Goal: Transaction & Acquisition: Purchase product/service

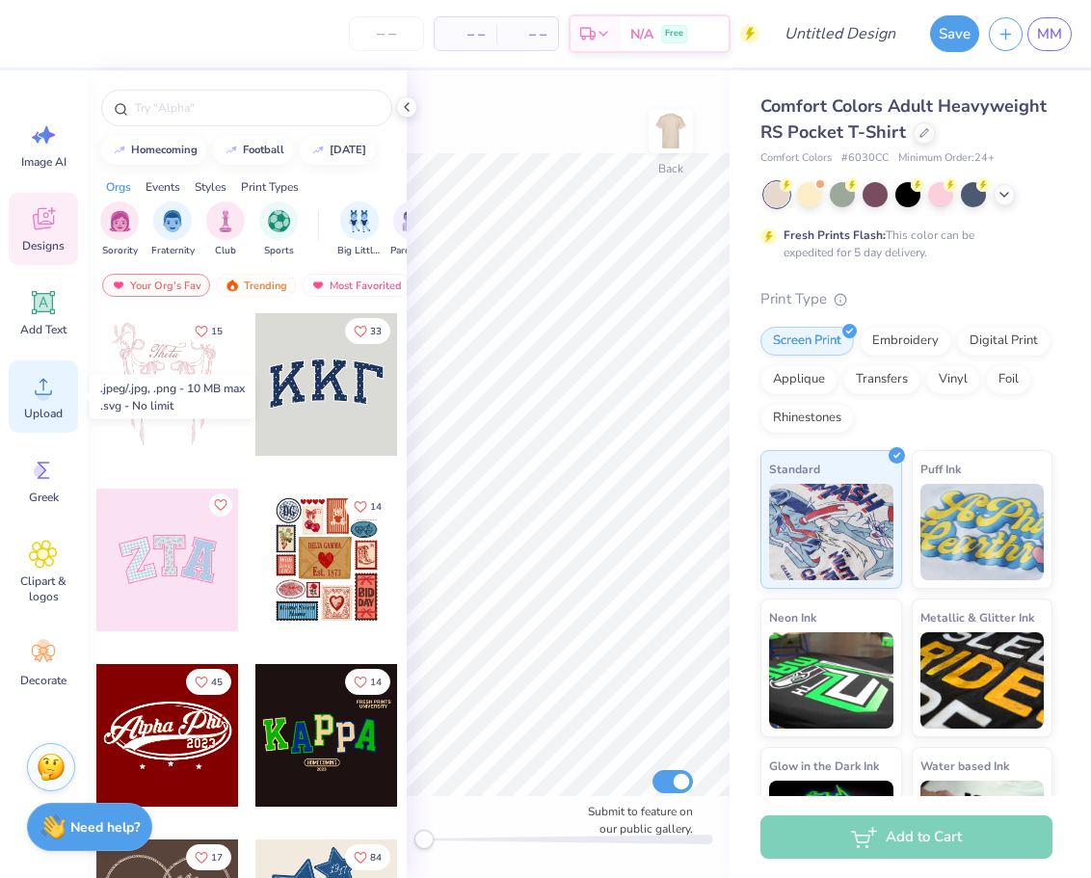
click at [28, 403] on div "Upload" at bounding box center [43, 396] width 69 height 72
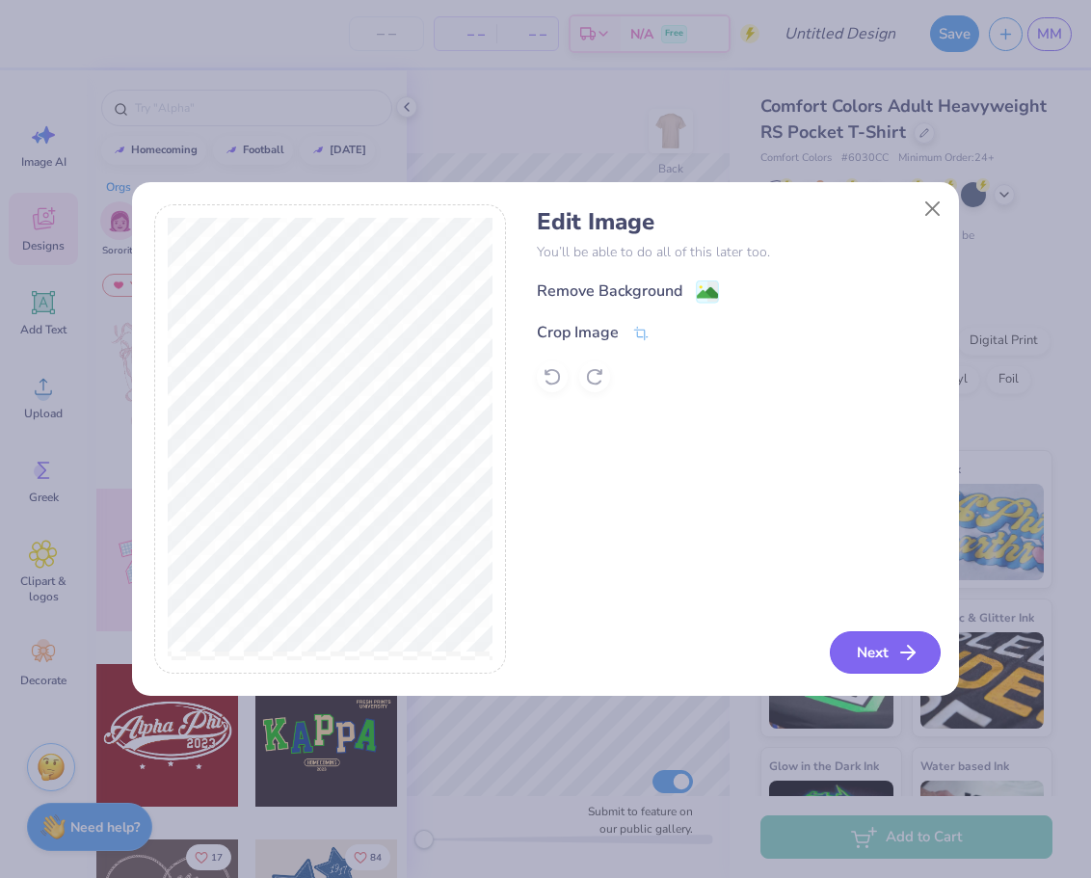
click at [854, 650] on button "Next" at bounding box center [884, 652] width 111 height 42
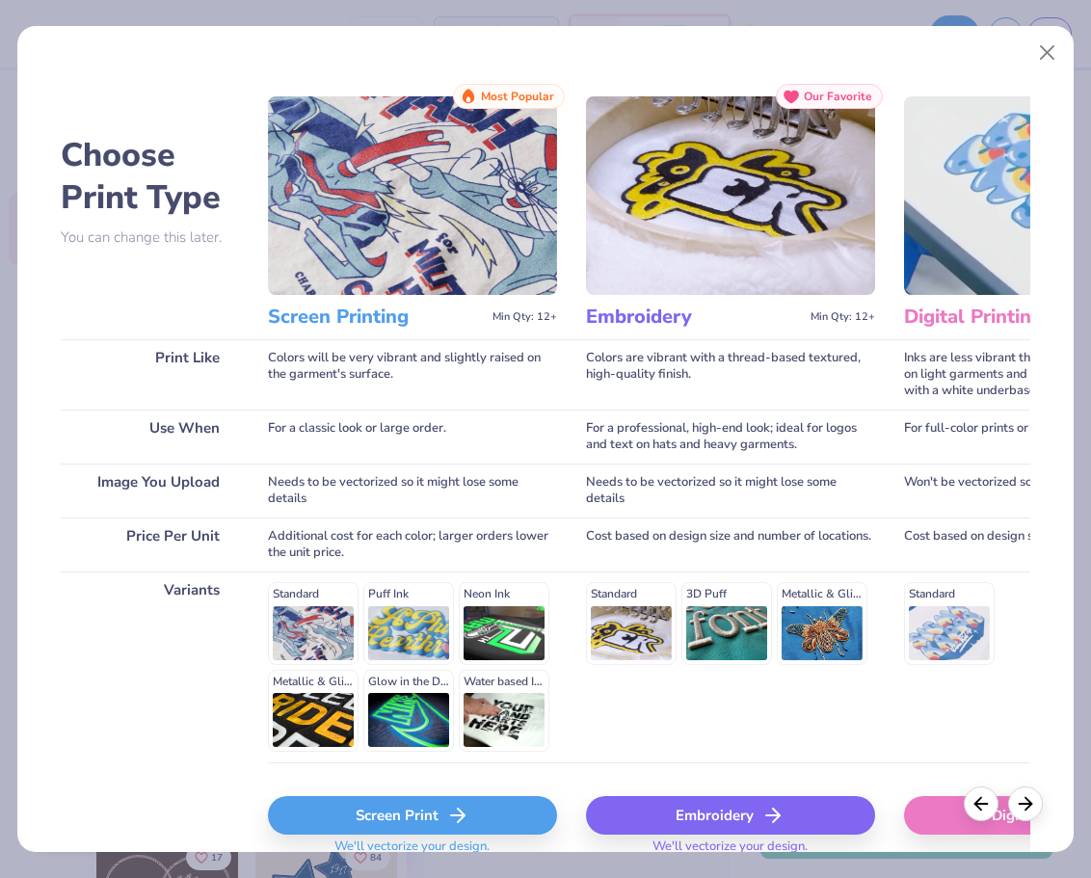
click at [390, 811] on div "Screen Print" at bounding box center [412, 815] width 289 height 39
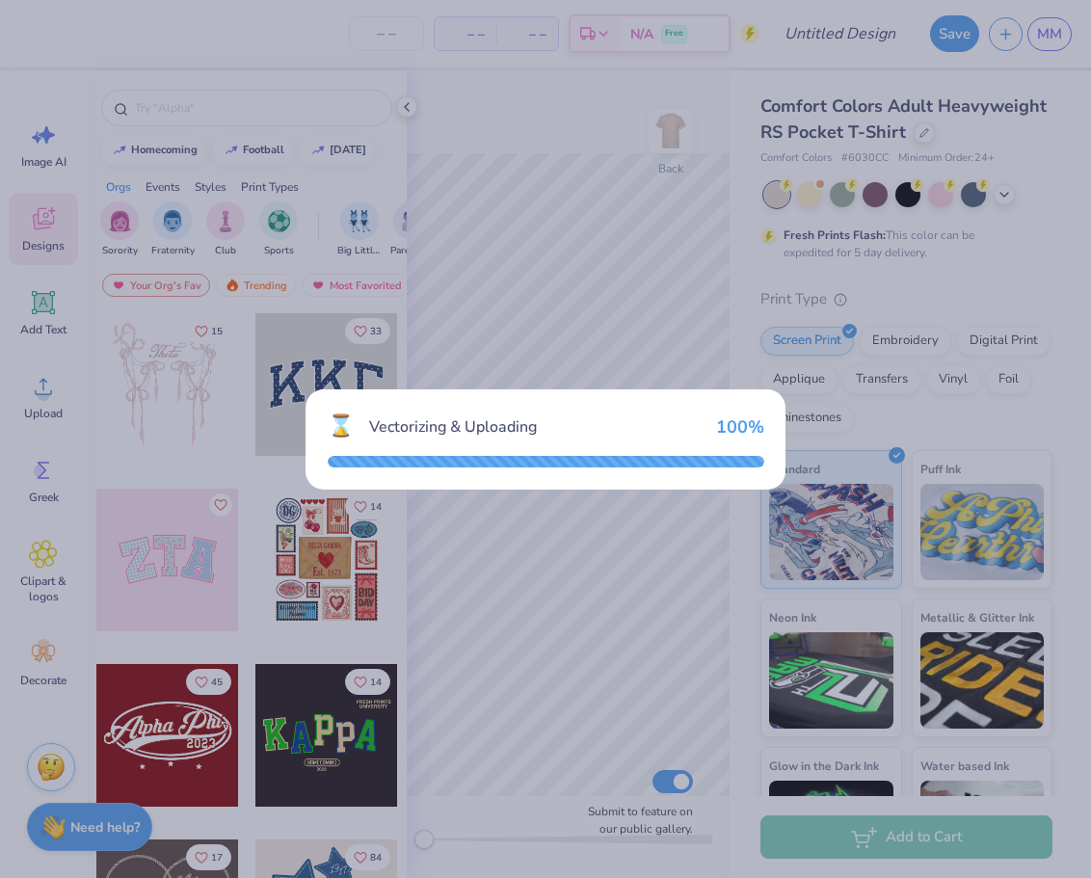
click at [1087, 247] on div "⌛ Vectorizing & Uploading 100 %" at bounding box center [545, 439] width 1091 height 878
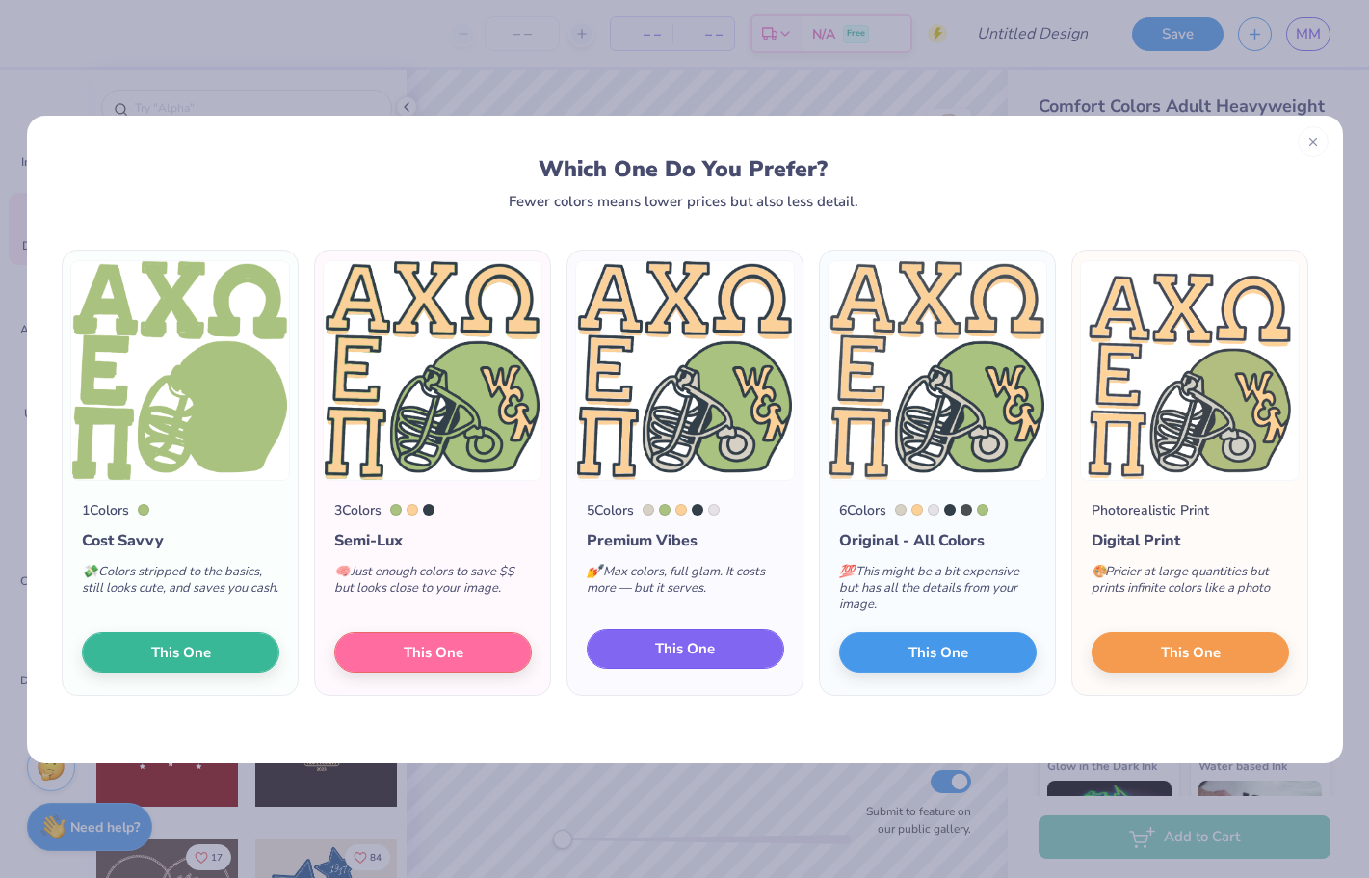
click at [644, 650] on button "This One" at bounding box center [685, 649] width 197 height 40
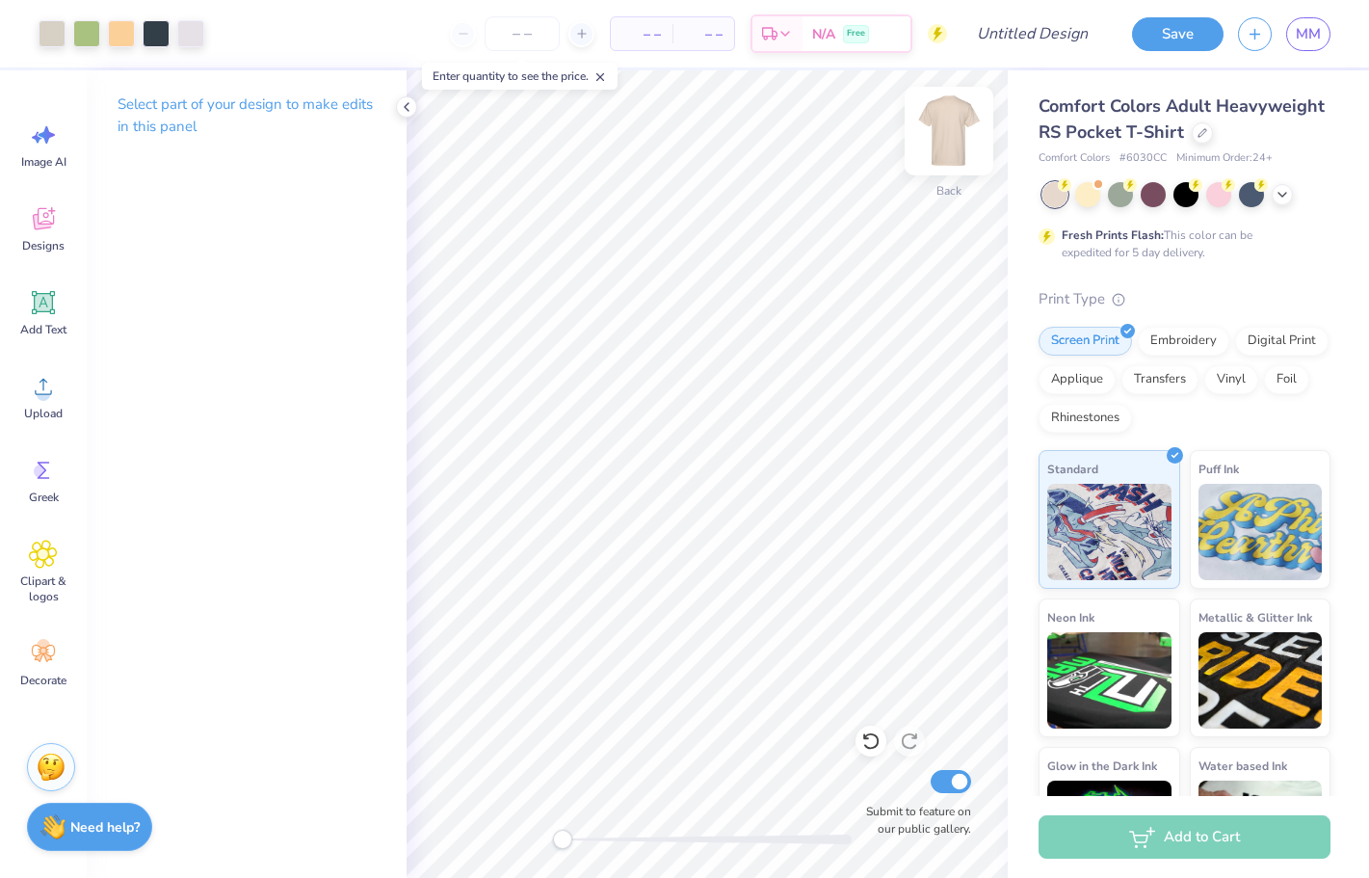
click at [953, 144] on img at bounding box center [948, 130] width 77 height 77
click at [953, 144] on img at bounding box center [949, 131] width 39 height 39
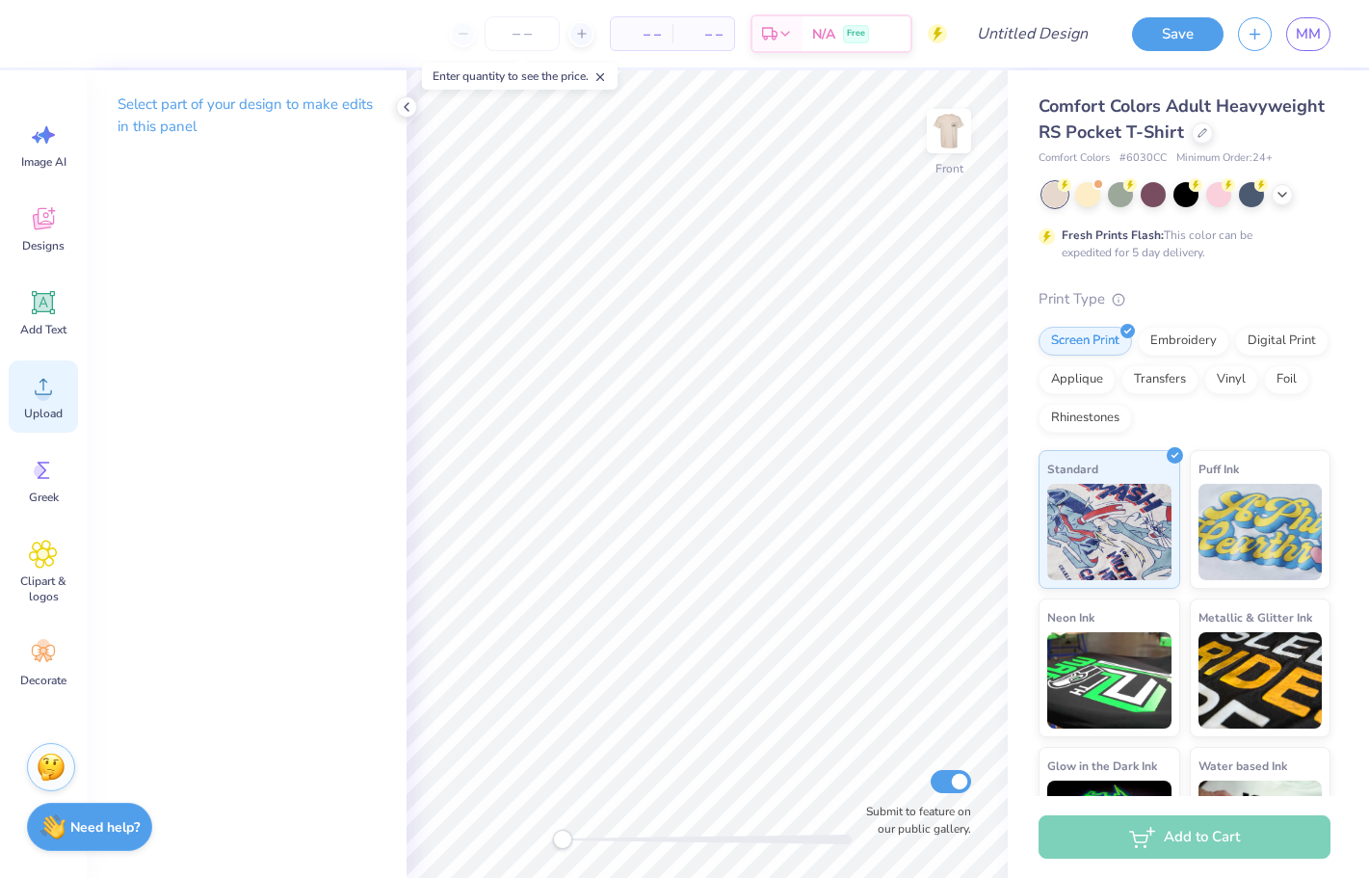
click at [41, 391] on circle at bounding box center [43, 393] width 13 height 13
click at [43, 399] on circle at bounding box center [43, 393] width 13 height 13
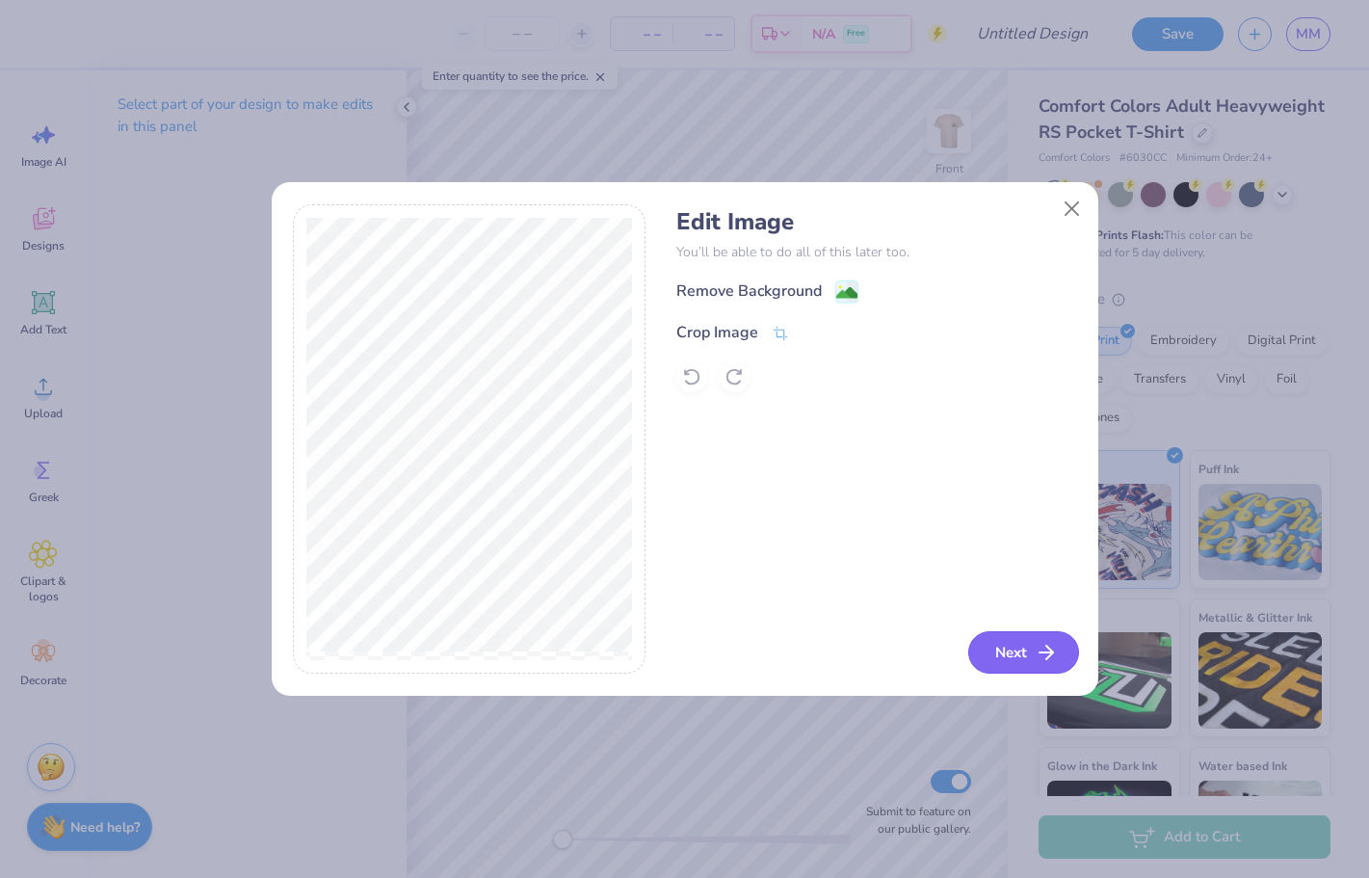
click at [1030, 634] on button "Next" at bounding box center [1023, 652] width 111 height 42
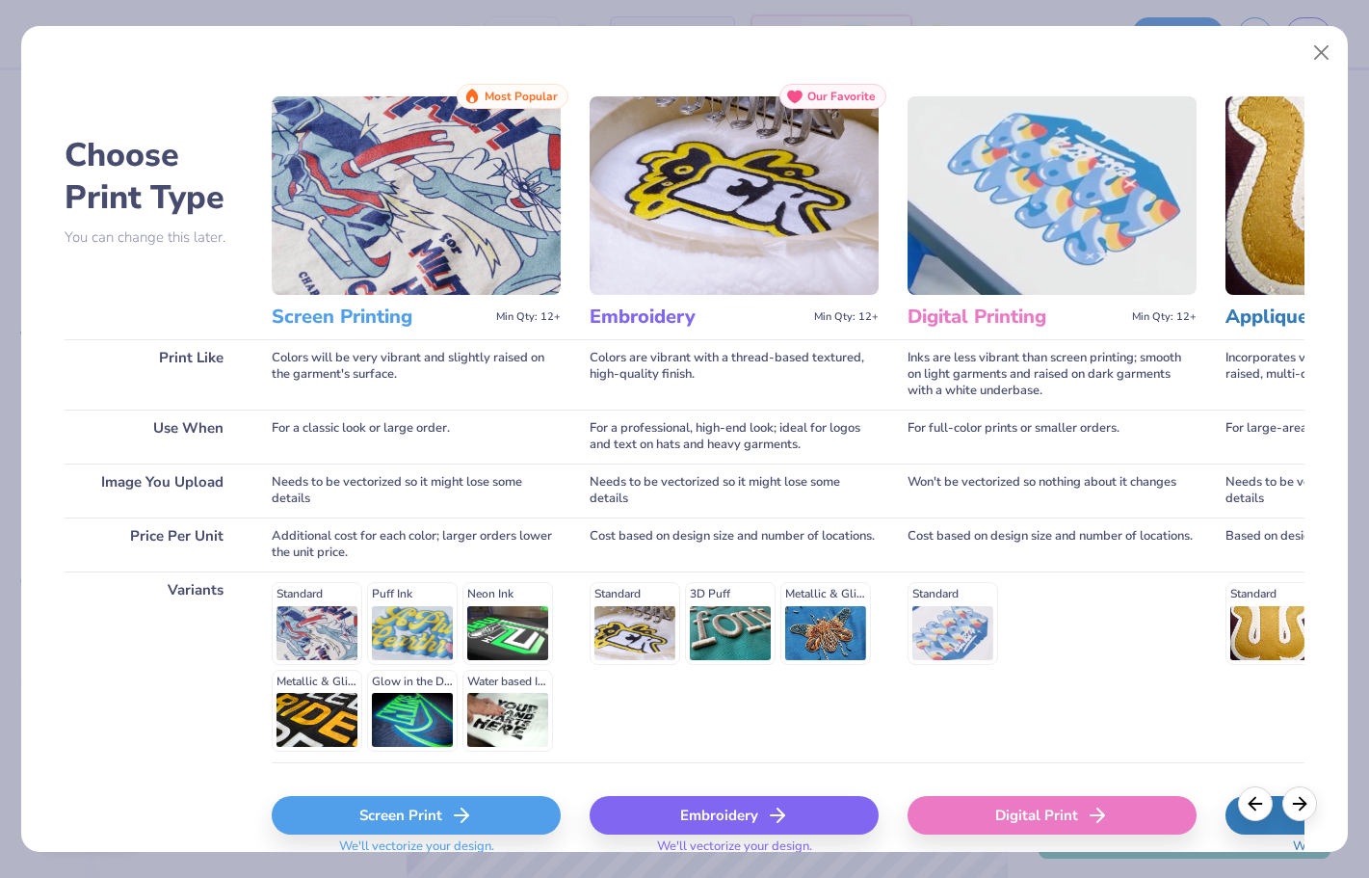
click at [441, 807] on div "Screen Print" at bounding box center [416, 815] width 289 height 39
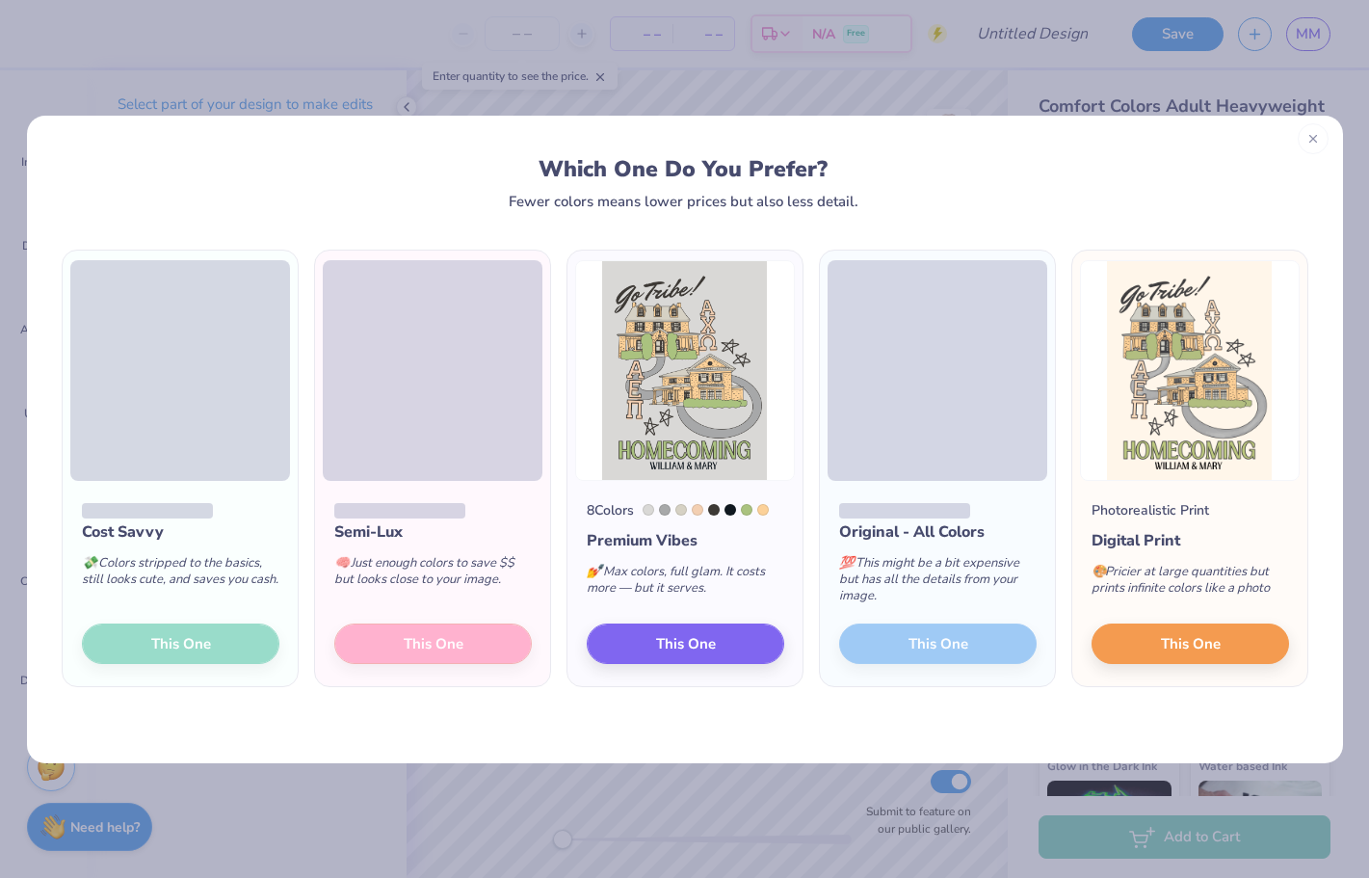
click at [1090, 142] on icon at bounding box center [1312, 138] width 13 height 13
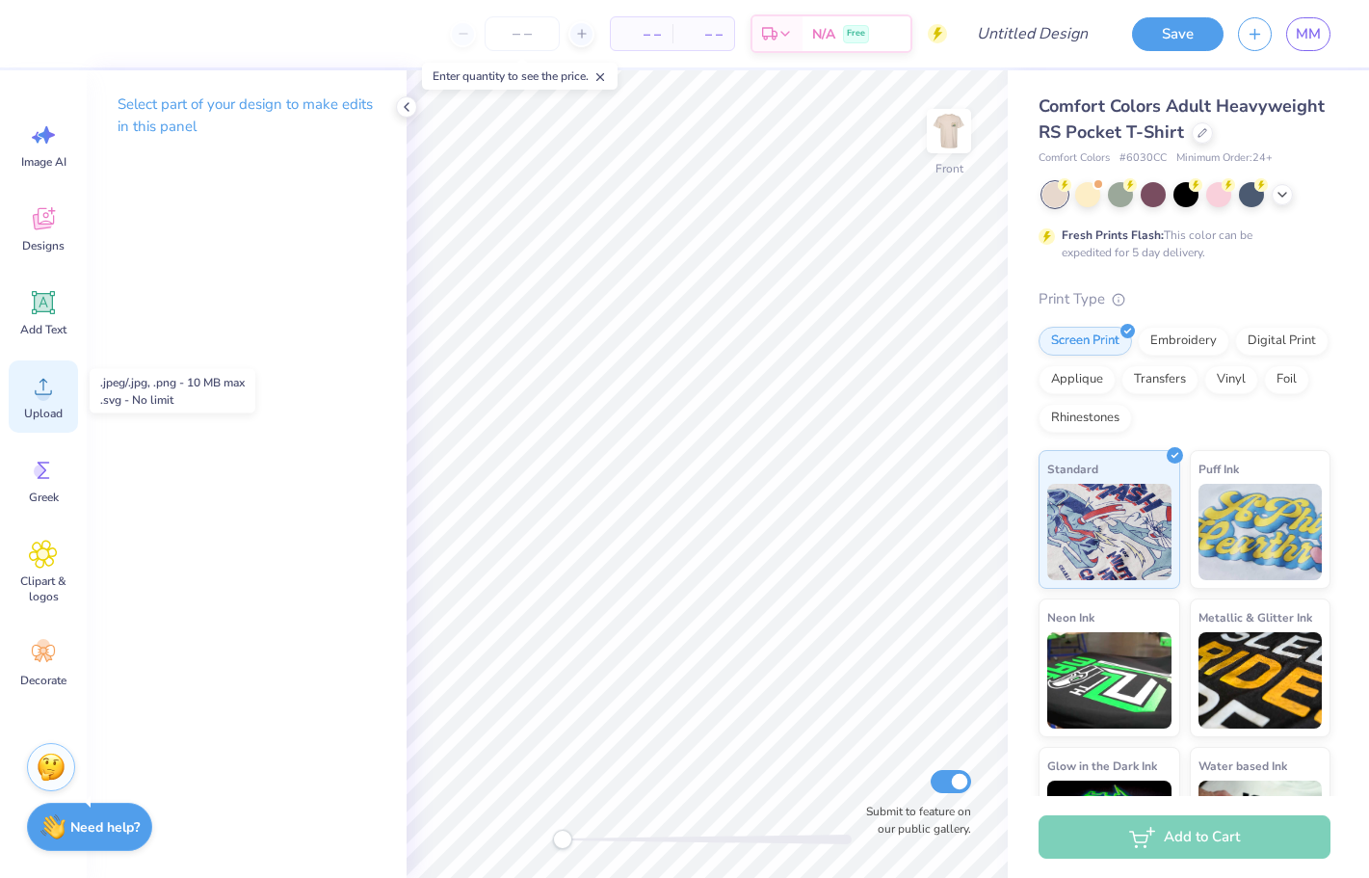
click at [21, 395] on div "Upload" at bounding box center [43, 396] width 69 height 72
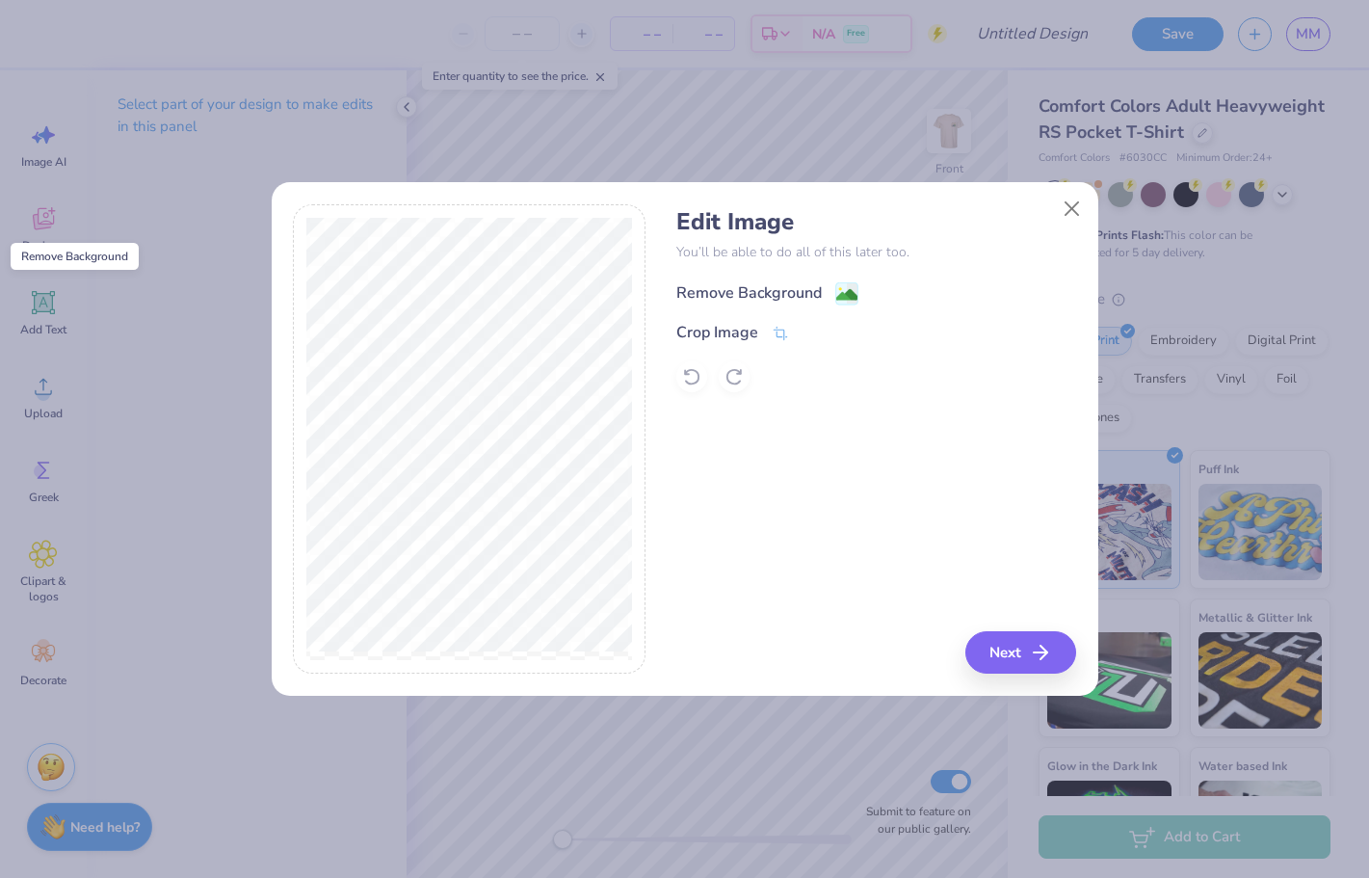
click at [853, 301] on image at bounding box center [846, 294] width 21 height 21
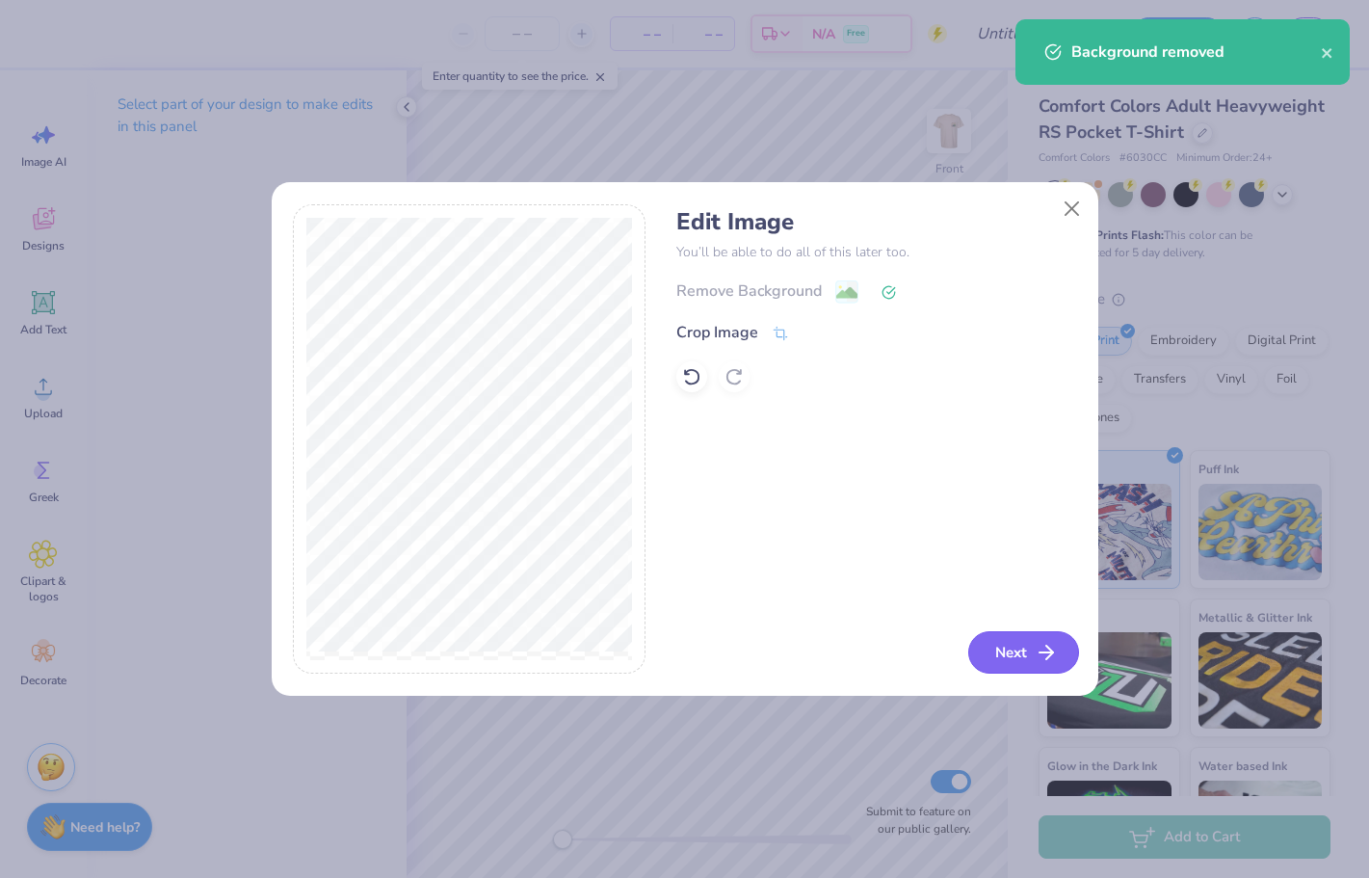
click at [1013, 650] on button "Next" at bounding box center [1023, 652] width 111 height 42
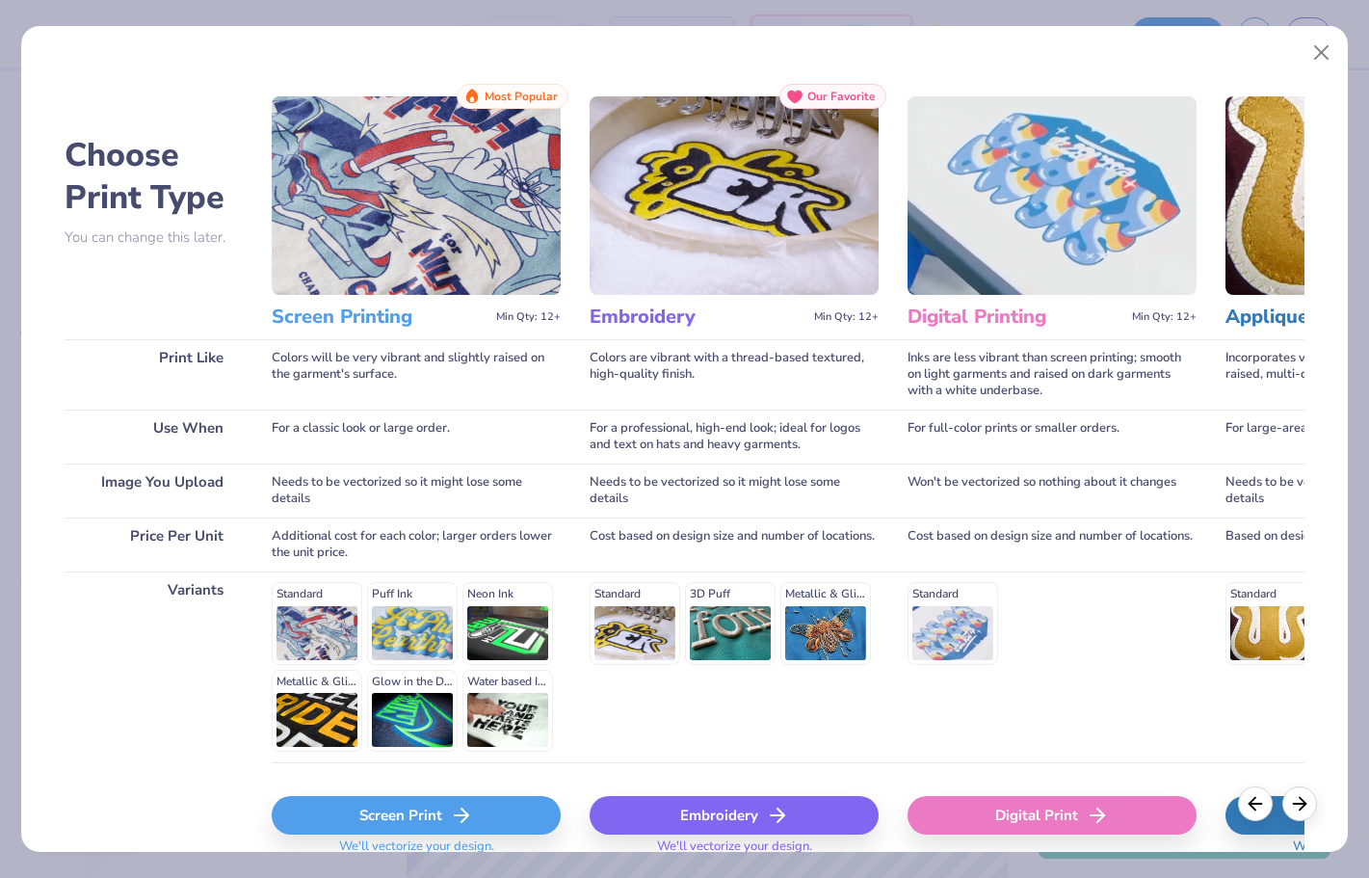
click at [475, 809] on div "Screen Print" at bounding box center [416, 815] width 289 height 39
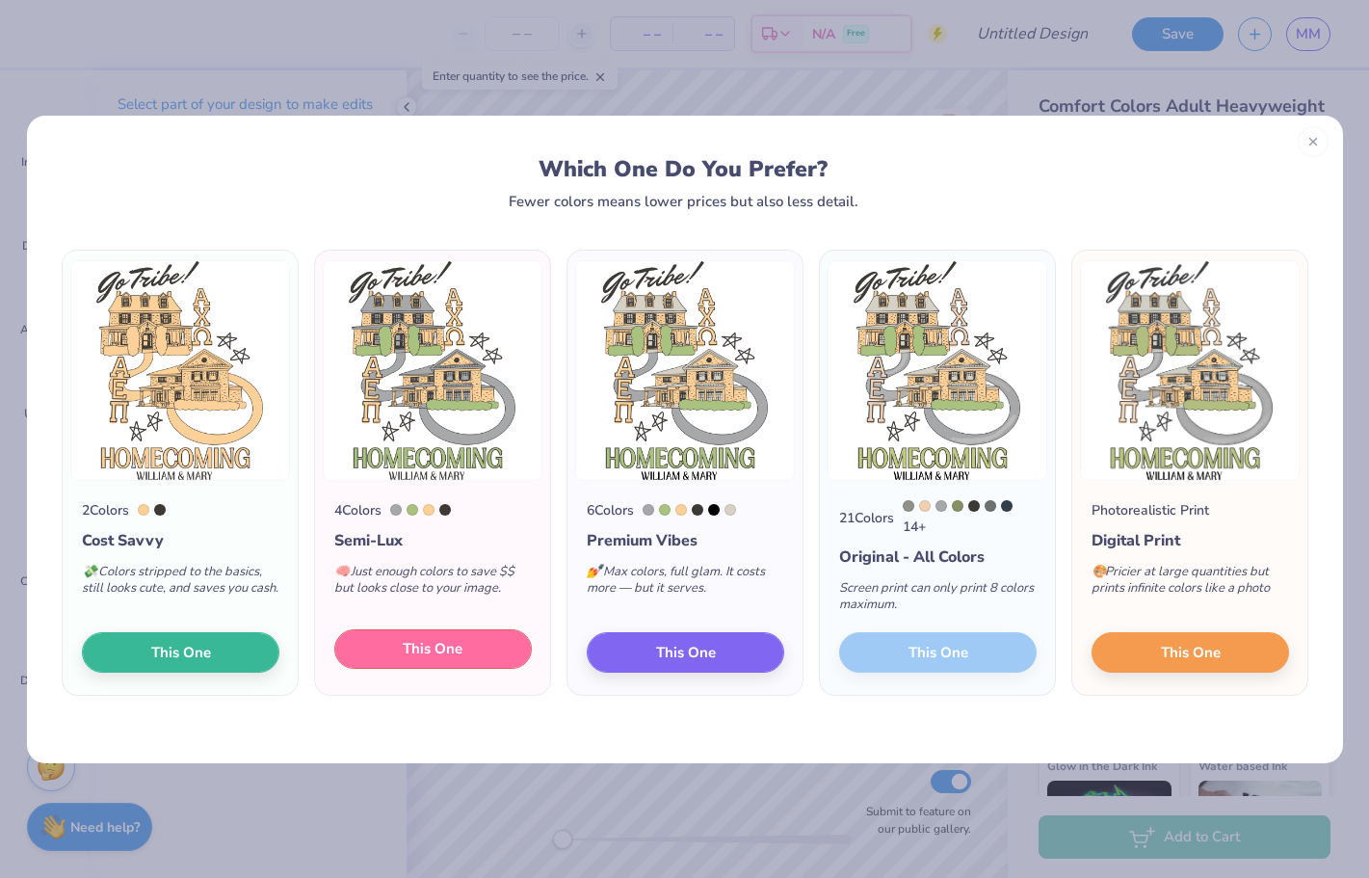
click at [482, 655] on button "This One" at bounding box center [432, 649] width 197 height 40
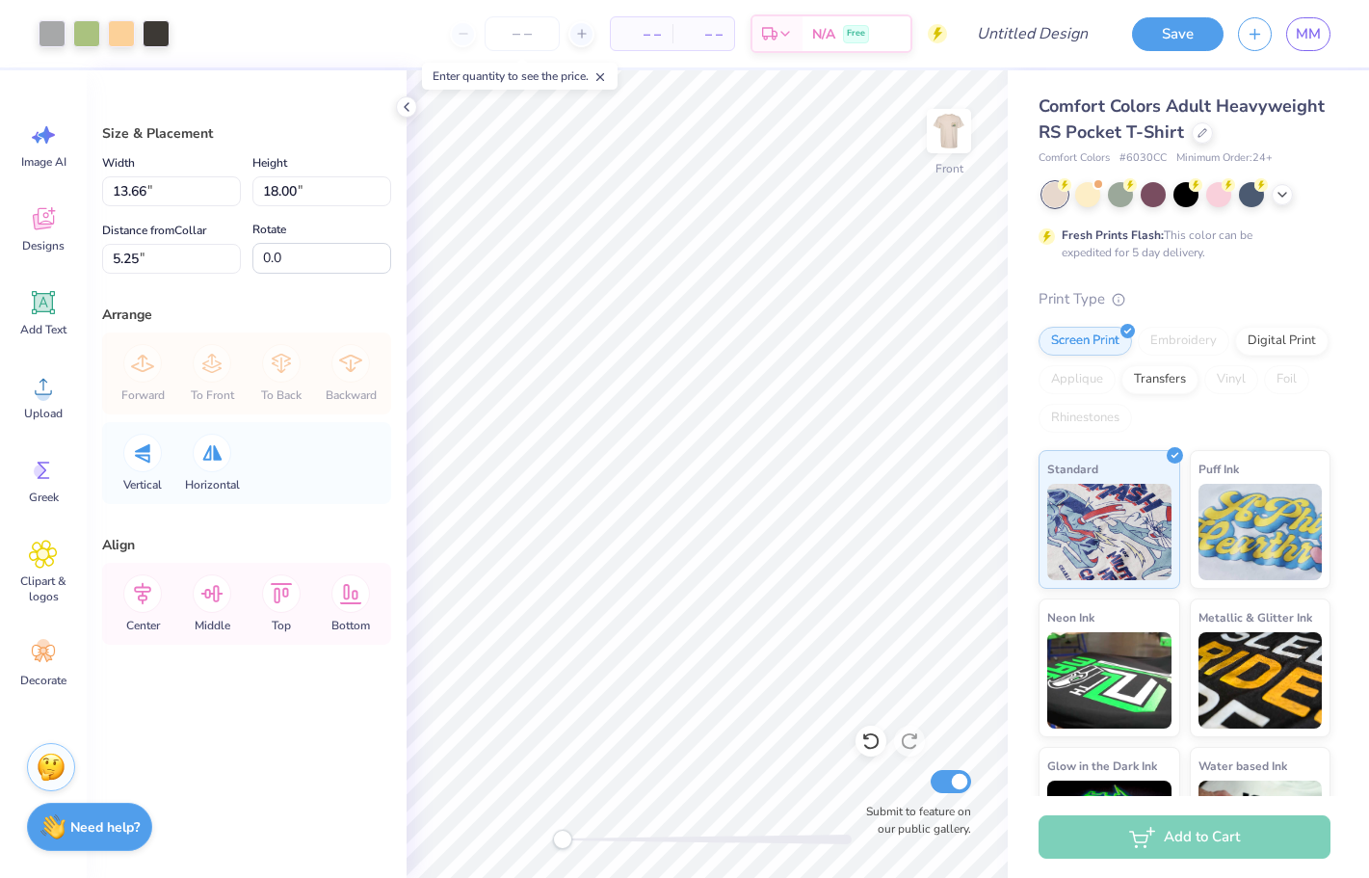
type input "12.26"
type input "16.15"
type input "13.31"
type input "17.54"
click at [47, 42] on div at bounding box center [52, 31] width 27 height 27
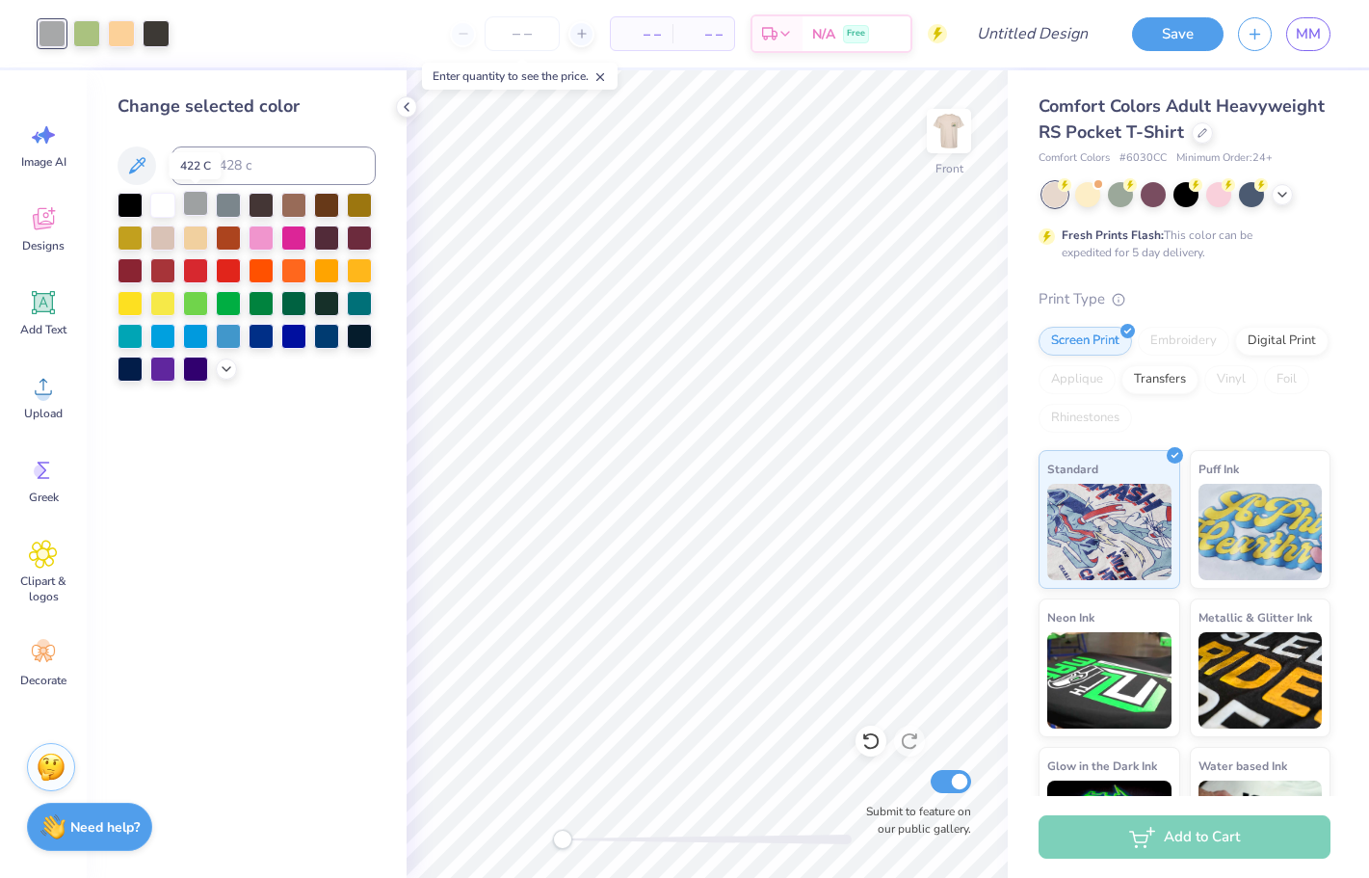
click at [189, 199] on div at bounding box center [195, 203] width 25 height 25
click at [217, 205] on div at bounding box center [228, 203] width 25 height 25
click at [228, 369] on icon at bounding box center [226, 366] width 15 height 15
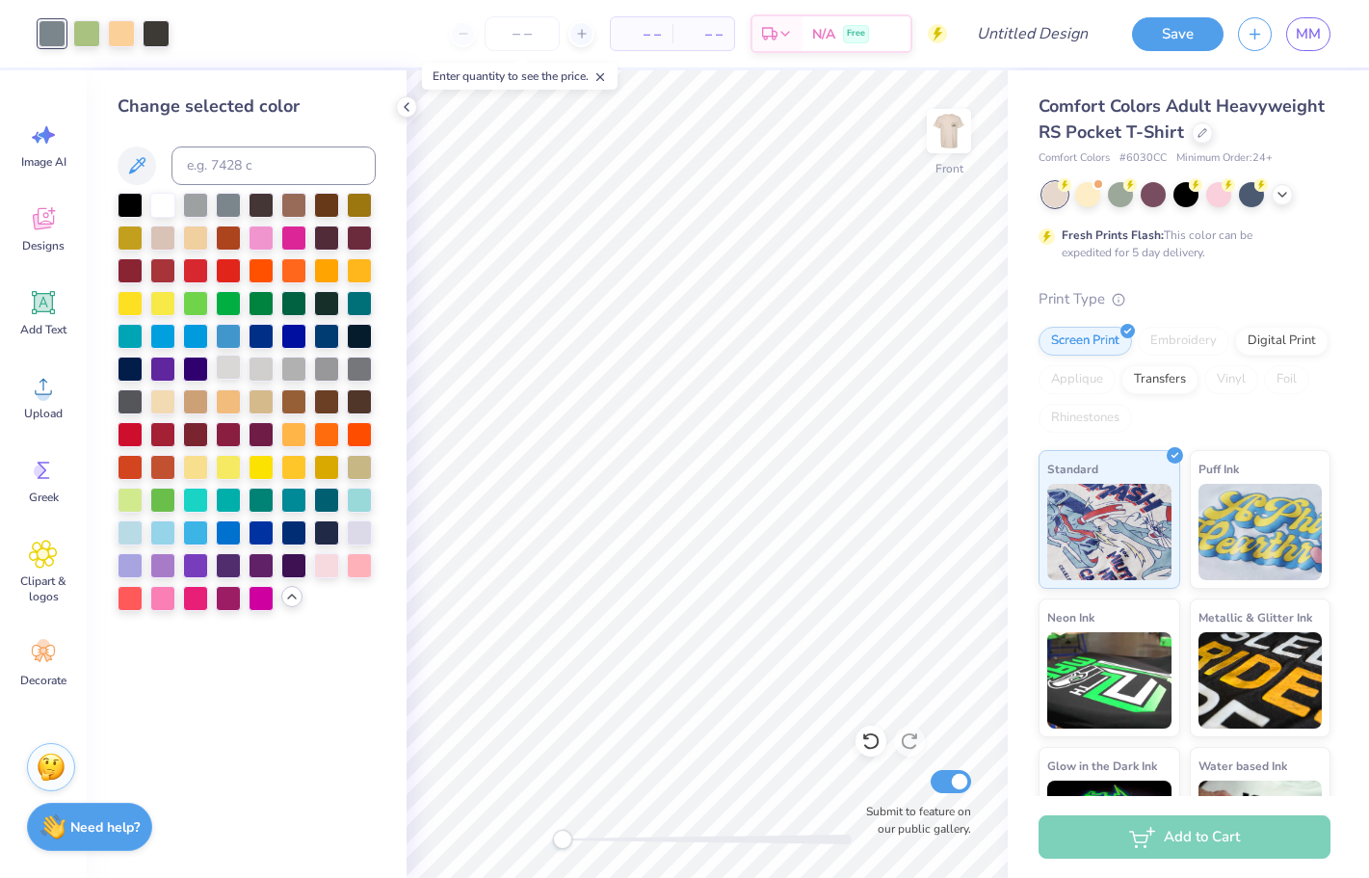
click at [236, 369] on div at bounding box center [228, 367] width 25 height 25
click at [264, 371] on div at bounding box center [261, 367] width 25 height 25
click at [305, 369] on div at bounding box center [293, 367] width 25 height 25
click at [263, 366] on div at bounding box center [261, 367] width 25 height 25
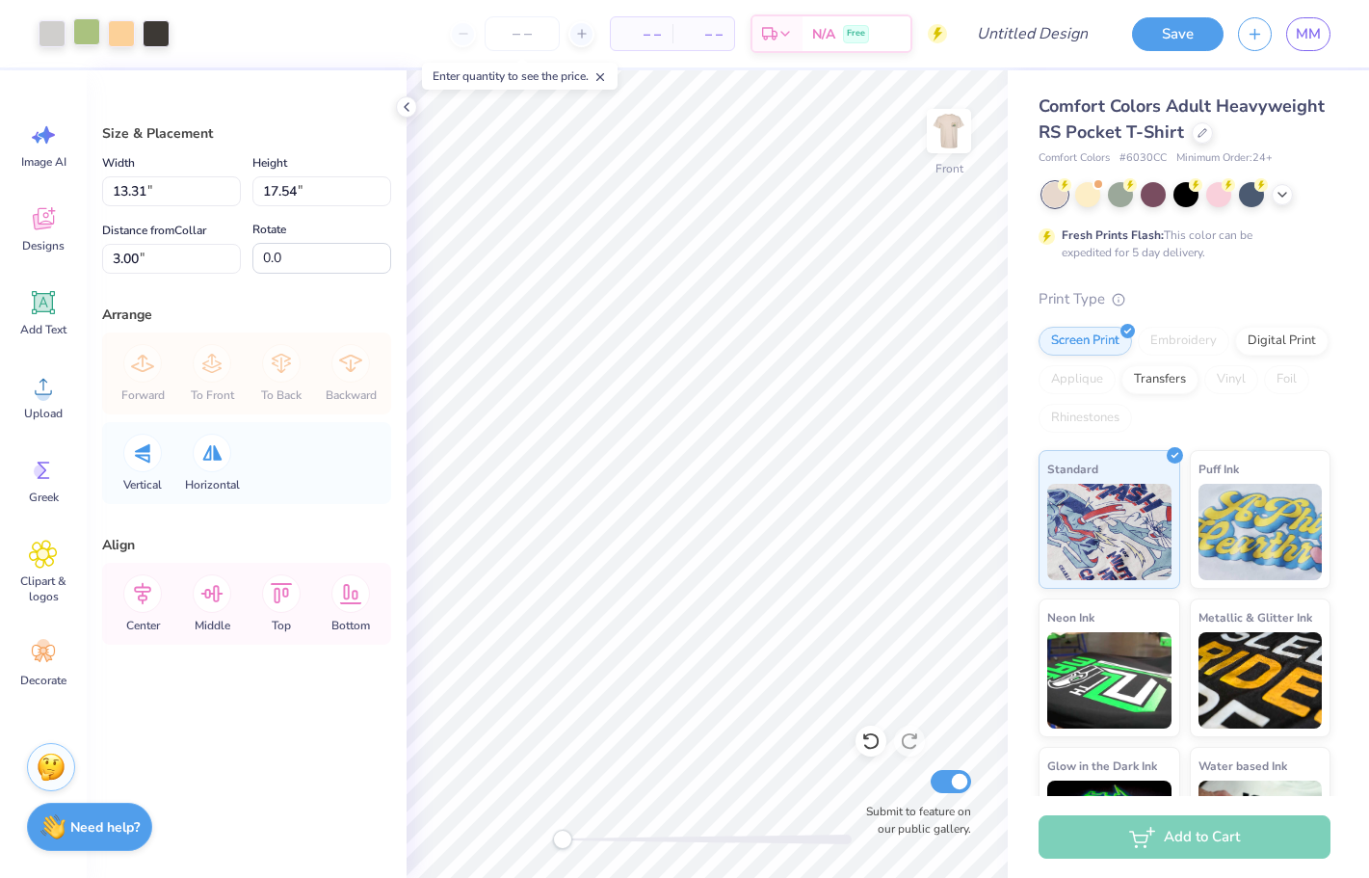
click at [83, 34] on div at bounding box center [86, 31] width 27 height 27
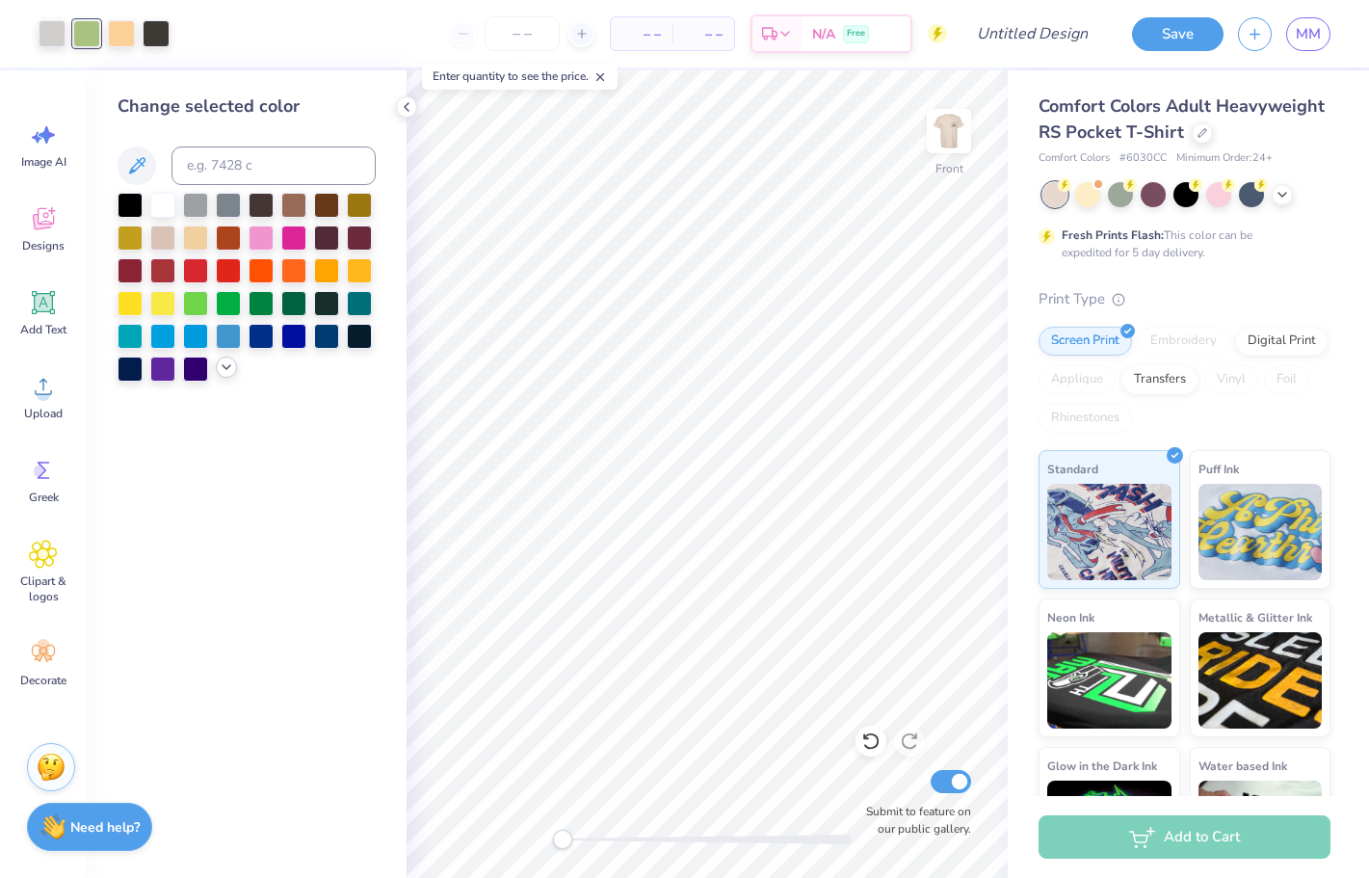
click at [222, 370] on icon at bounding box center [226, 366] width 15 height 15
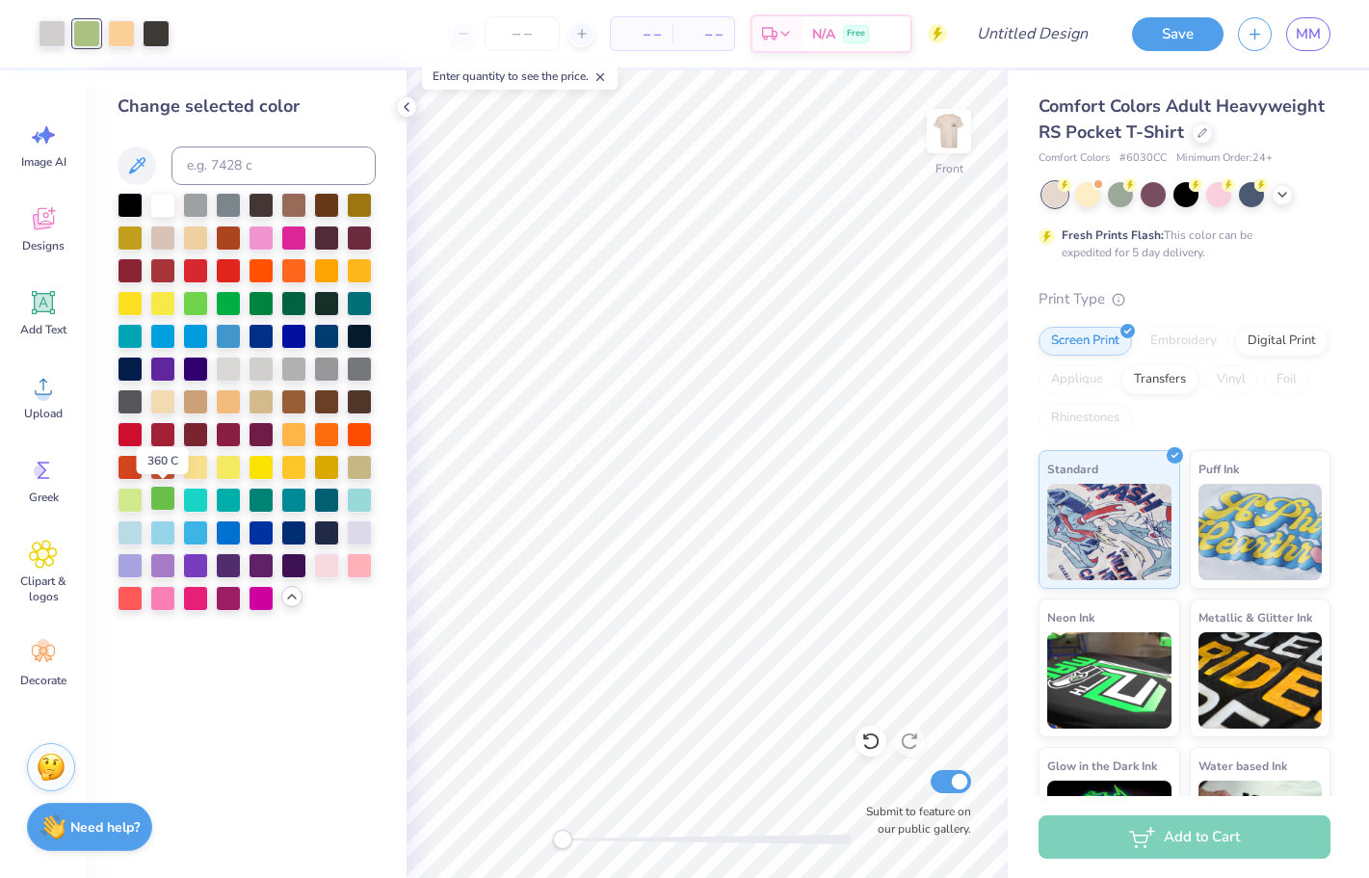
click at [152, 501] on div at bounding box center [162, 498] width 25 height 25
click at [135, 501] on div at bounding box center [130, 498] width 25 height 25
click at [154, 502] on div at bounding box center [162, 498] width 25 height 25
click at [284, 508] on div at bounding box center [293, 498] width 25 height 25
click at [255, 508] on div at bounding box center [261, 498] width 25 height 25
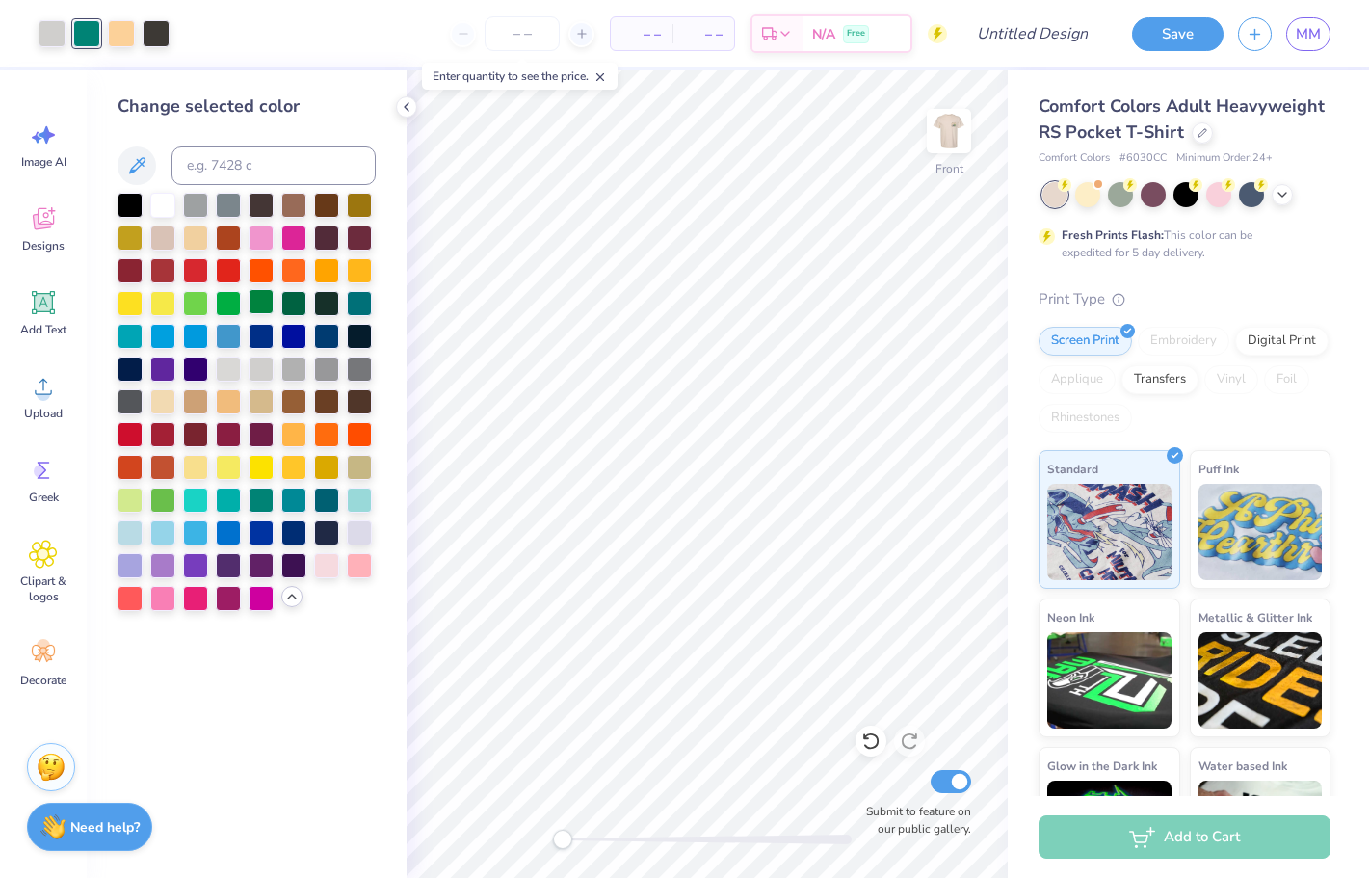
click at [260, 309] on div at bounding box center [261, 301] width 25 height 25
click at [128, 409] on div at bounding box center [130, 399] width 25 height 25
click at [873, 742] on icon at bounding box center [870, 740] width 19 height 19
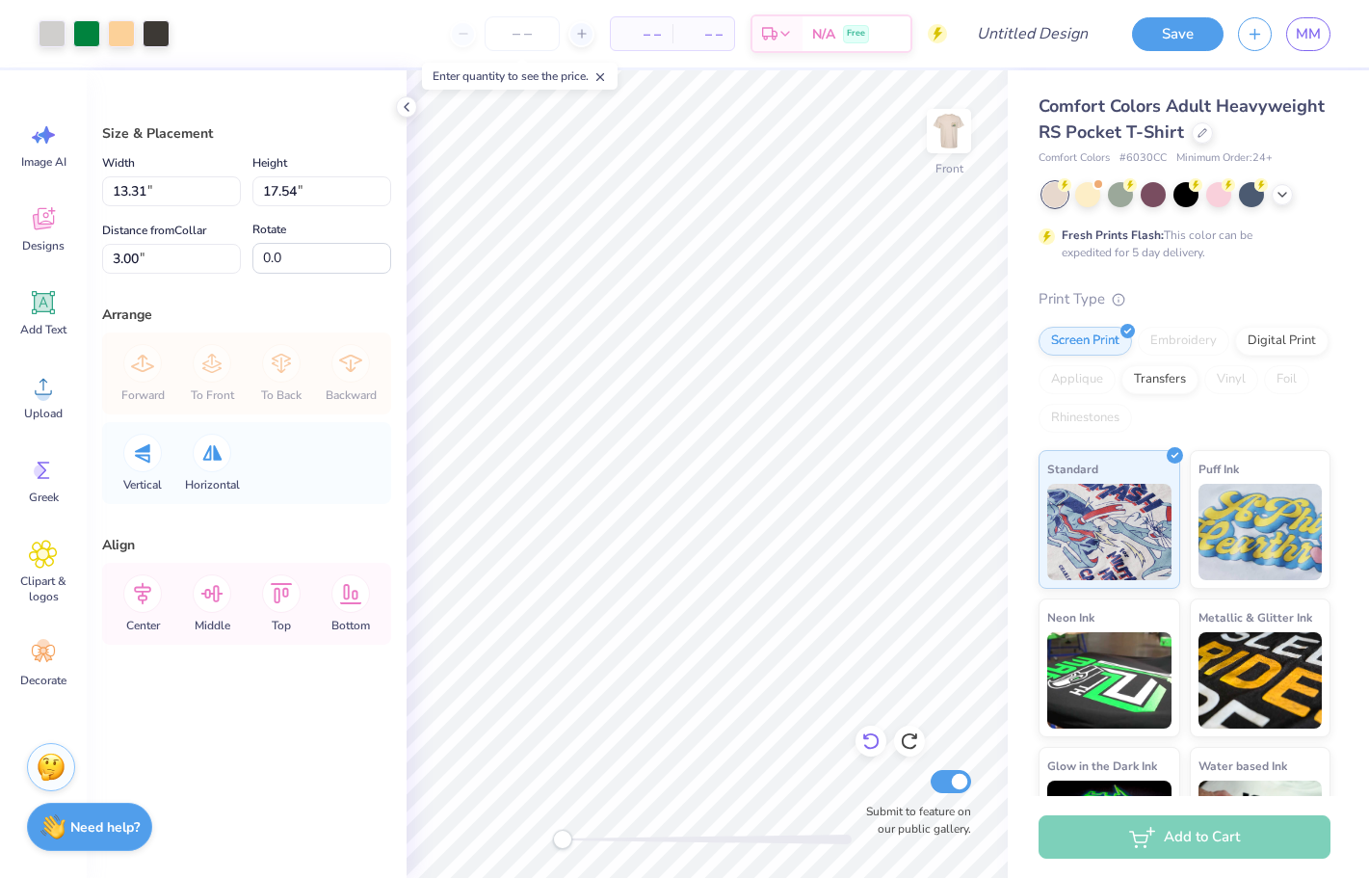
click at [873, 742] on icon at bounding box center [870, 740] width 19 height 19
click at [872, 742] on icon at bounding box center [870, 740] width 19 height 19
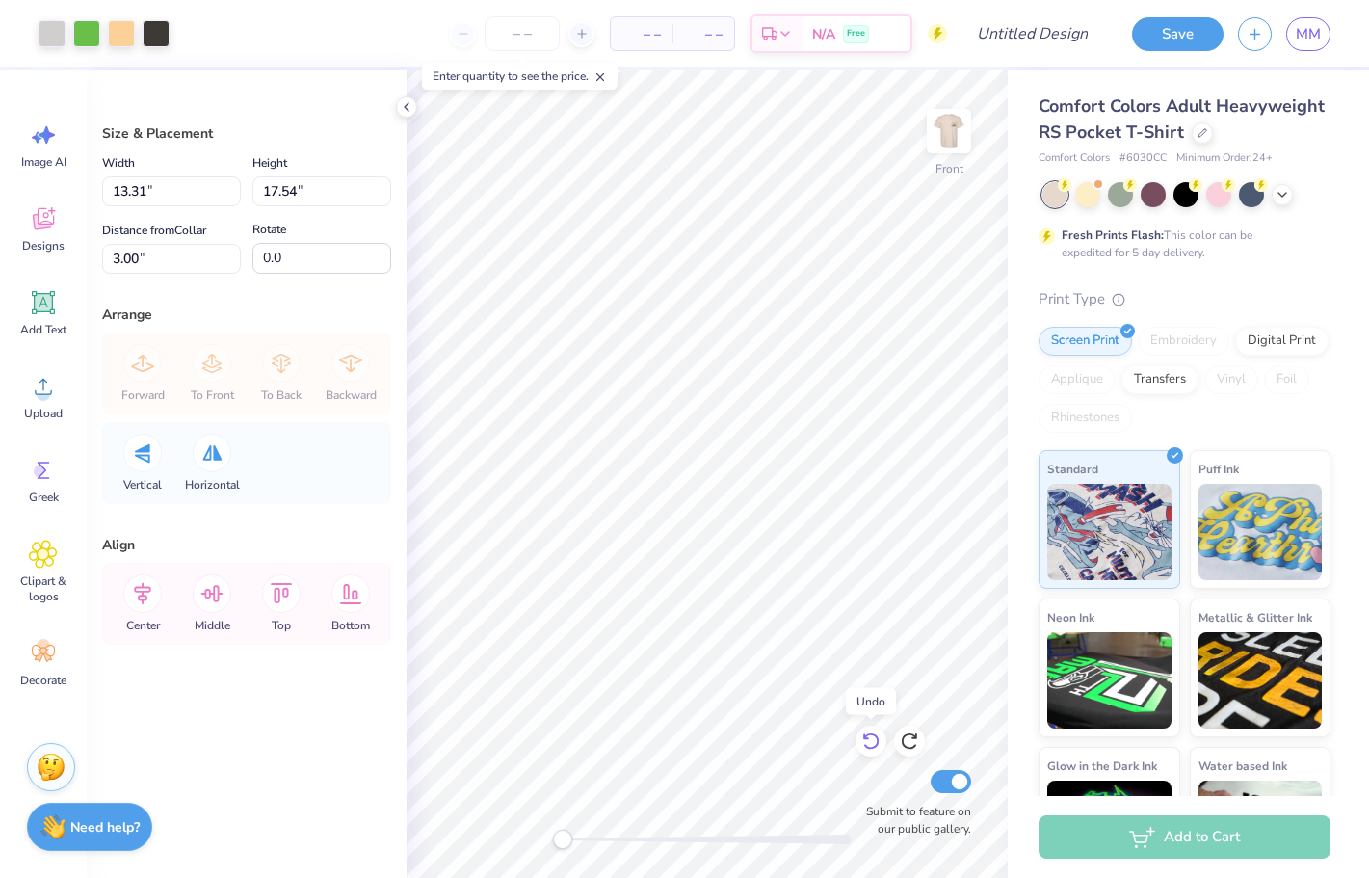
click at [872, 742] on icon at bounding box center [870, 740] width 19 height 19
click at [54, 30] on div at bounding box center [52, 31] width 27 height 27
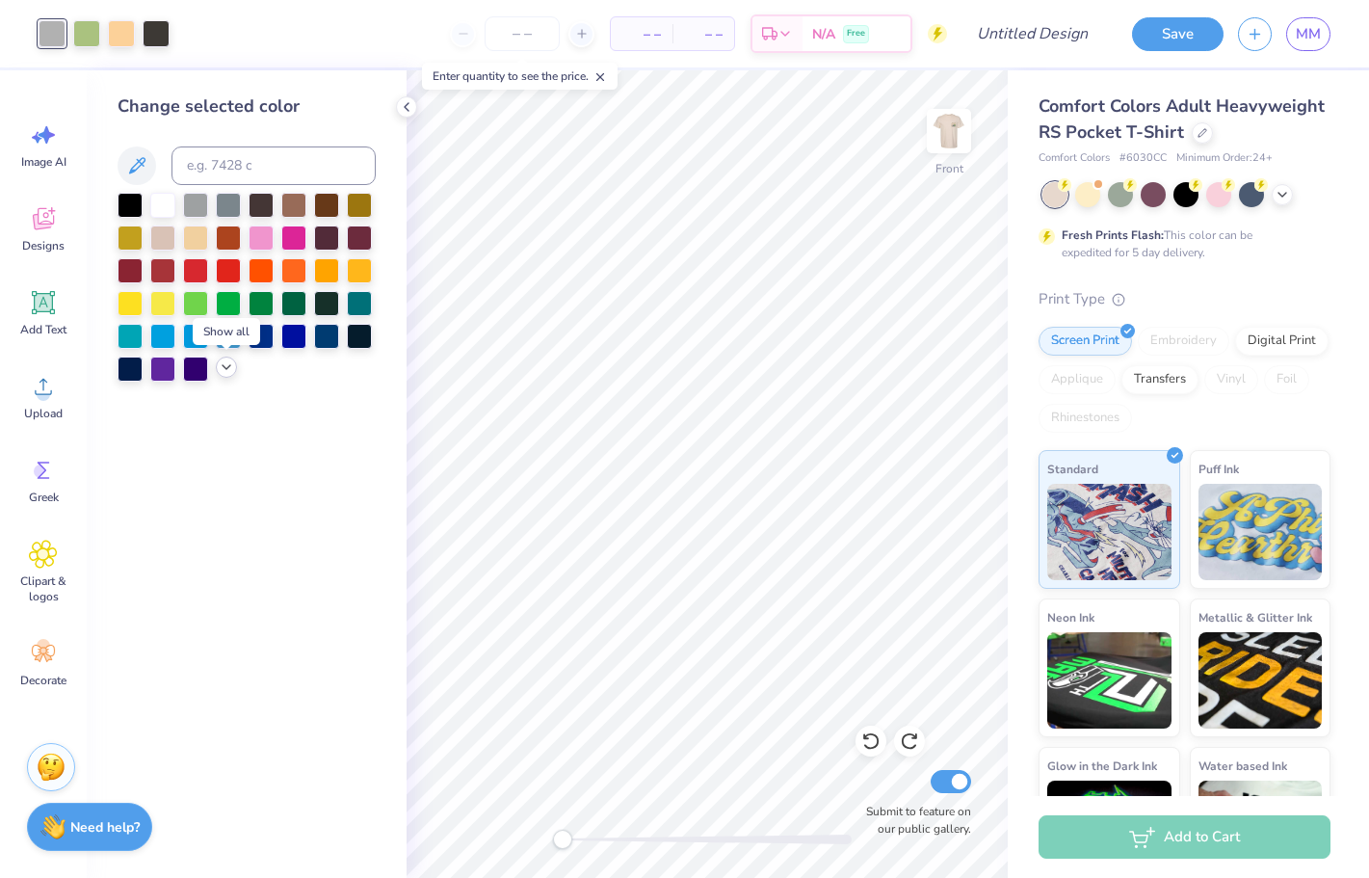
click at [220, 373] on icon at bounding box center [226, 366] width 15 height 15
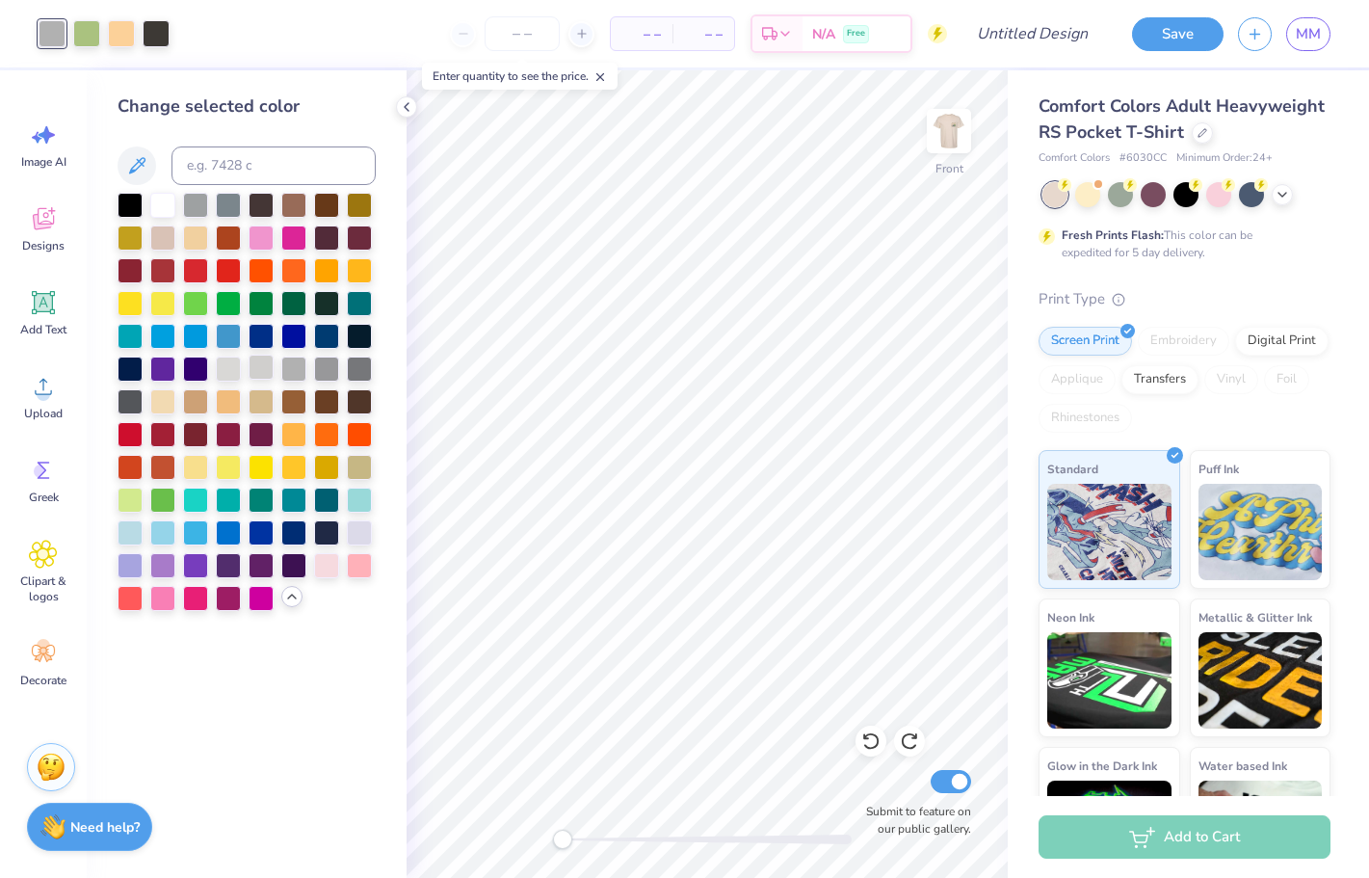
click at [262, 367] on div at bounding box center [261, 367] width 25 height 25
click at [296, 368] on div at bounding box center [293, 367] width 25 height 25
click at [324, 370] on div at bounding box center [326, 367] width 25 height 25
click at [298, 366] on div at bounding box center [293, 367] width 25 height 25
click at [234, 367] on div at bounding box center [228, 367] width 25 height 25
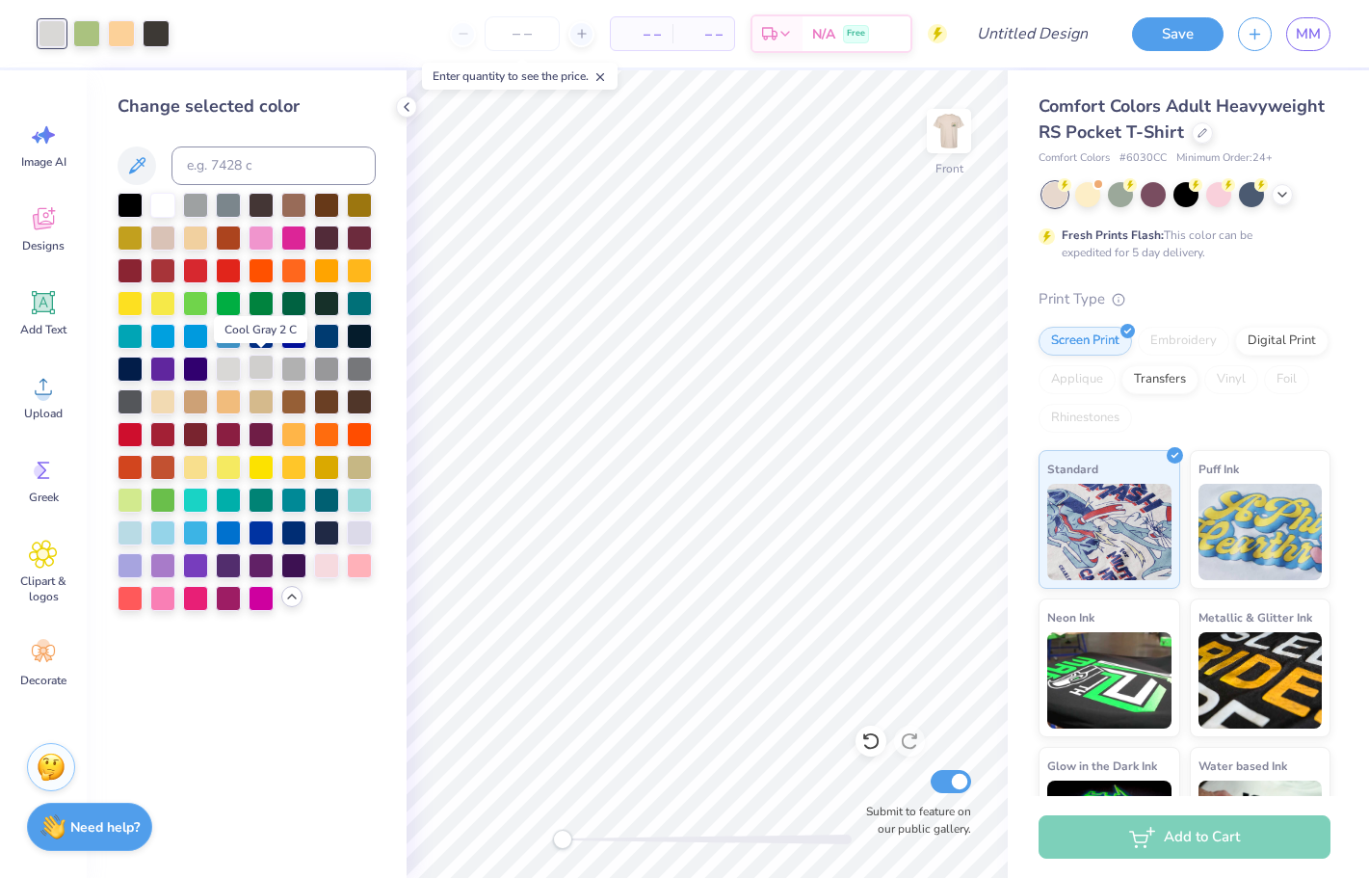
click at [266, 368] on div at bounding box center [261, 367] width 25 height 25
click at [299, 370] on div at bounding box center [293, 367] width 25 height 25
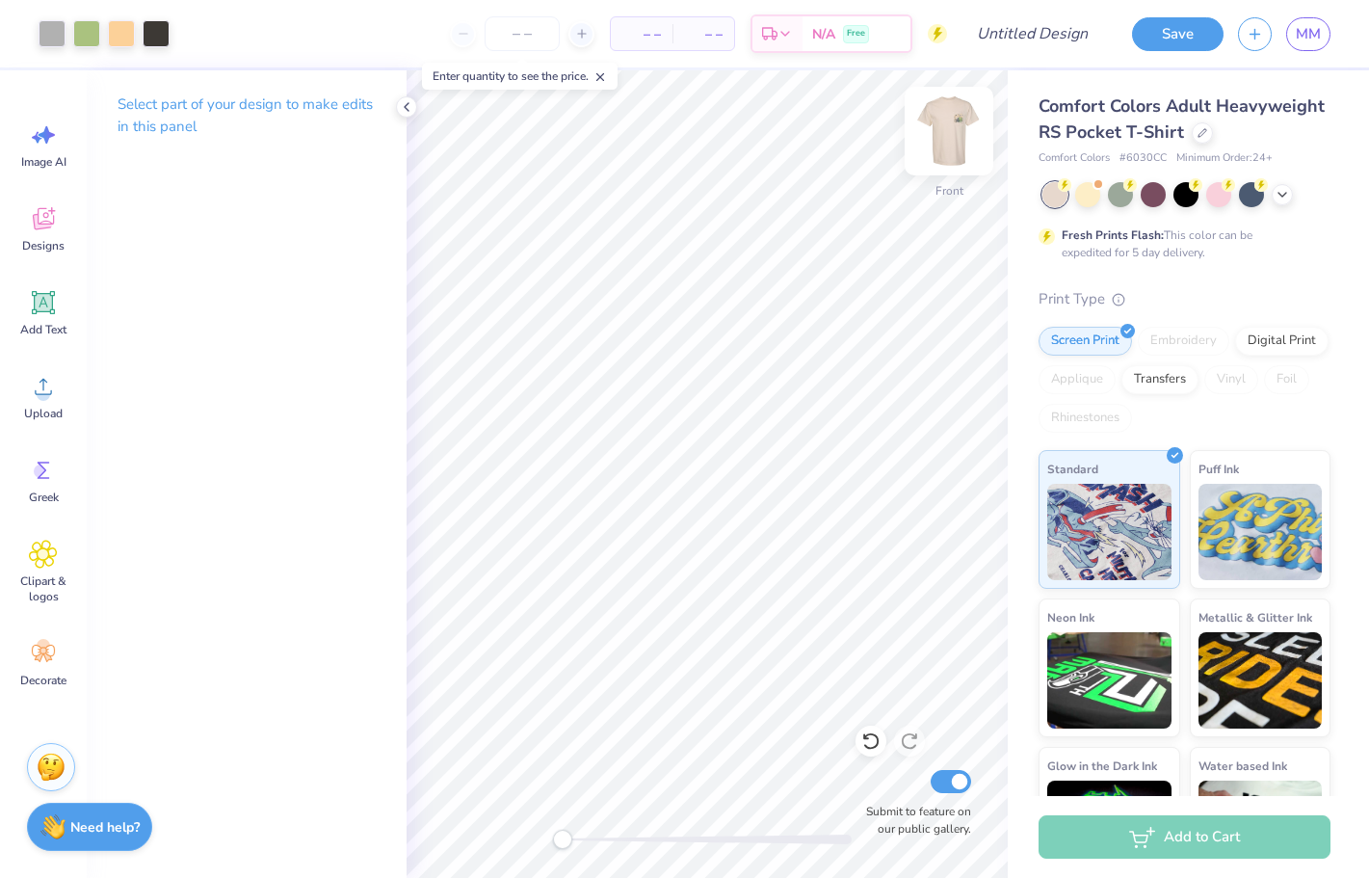
click at [964, 145] on img at bounding box center [948, 130] width 77 height 77
click at [960, 145] on img at bounding box center [948, 130] width 77 height 77
click at [960, 145] on img at bounding box center [949, 131] width 39 height 39
click at [44, 389] on circle at bounding box center [43, 393] width 13 height 13
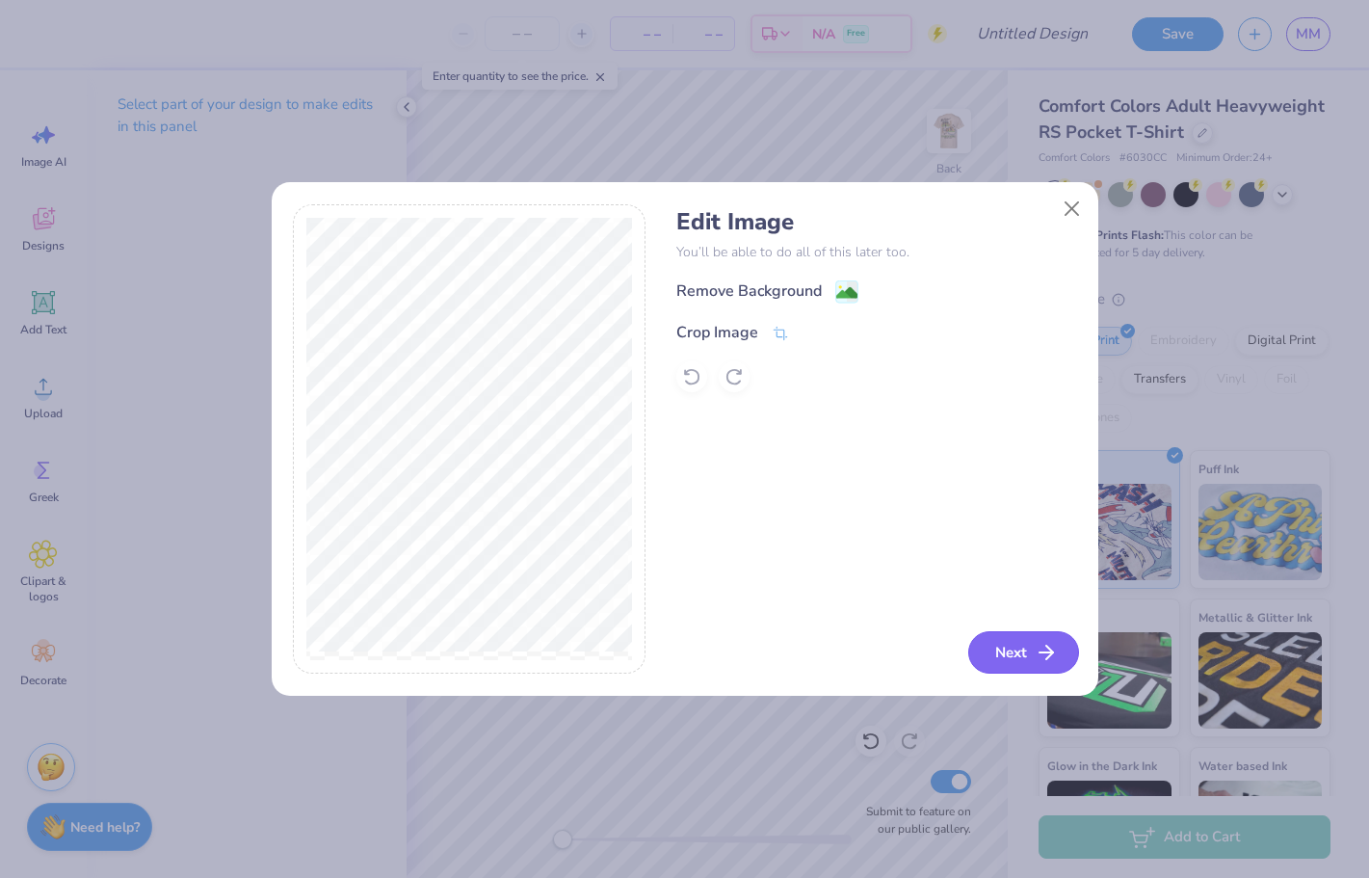
click at [1010, 655] on button "Next" at bounding box center [1023, 652] width 111 height 42
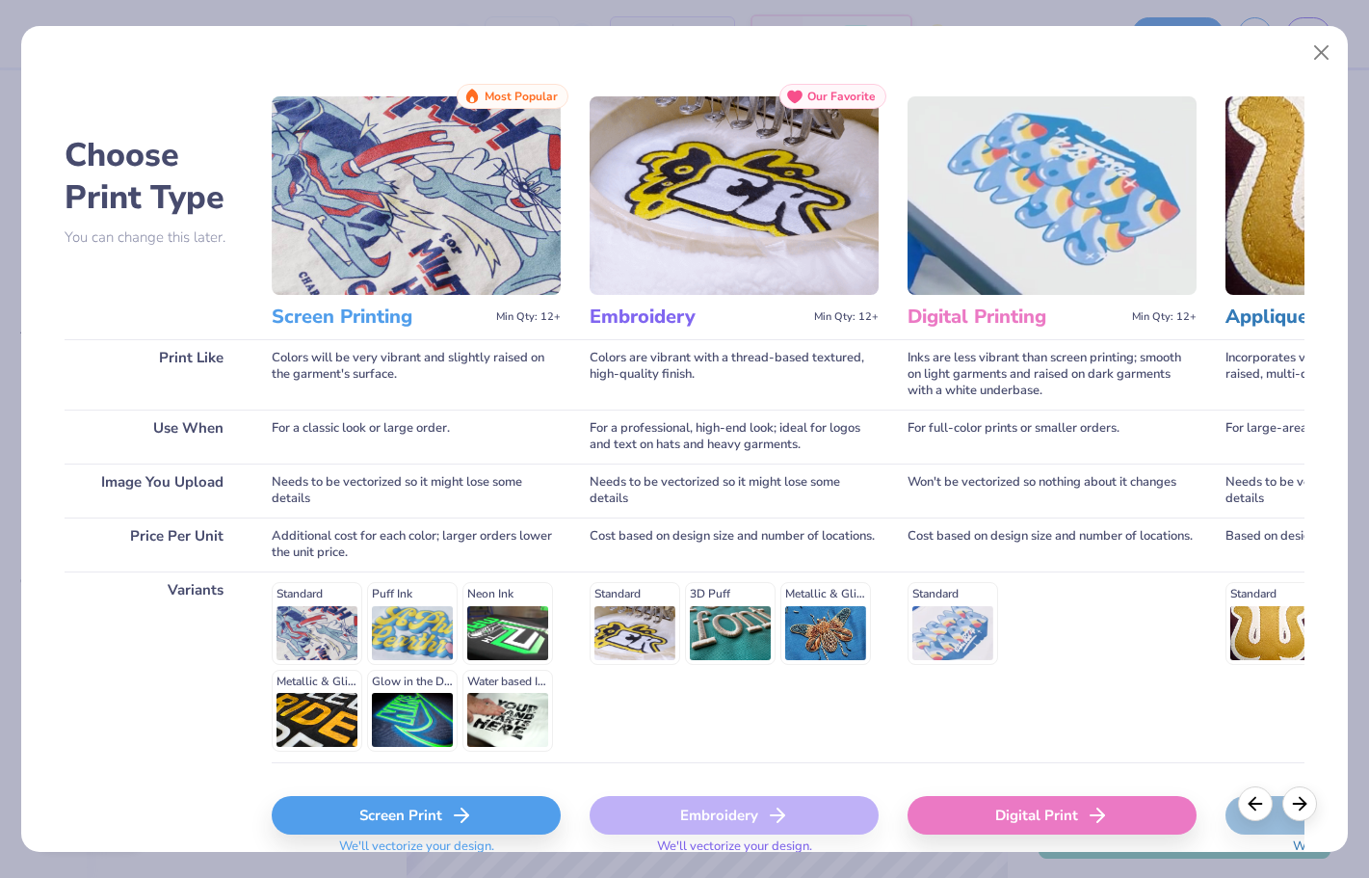
click at [396, 801] on div "Screen Print" at bounding box center [416, 815] width 289 height 39
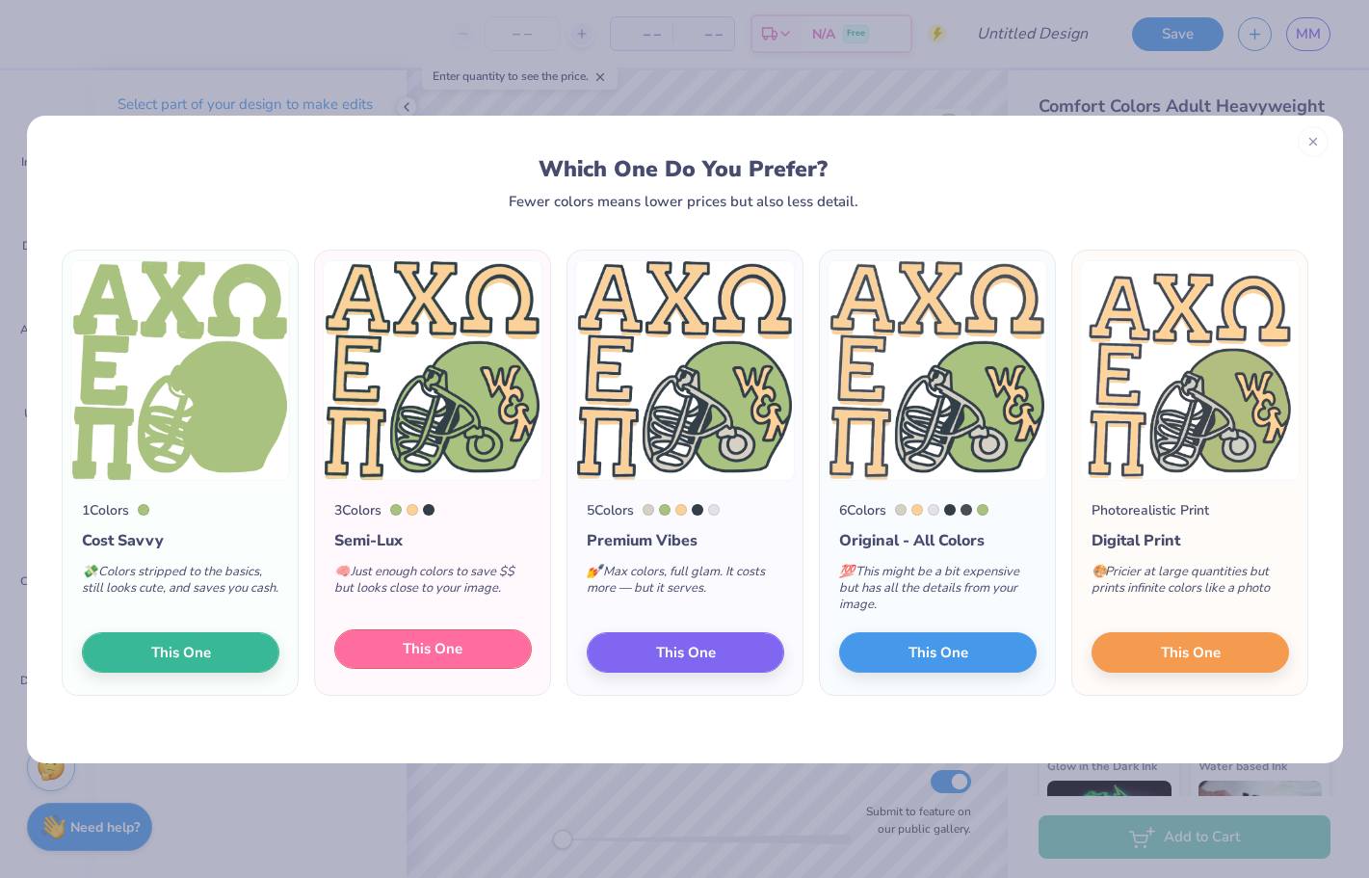
click at [476, 653] on button "This One" at bounding box center [432, 649] width 197 height 40
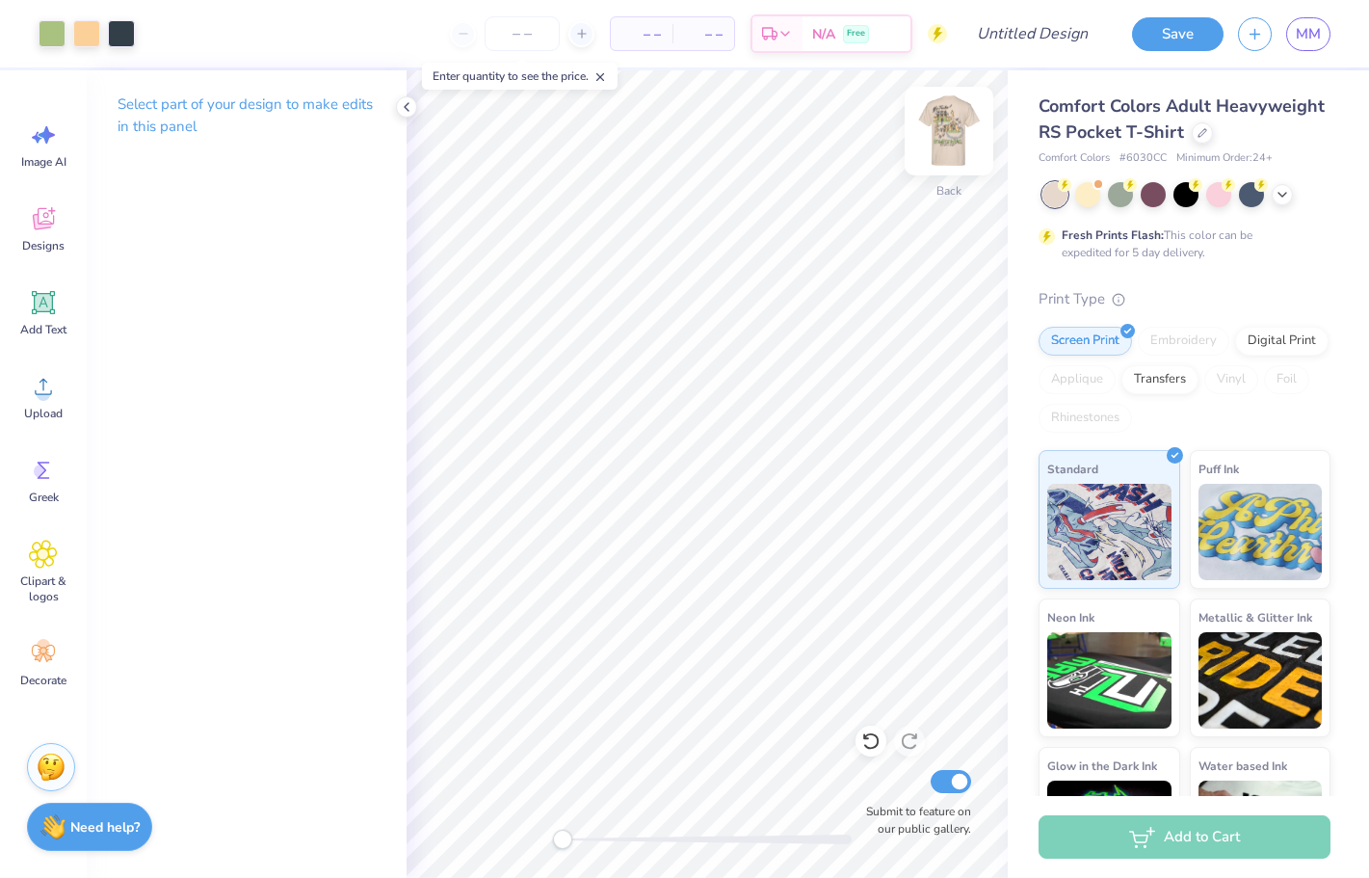
click at [945, 139] on img at bounding box center [948, 130] width 77 height 77
click at [950, 132] on img at bounding box center [948, 130] width 77 height 77
click at [640, 30] on span "– –" at bounding box center [641, 34] width 39 height 20
click at [497, 28] on input "number" at bounding box center [522, 33] width 75 height 35
type input "80"
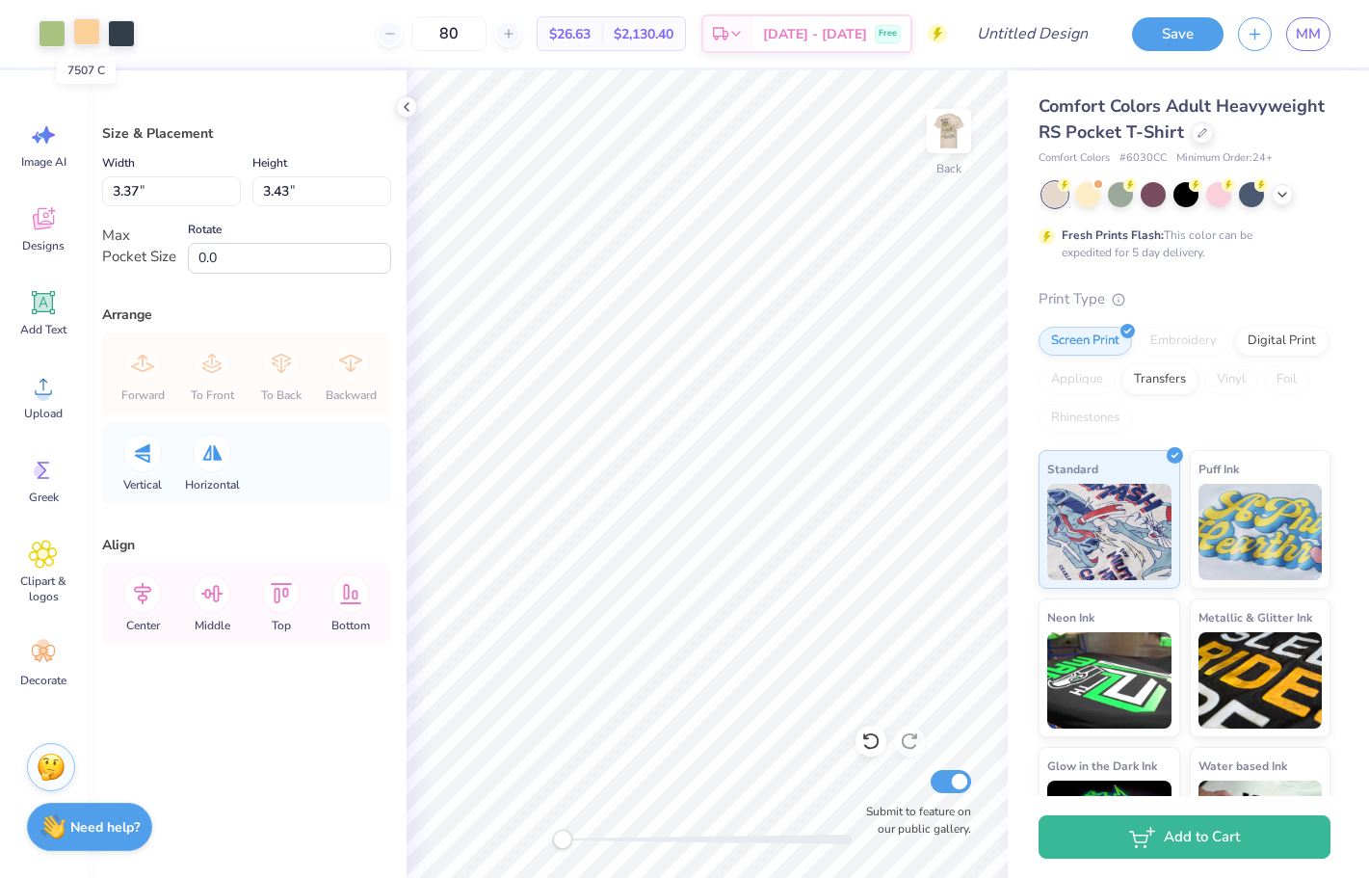
click at [81, 31] on div at bounding box center [86, 31] width 27 height 27
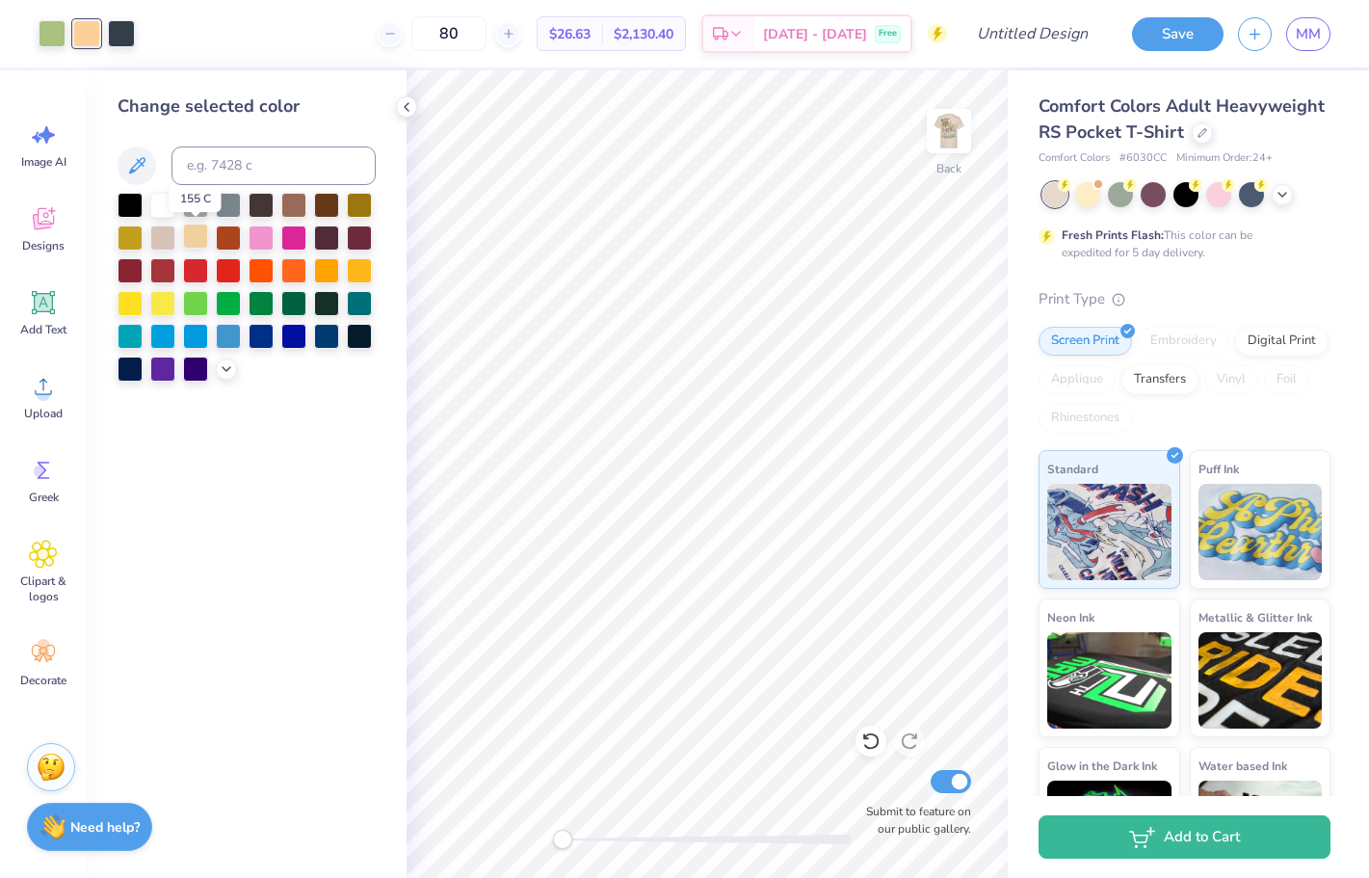
click at [191, 240] on div at bounding box center [195, 236] width 25 height 25
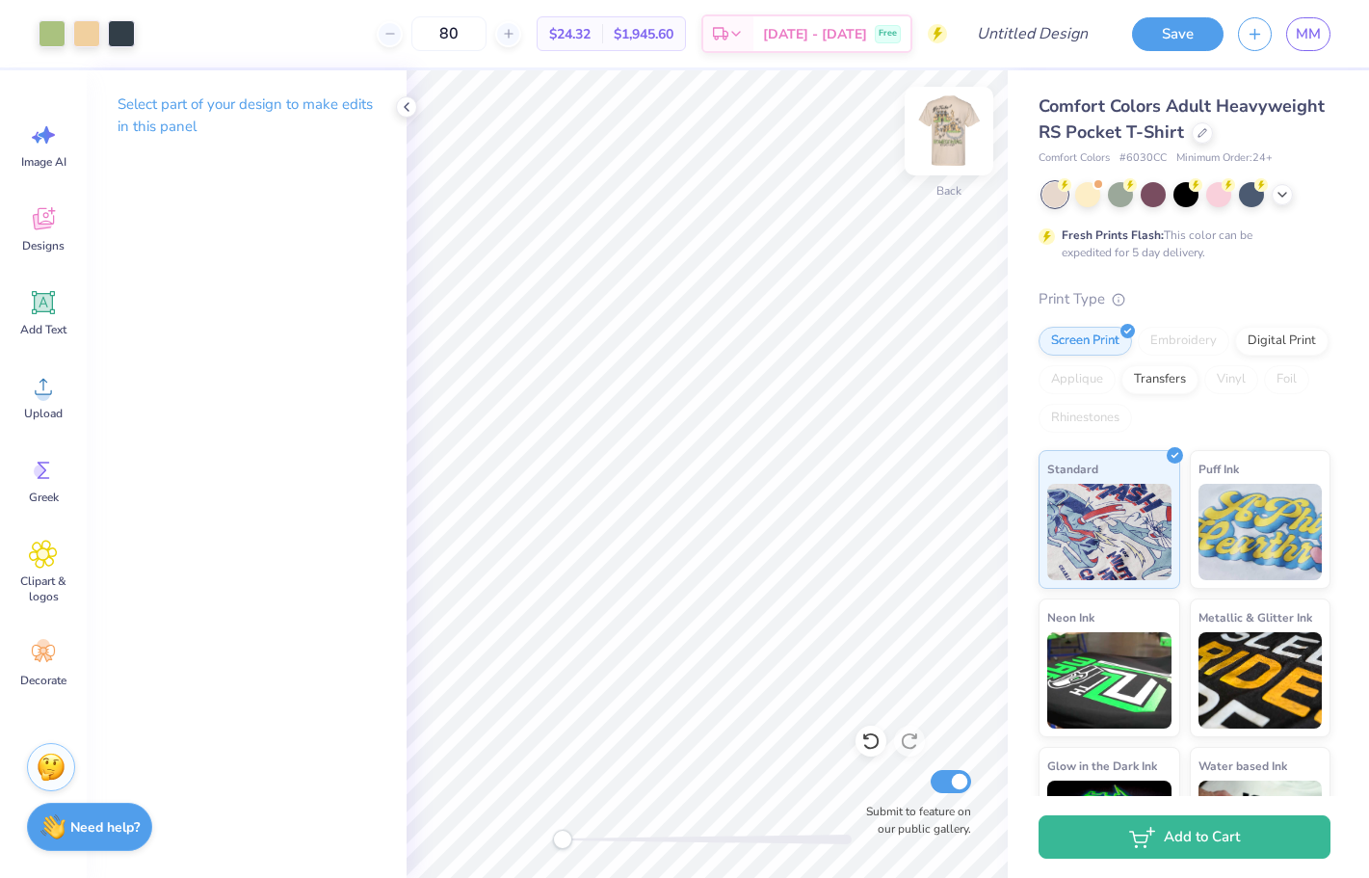
click at [950, 129] on img at bounding box center [948, 130] width 77 height 77
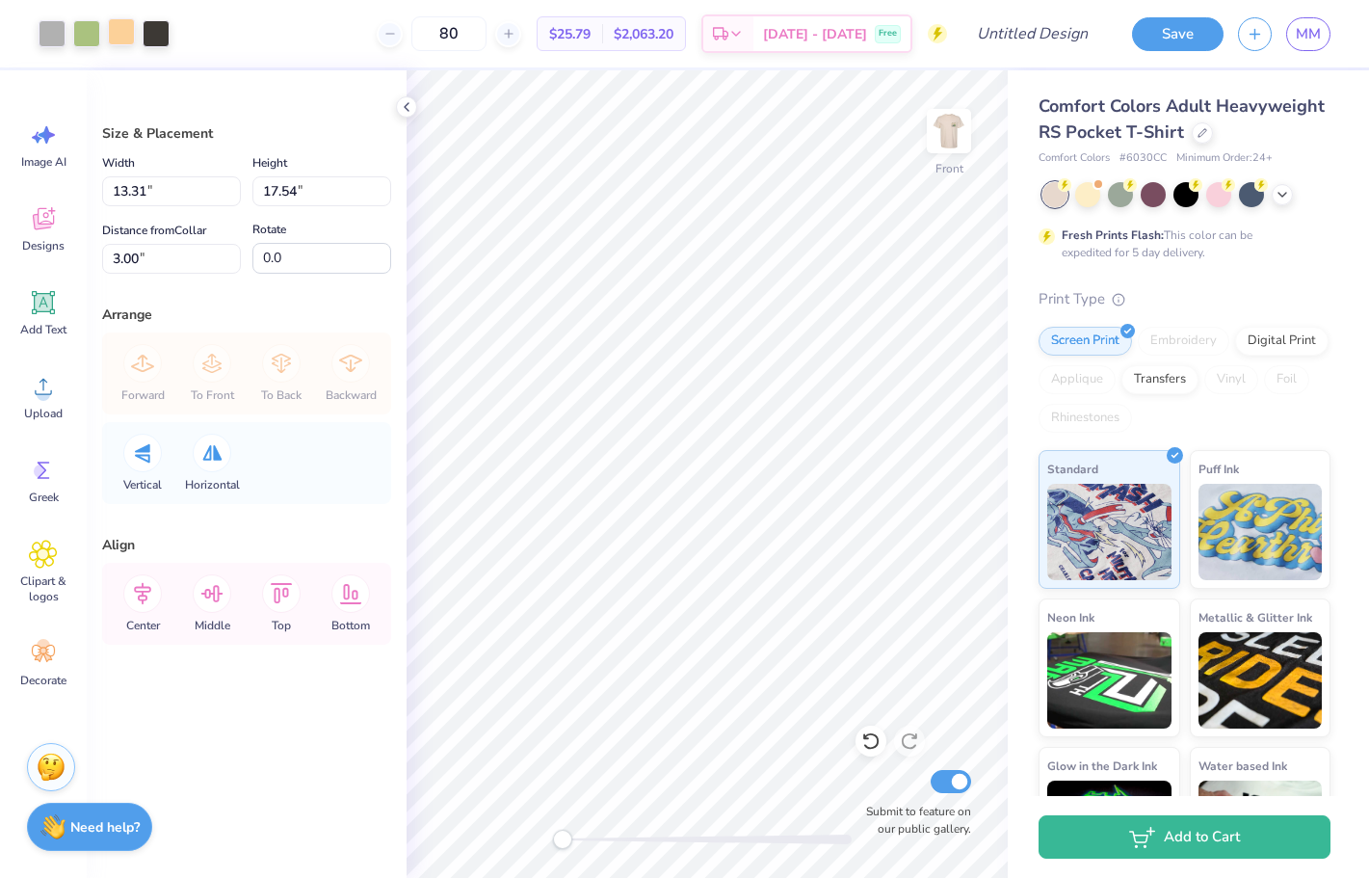
click at [132, 27] on div at bounding box center [121, 31] width 27 height 27
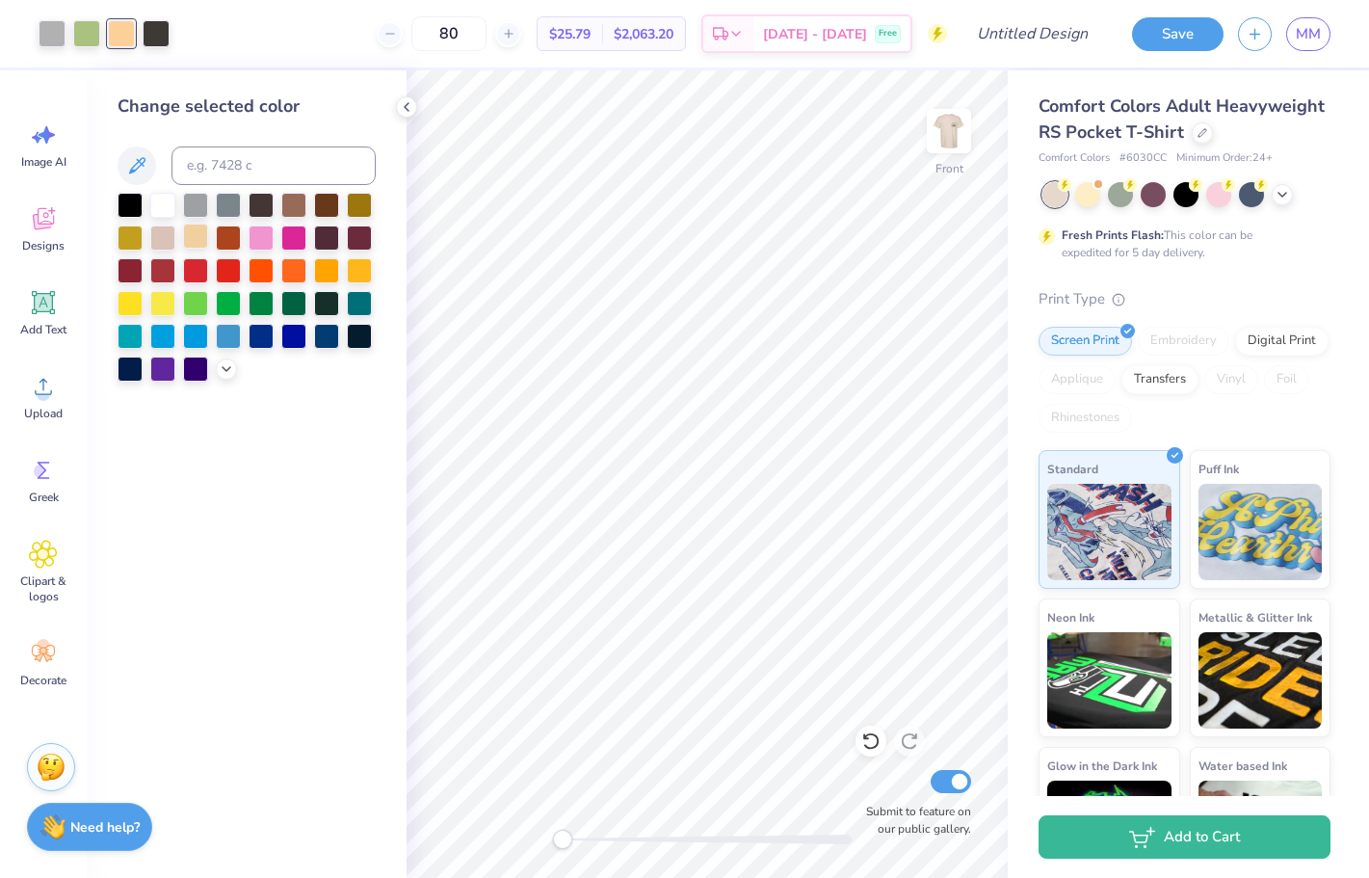
click at [206, 237] on div at bounding box center [195, 236] width 25 height 25
click at [187, 239] on div at bounding box center [195, 236] width 25 height 25
click at [230, 374] on icon at bounding box center [226, 366] width 15 height 15
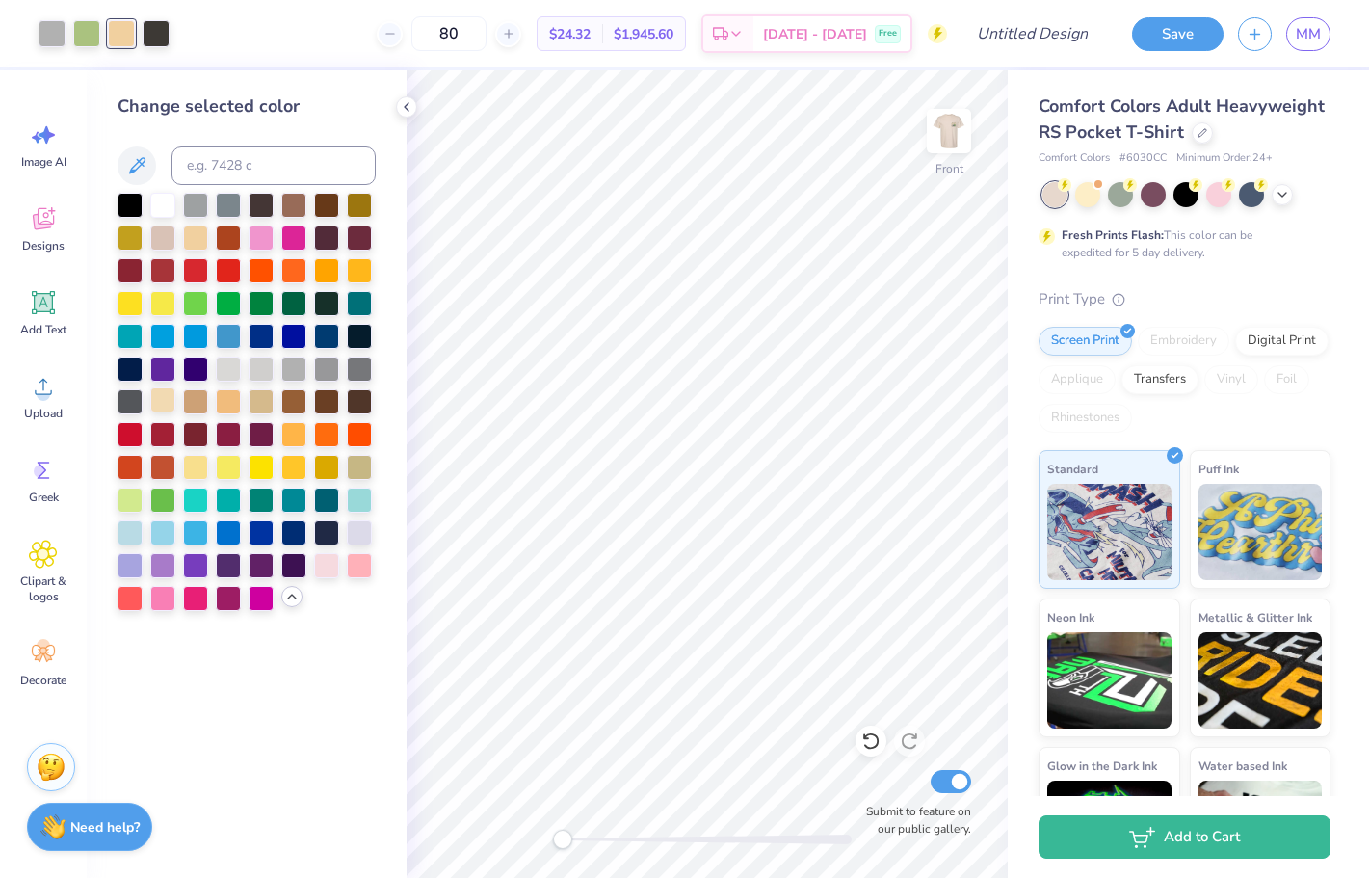
click at [170, 398] on div at bounding box center [162, 399] width 25 height 25
click at [234, 402] on div at bounding box center [228, 399] width 25 height 25
click at [254, 403] on div at bounding box center [261, 399] width 25 height 25
click at [194, 403] on div at bounding box center [195, 399] width 25 height 25
click at [221, 404] on div at bounding box center [228, 399] width 25 height 25
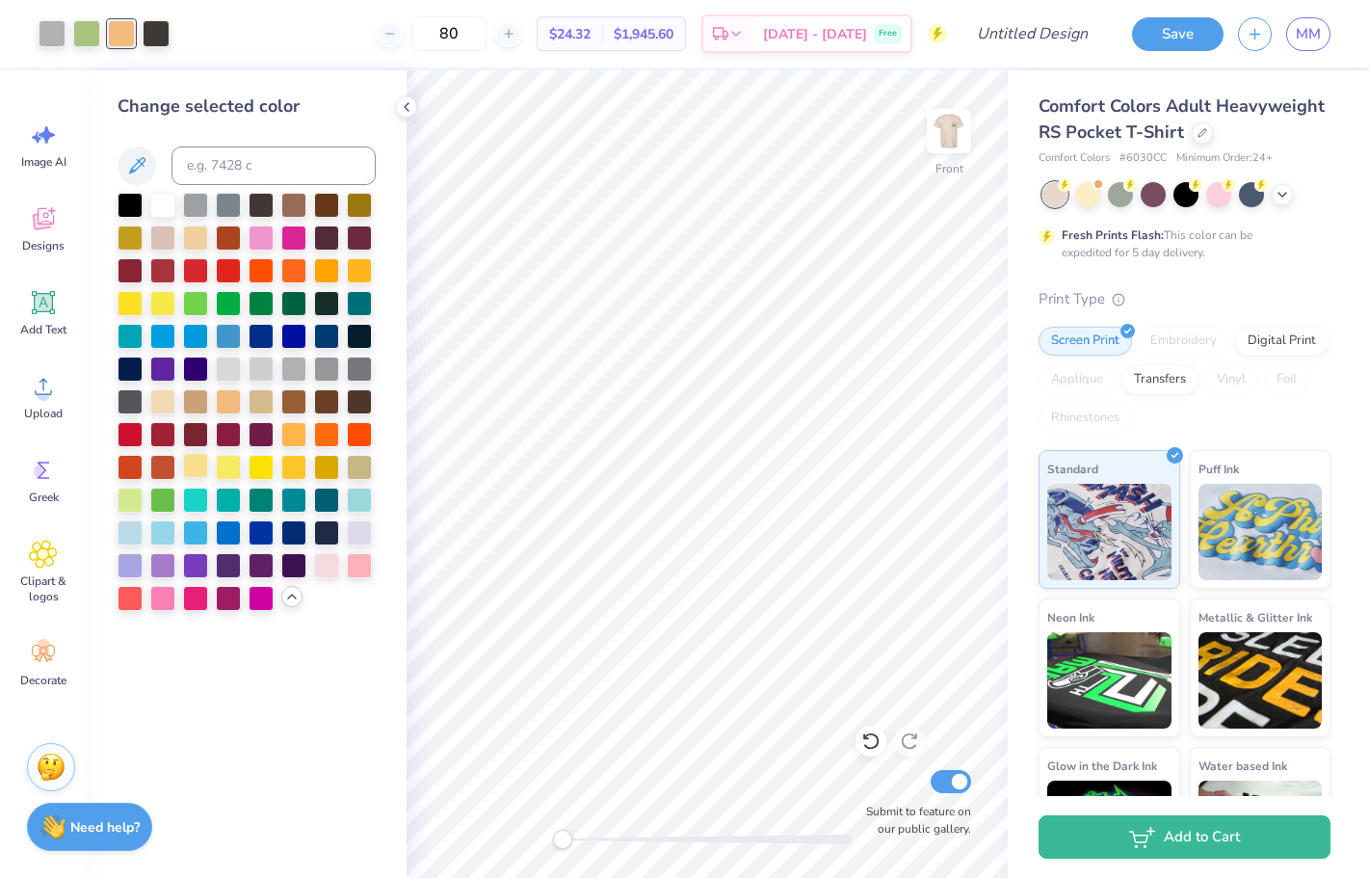
click at [195, 460] on div at bounding box center [195, 465] width 25 height 25
click at [362, 469] on div at bounding box center [359, 465] width 25 height 25
click at [327, 566] on div at bounding box center [326, 563] width 25 height 25
click at [200, 225] on div at bounding box center [195, 236] width 25 height 25
click at [198, 410] on div at bounding box center [195, 399] width 25 height 25
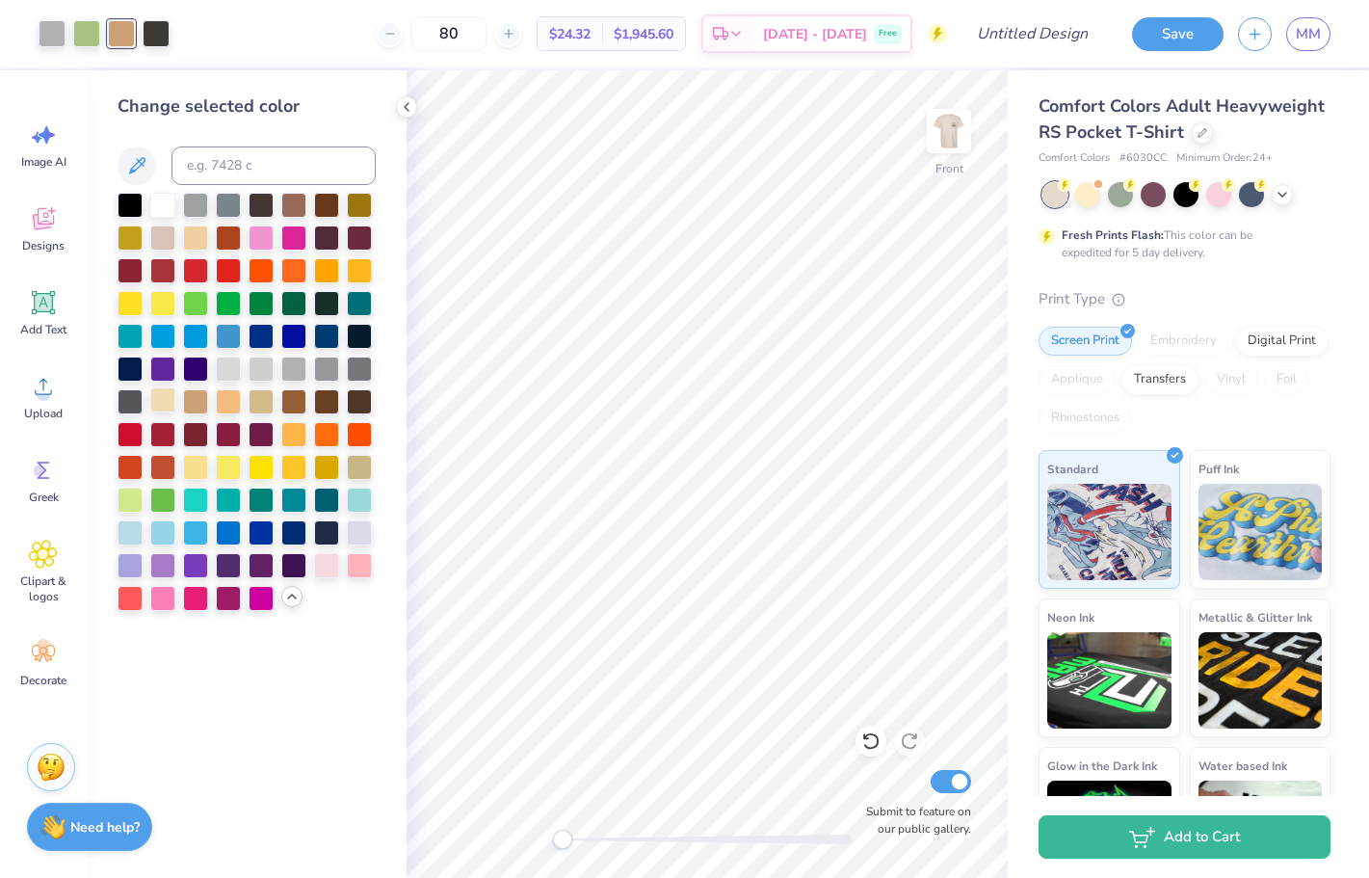
click at [161, 405] on div at bounding box center [162, 399] width 25 height 25
click at [222, 400] on div at bounding box center [228, 399] width 25 height 25
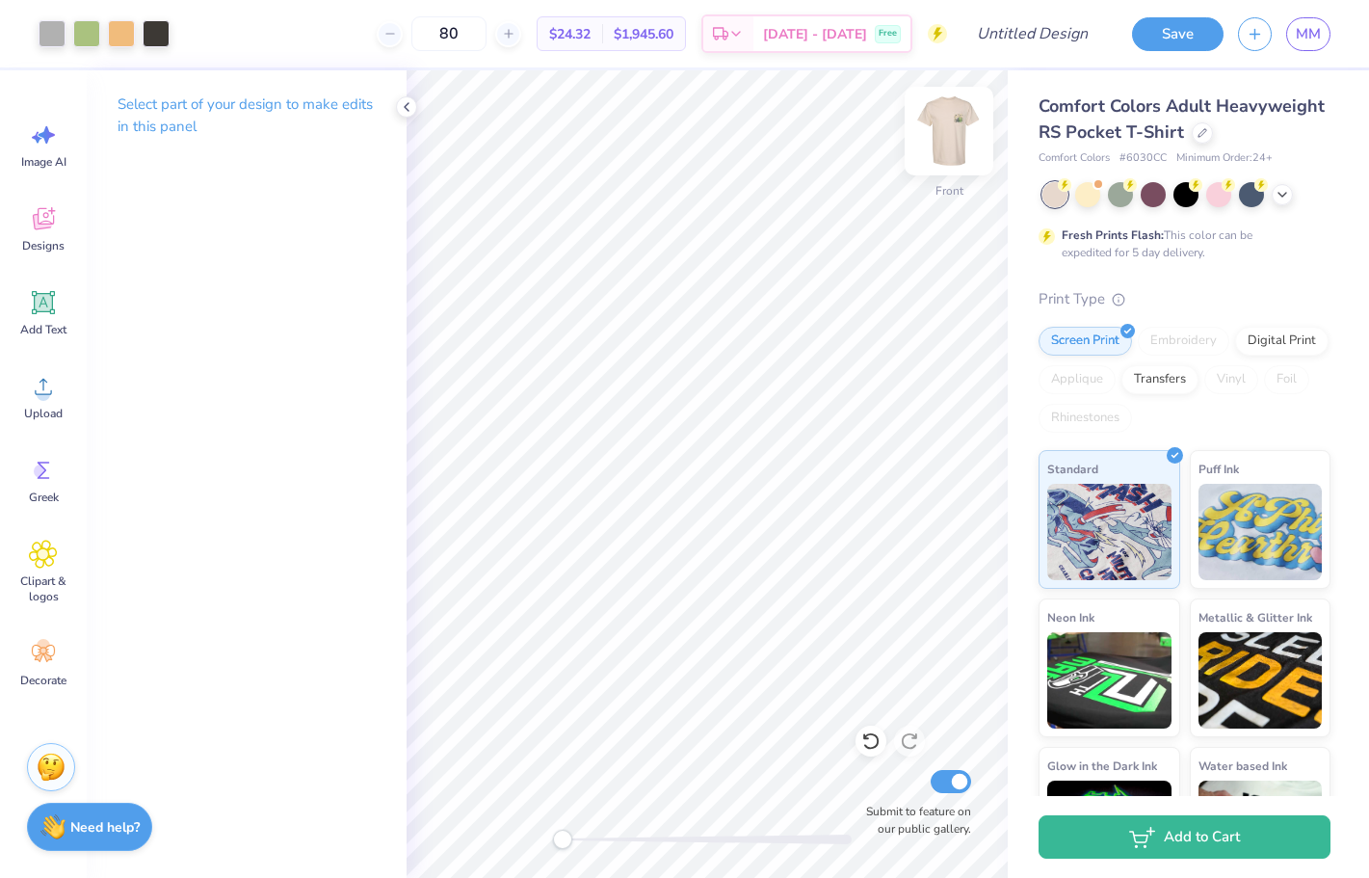
click at [959, 124] on img at bounding box center [948, 130] width 77 height 77
click at [958, 125] on img at bounding box center [948, 130] width 77 height 77
click at [937, 137] on img at bounding box center [948, 130] width 77 height 77
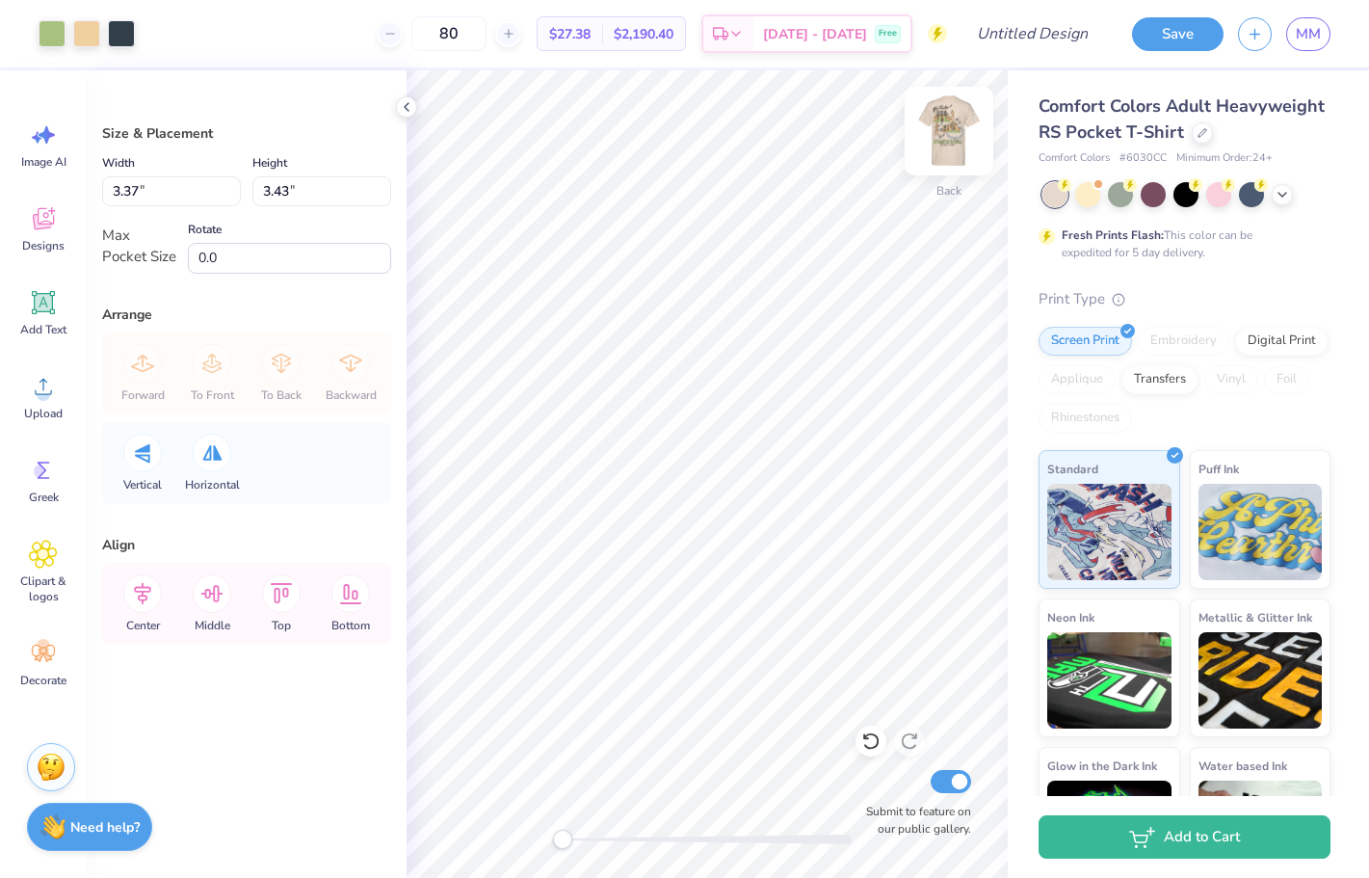
click at [950, 155] on img at bounding box center [948, 130] width 77 height 77
type input "13.31"
type input "17.54"
type input "3.00"
click at [872, 744] on icon at bounding box center [870, 740] width 19 height 19
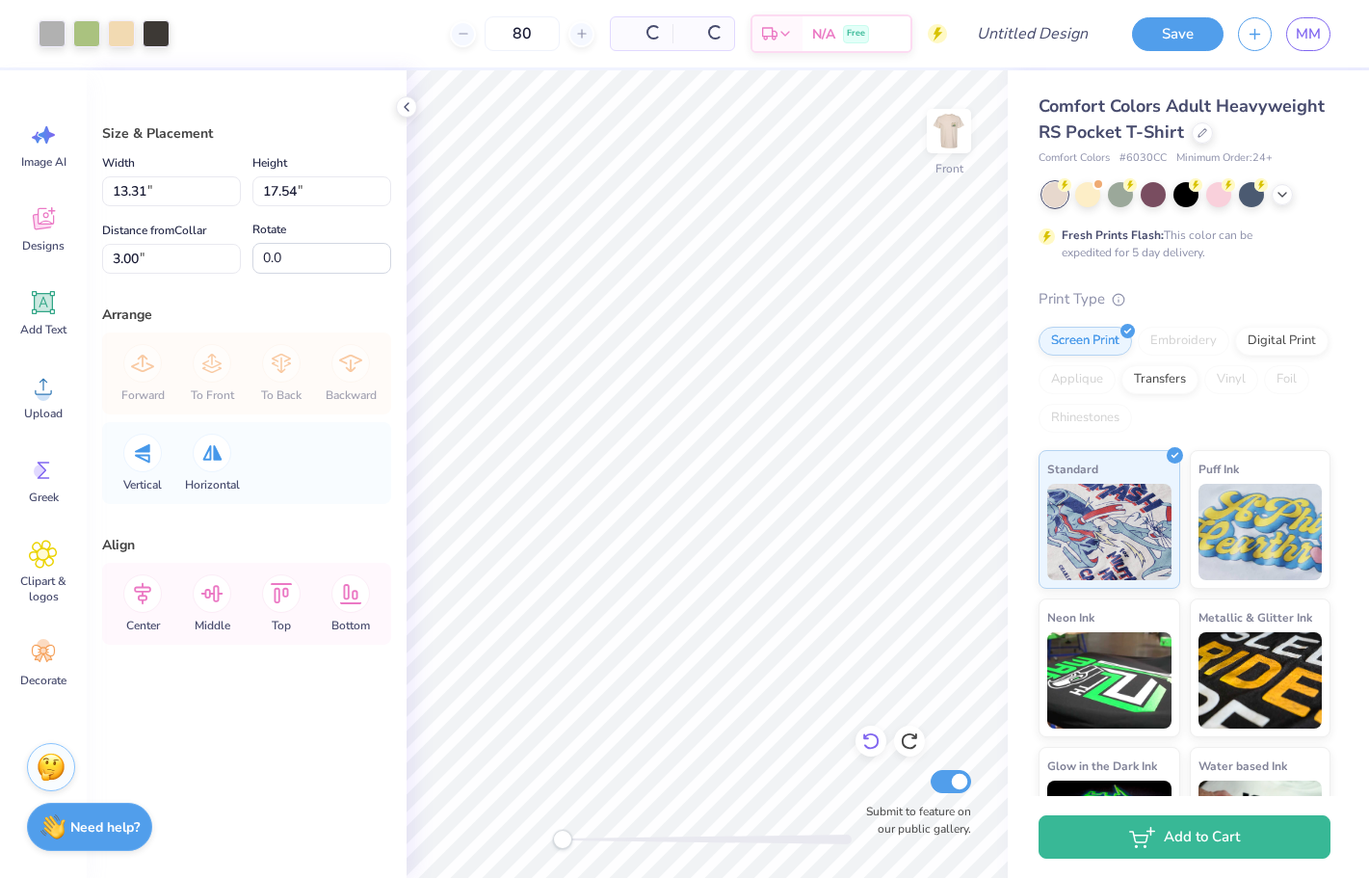
click at [872, 744] on icon at bounding box center [870, 740] width 19 height 19
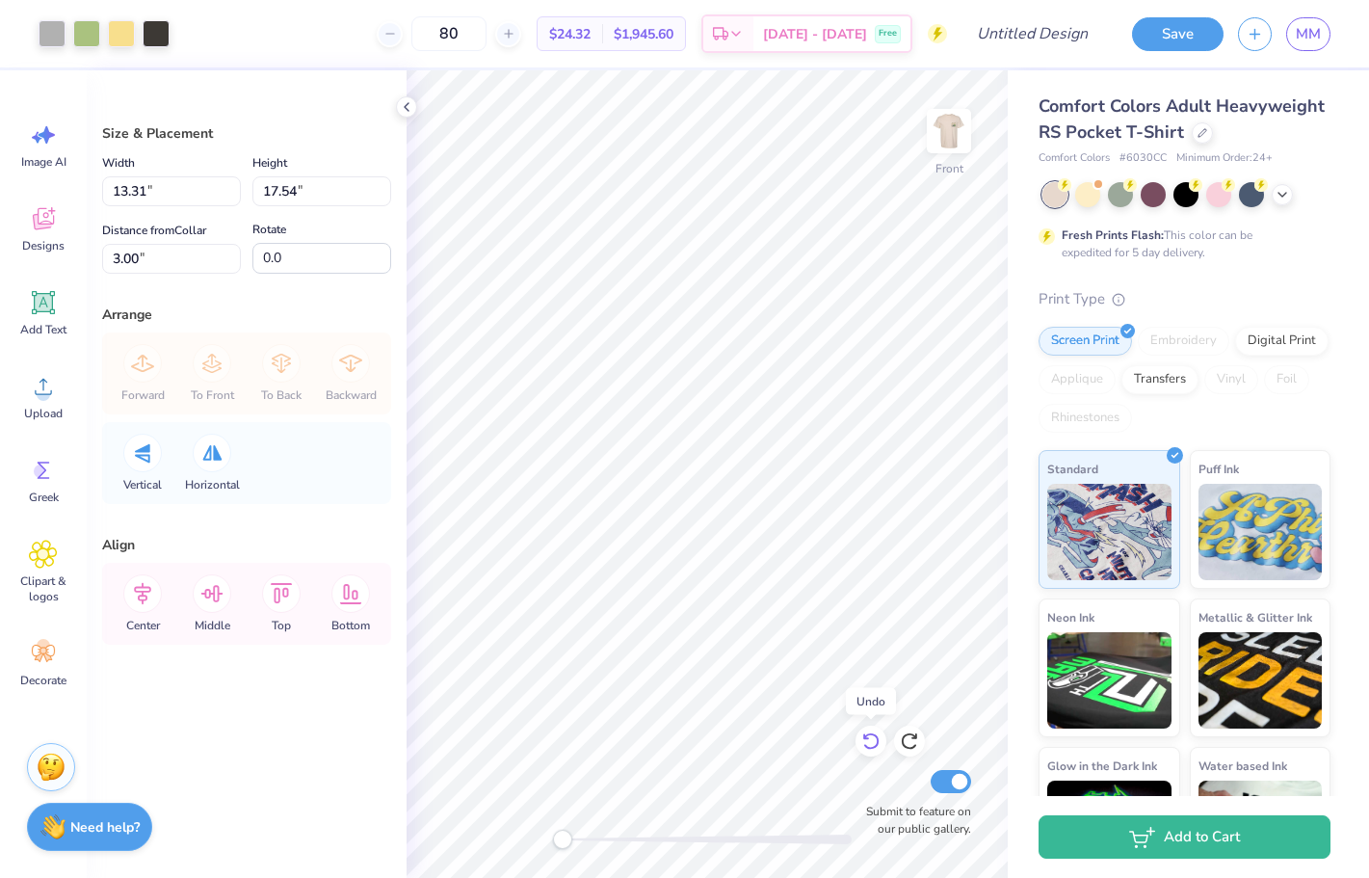
click at [872, 744] on icon at bounding box center [870, 740] width 19 height 19
click at [871, 747] on icon at bounding box center [870, 740] width 19 height 19
click at [876, 742] on icon at bounding box center [870, 740] width 19 height 19
click at [878, 737] on icon at bounding box center [870, 740] width 19 height 19
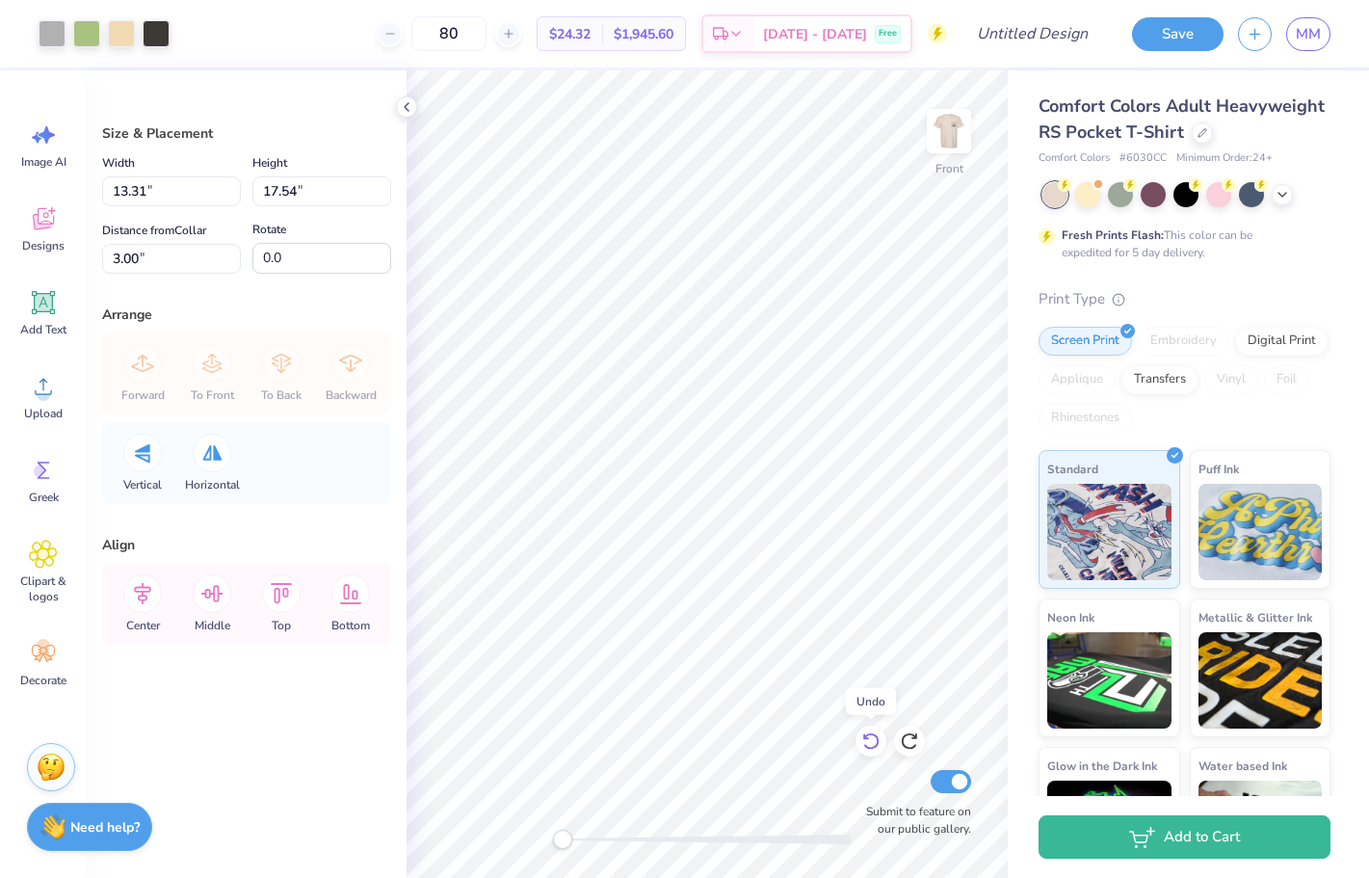
click at [878, 737] on icon at bounding box center [870, 740] width 19 height 19
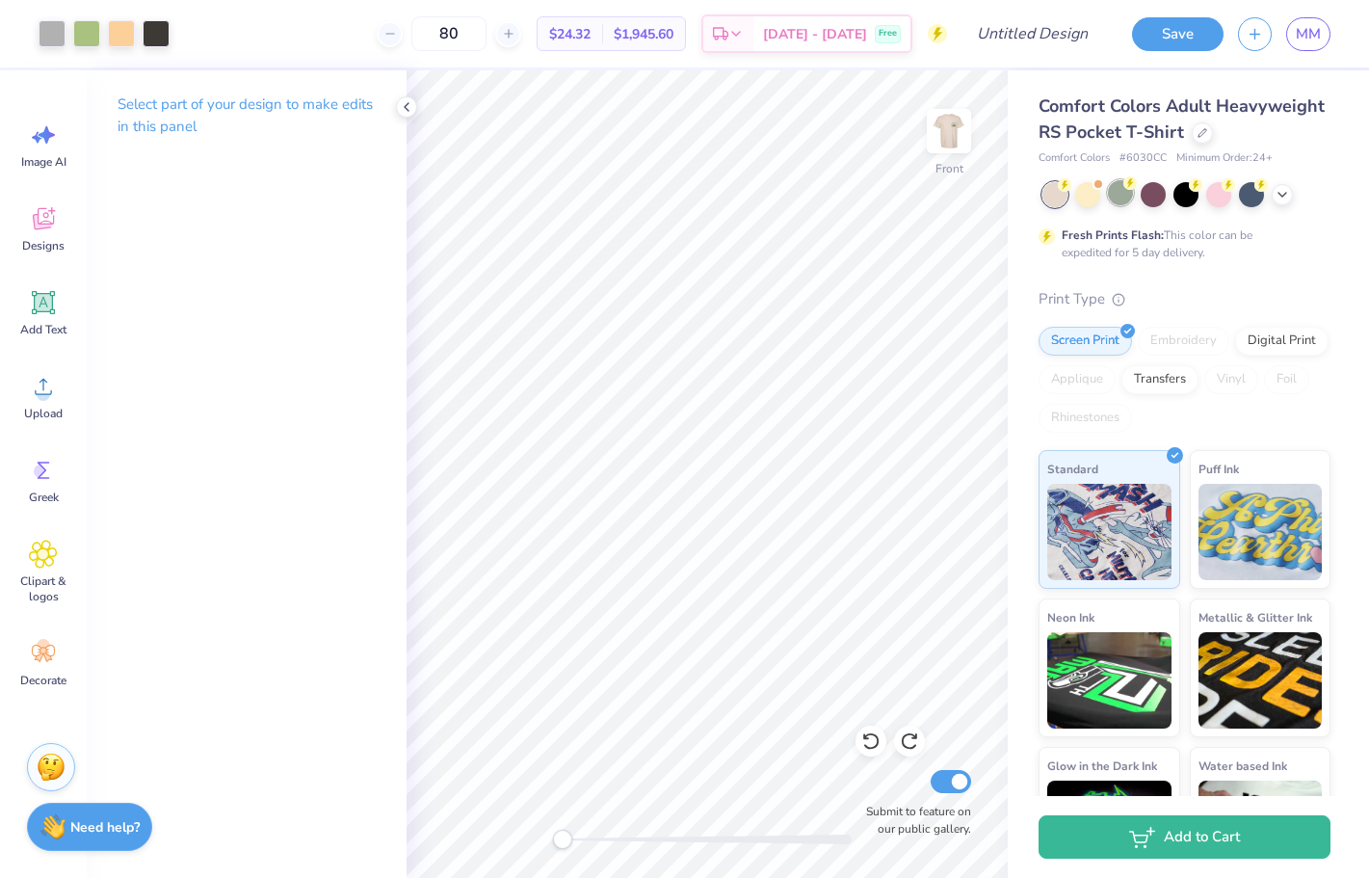
click at [1121, 205] on div at bounding box center [1120, 192] width 25 height 25
click at [1087, 197] on div at bounding box center [1087, 192] width 25 height 25
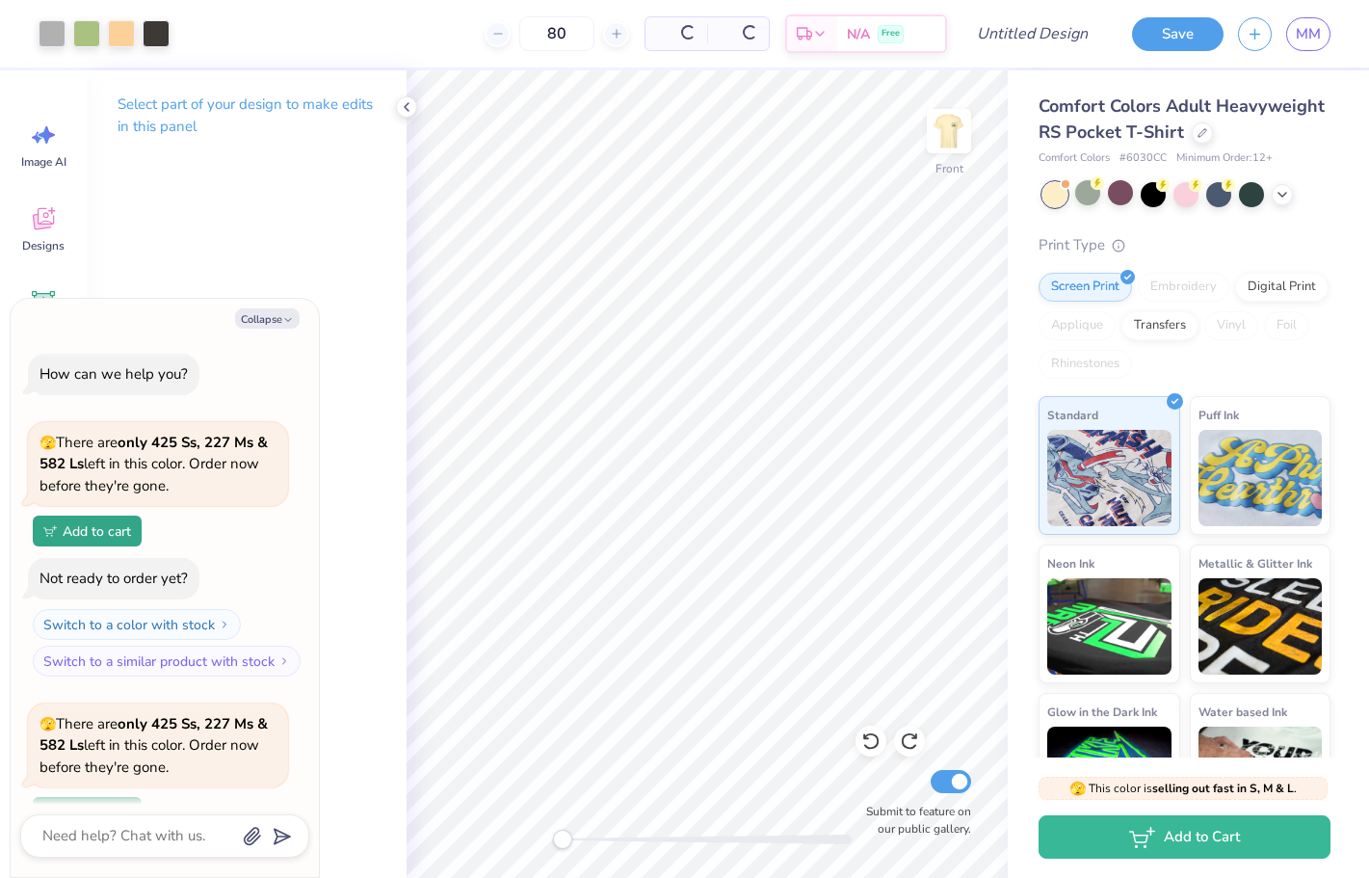
scroll to position [168, 0]
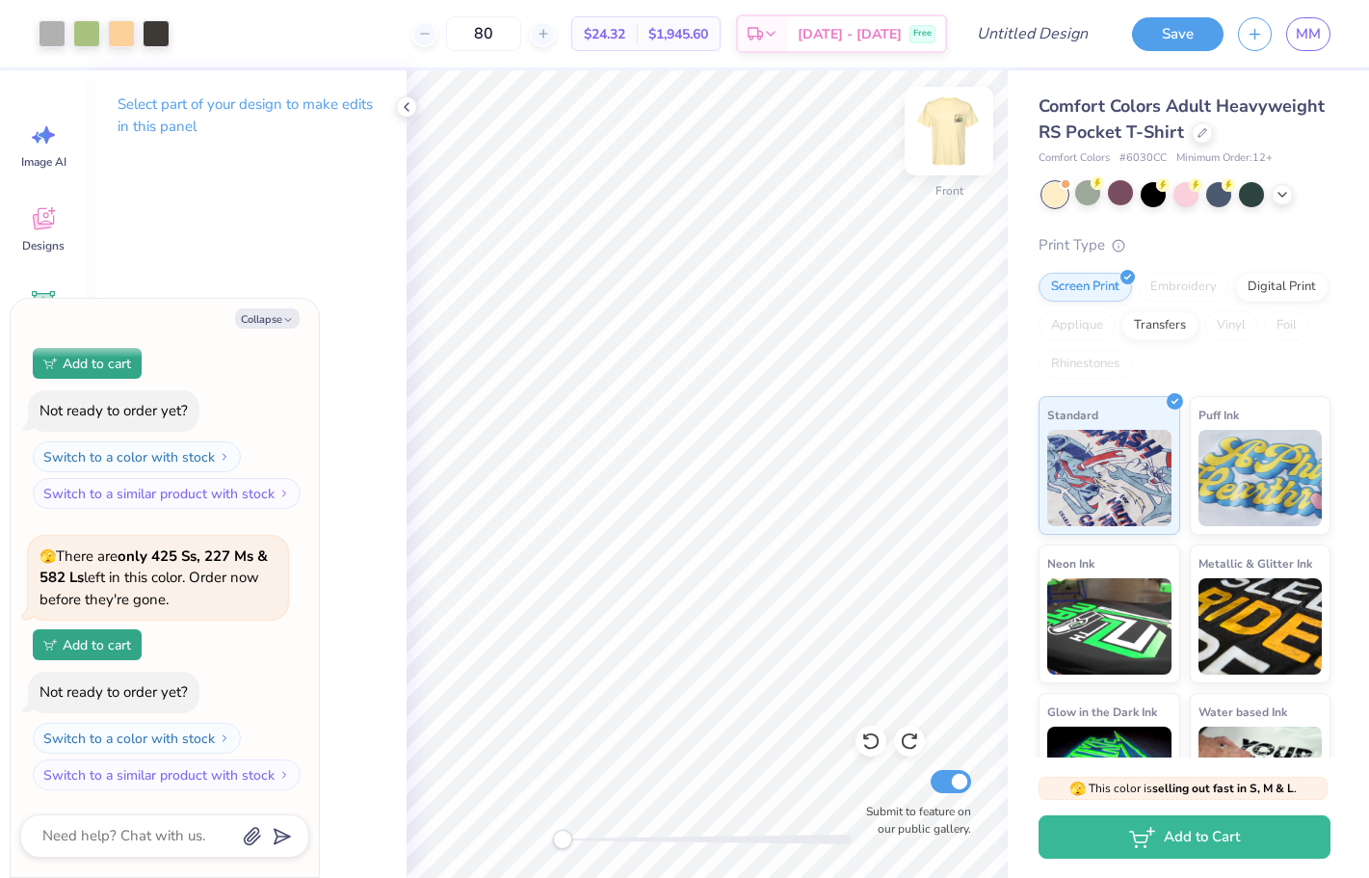
click at [960, 125] on img at bounding box center [948, 130] width 77 height 77
click at [960, 126] on img at bounding box center [948, 130] width 77 height 77
click at [944, 140] on img at bounding box center [948, 130] width 77 height 77
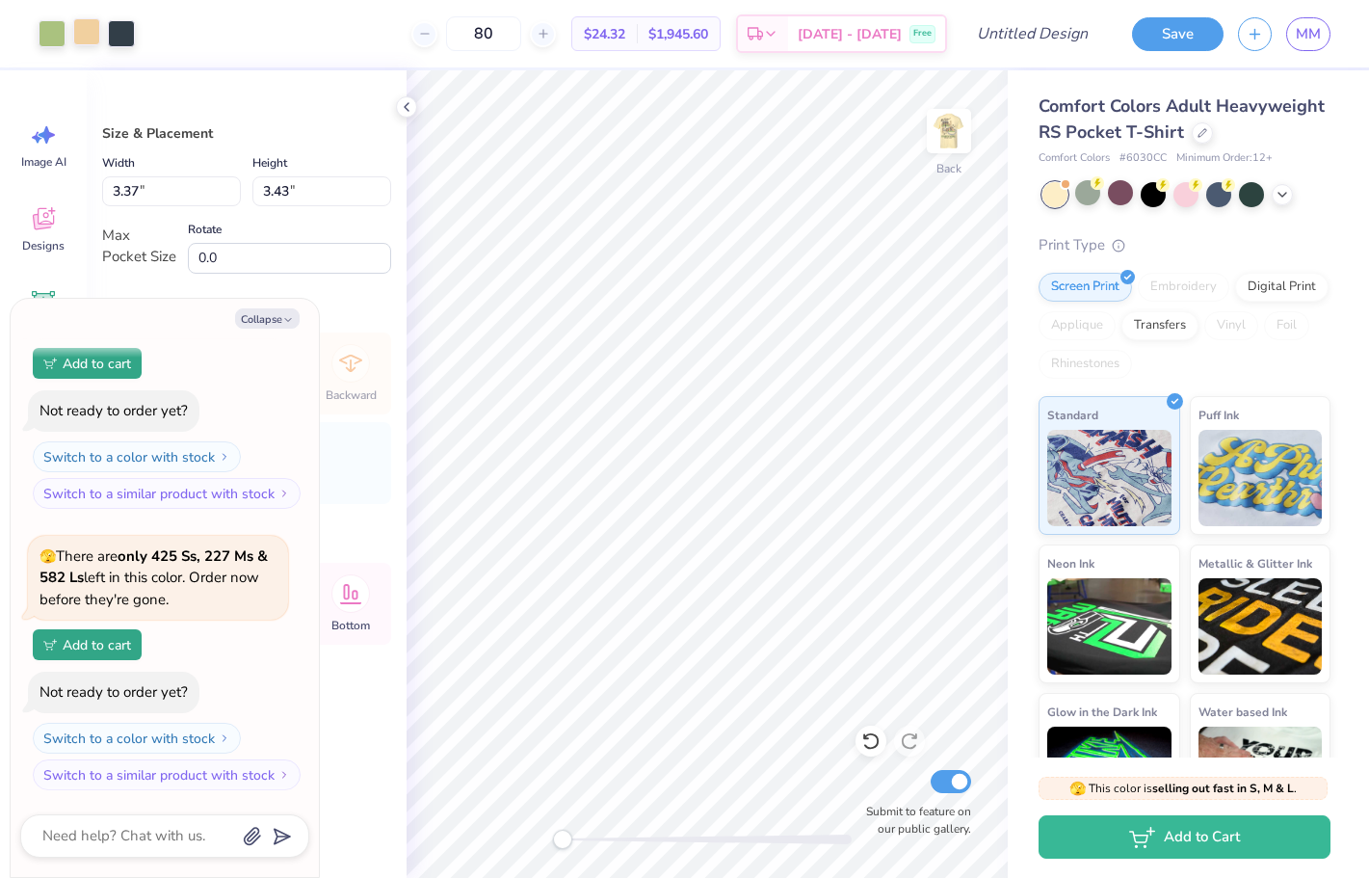
click at [84, 37] on div at bounding box center [86, 31] width 27 height 27
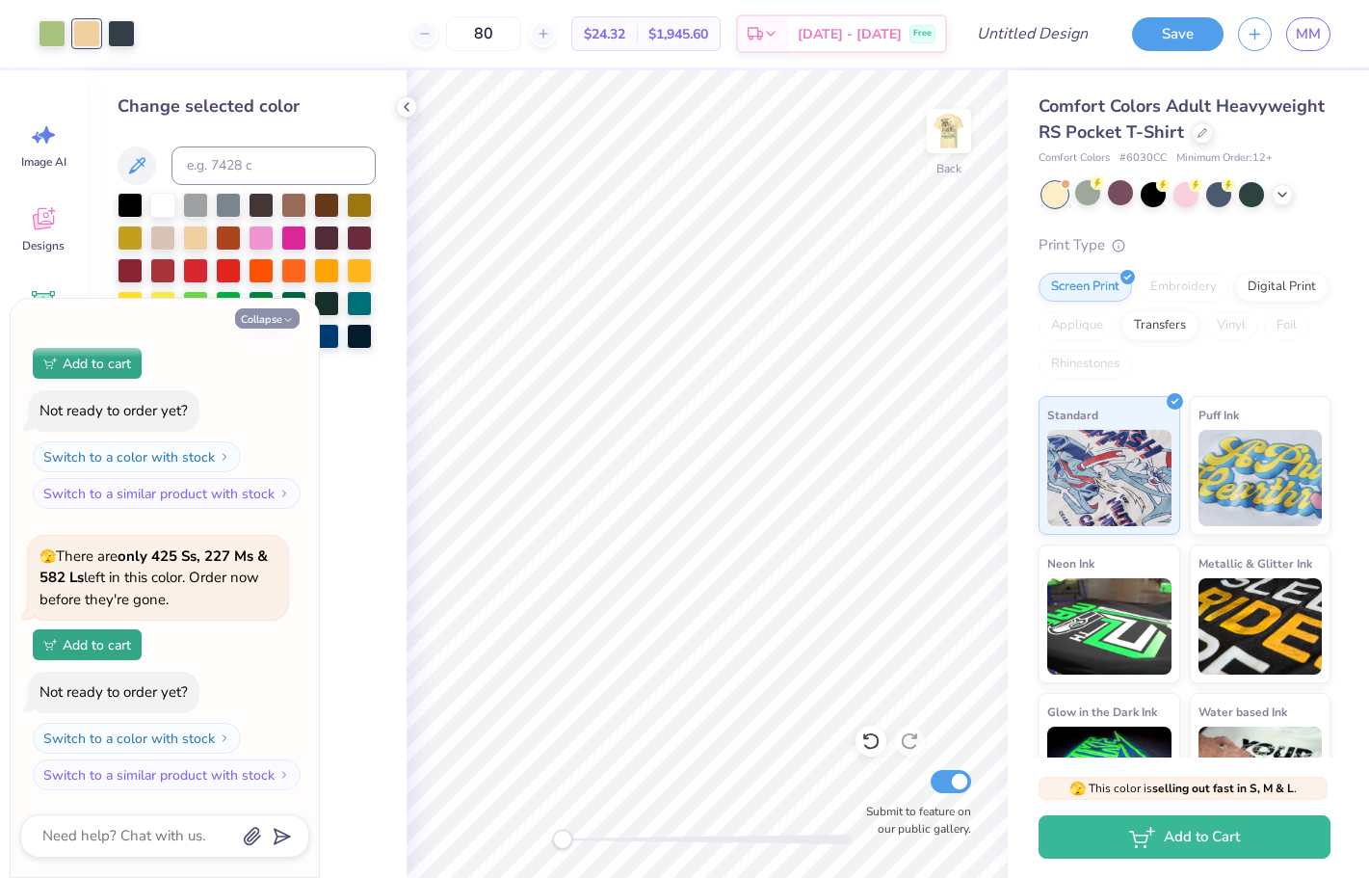
click at [290, 325] on icon "button" at bounding box center [288, 320] width 12 height 12
type textarea "x"
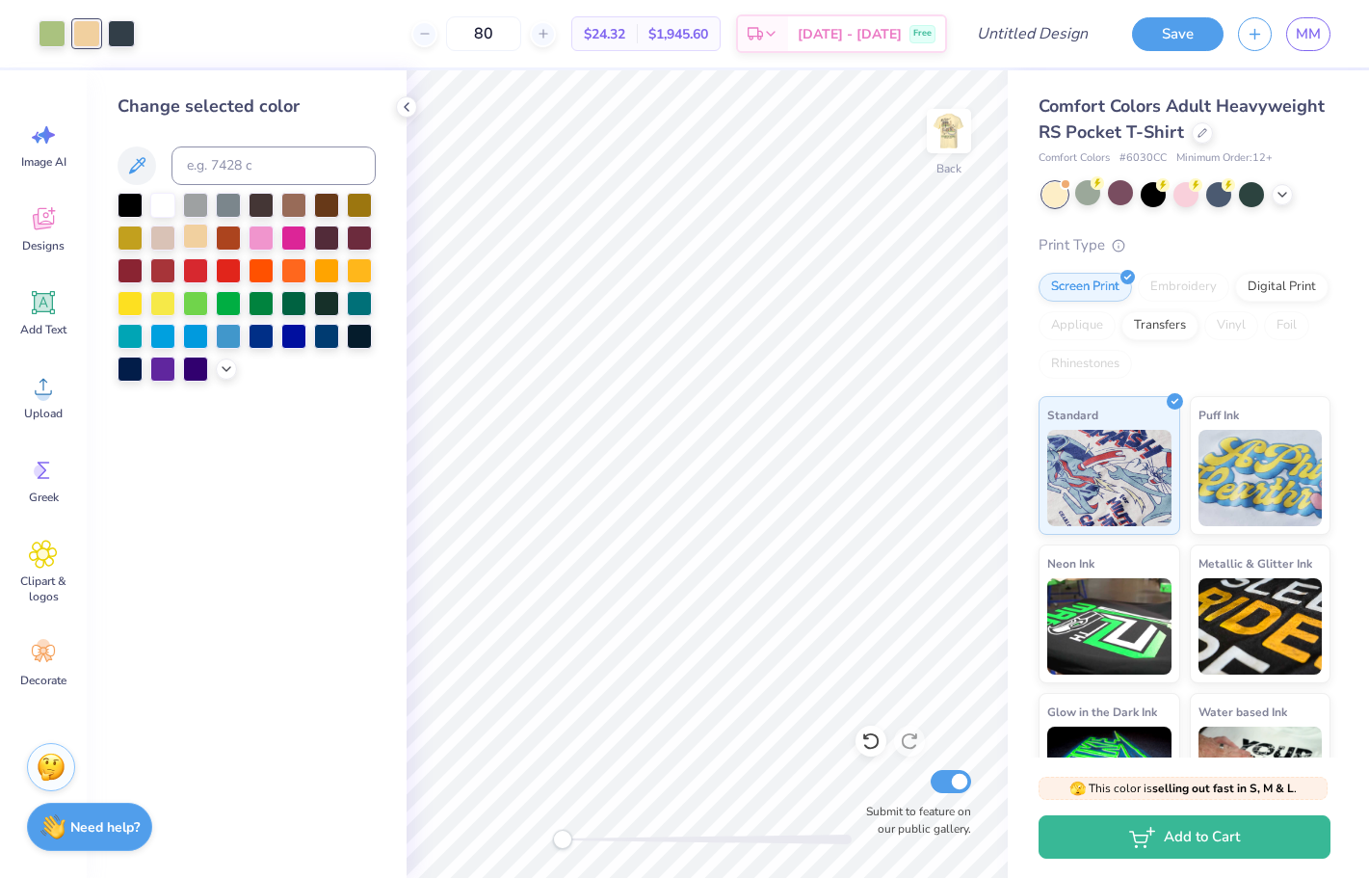
click at [195, 239] on div at bounding box center [195, 236] width 25 height 25
click at [229, 373] on icon at bounding box center [226, 366] width 15 height 15
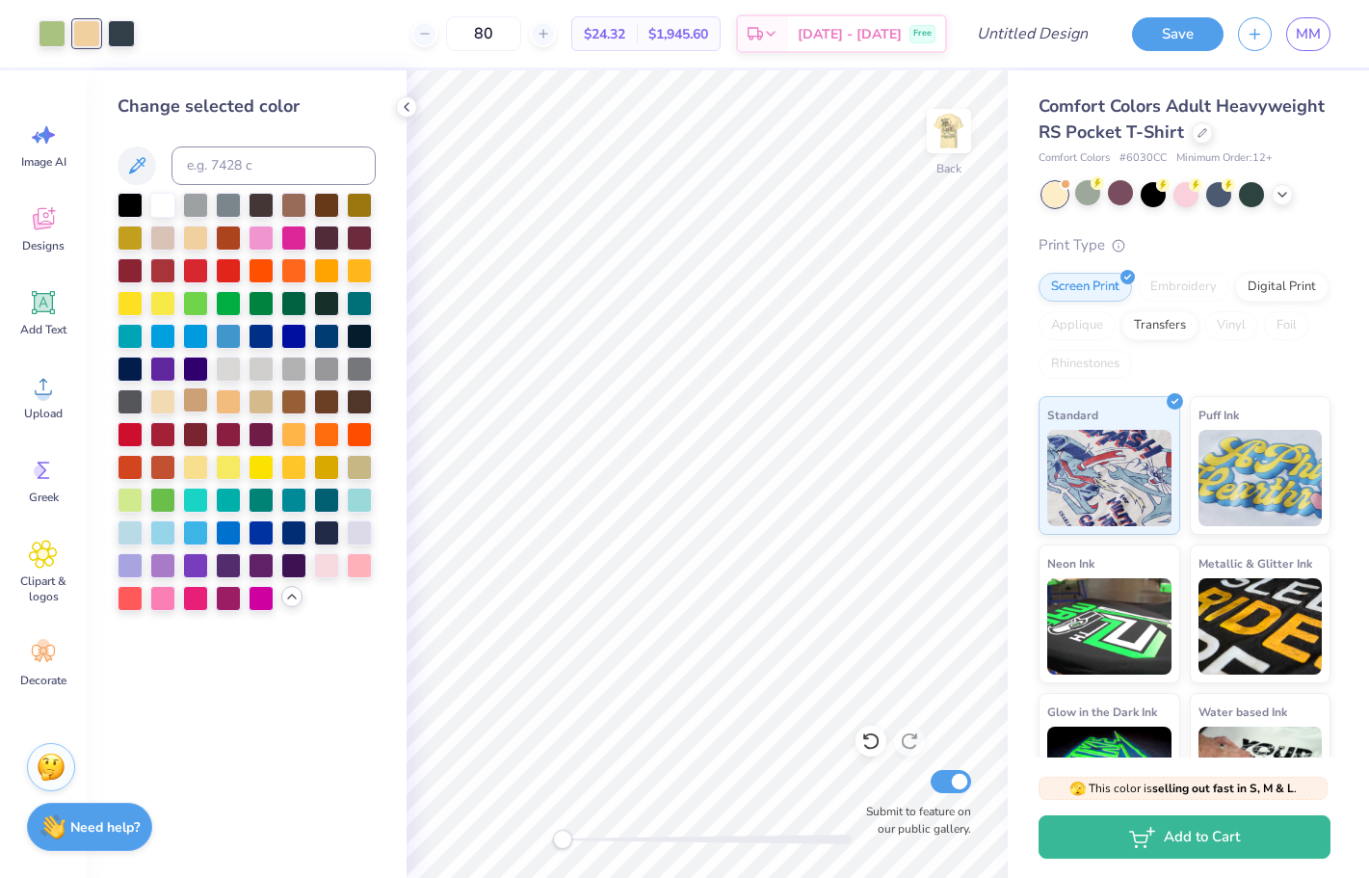
click at [202, 400] on div at bounding box center [195, 399] width 25 height 25
click at [226, 400] on div at bounding box center [228, 399] width 25 height 25
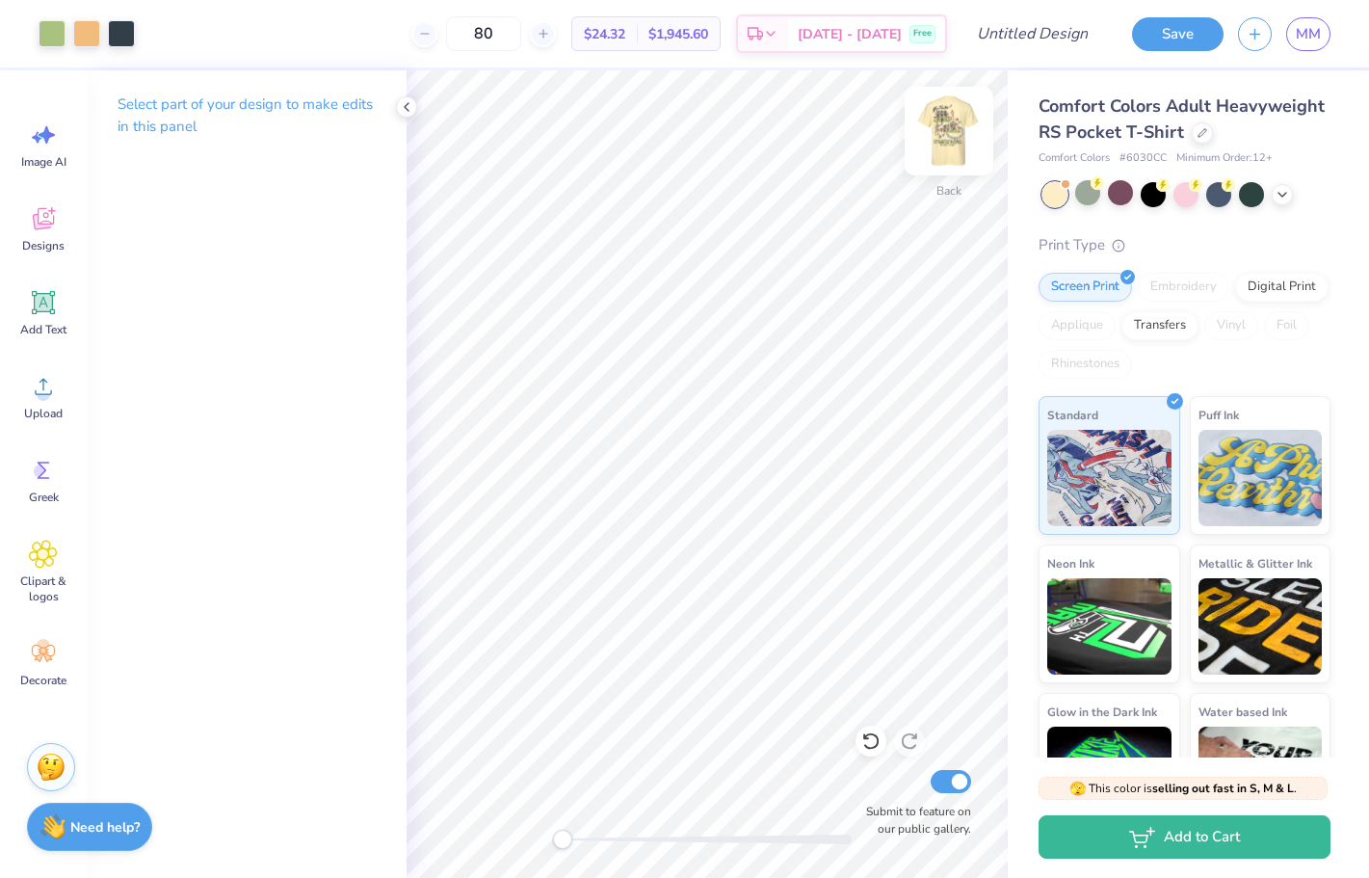
click at [949, 149] on img at bounding box center [948, 130] width 77 height 77
click at [950, 129] on img at bounding box center [948, 130] width 77 height 77
click at [950, 128] on img at bounding box center [948, 130] width 77 height 77
click at [1286, 198] on icon at bounding box center [1282, 192] width 15 height 15
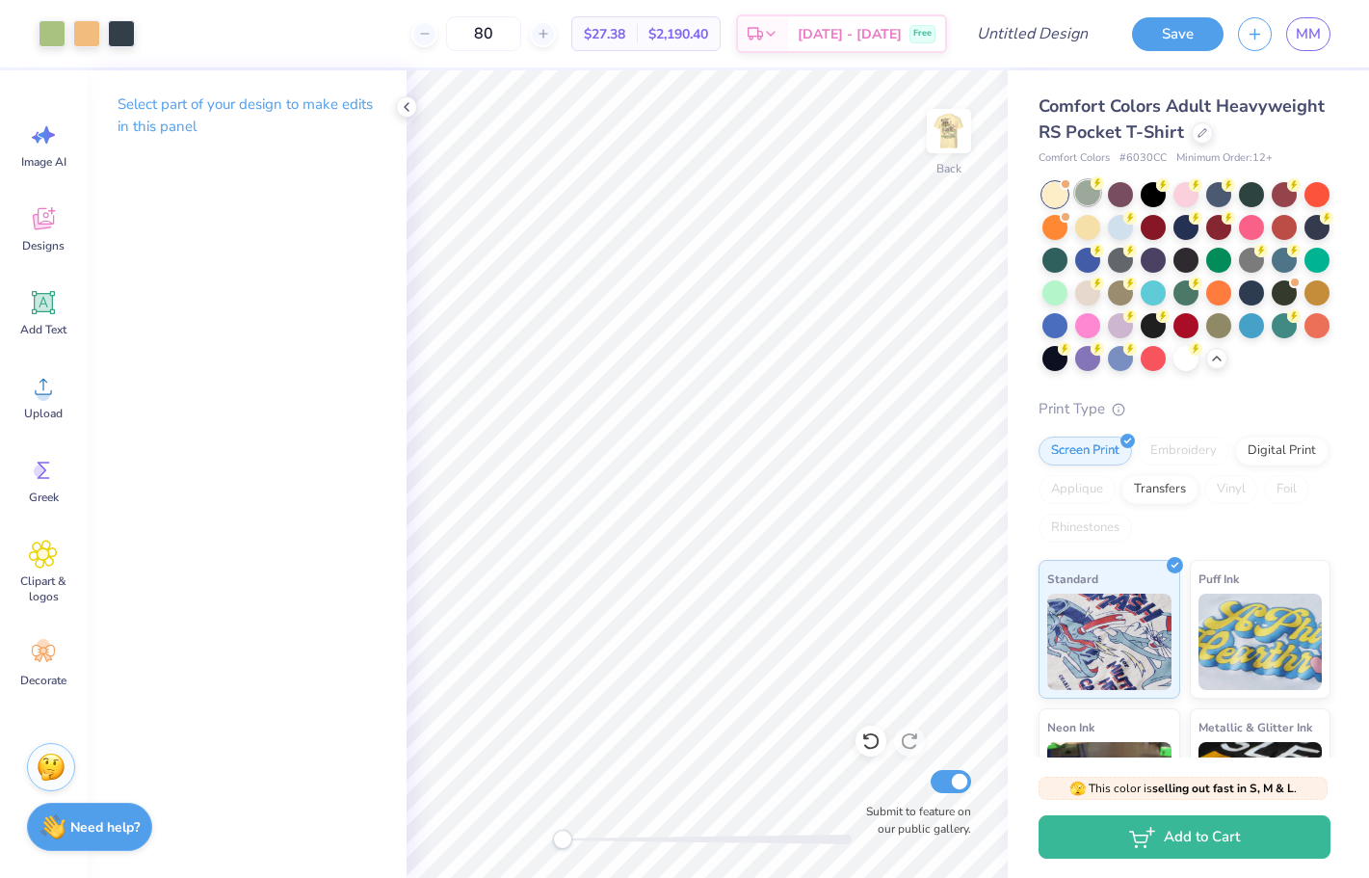
click at [1096, 200] on div at bounding box center [1087, 192] width 25 height 25
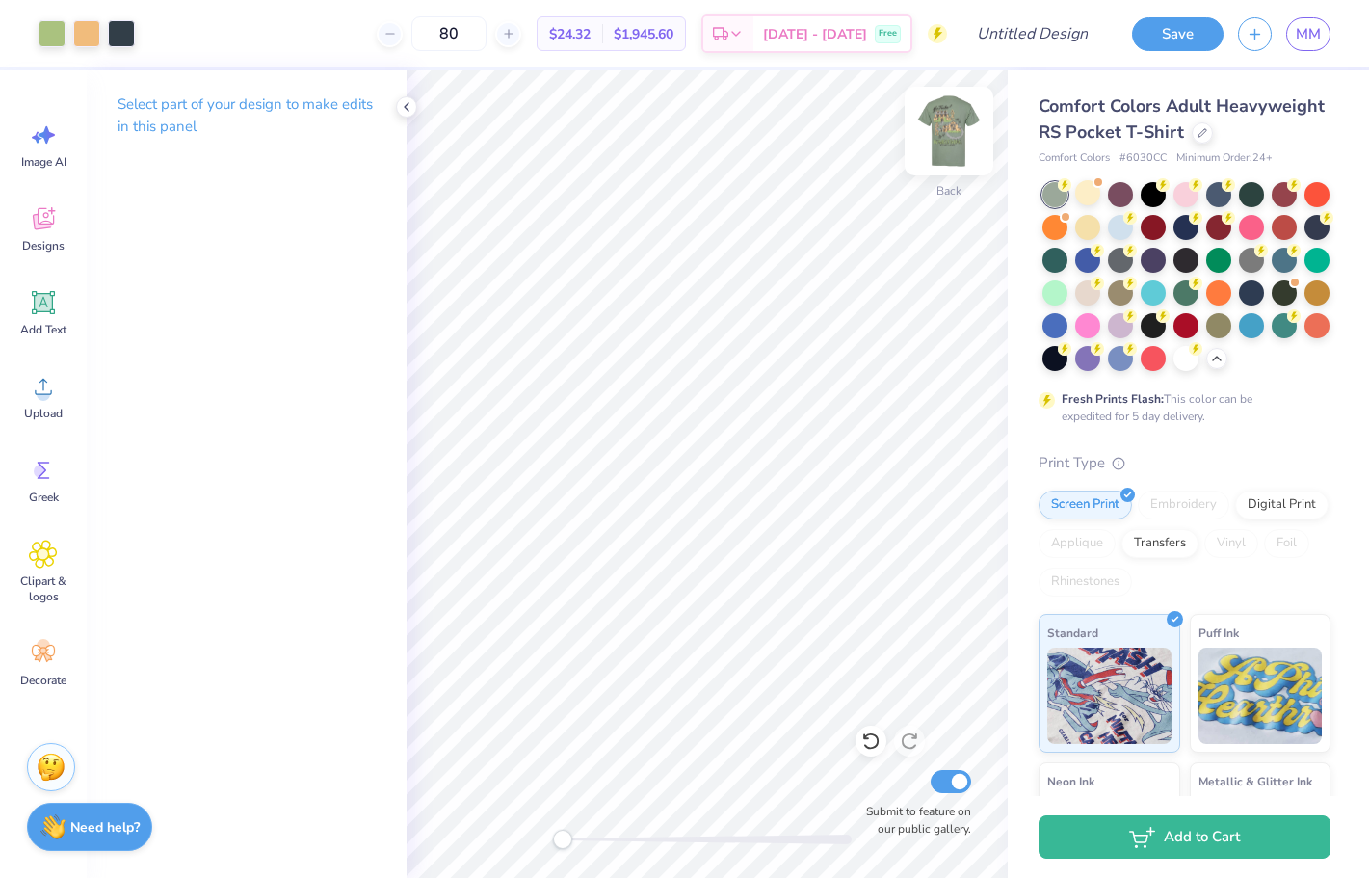
click at [966, 131] on img at bounding box center [948, 130] width 77 height 77
click at [960, 126] on img at bounding box center [948, 130] width 77 height 77
click at [960, 126] on img at bounding box center [949, 131] width 39 height 39
click at [1091, 304] on div at bounding box center [1087, 292] width 25 height 25
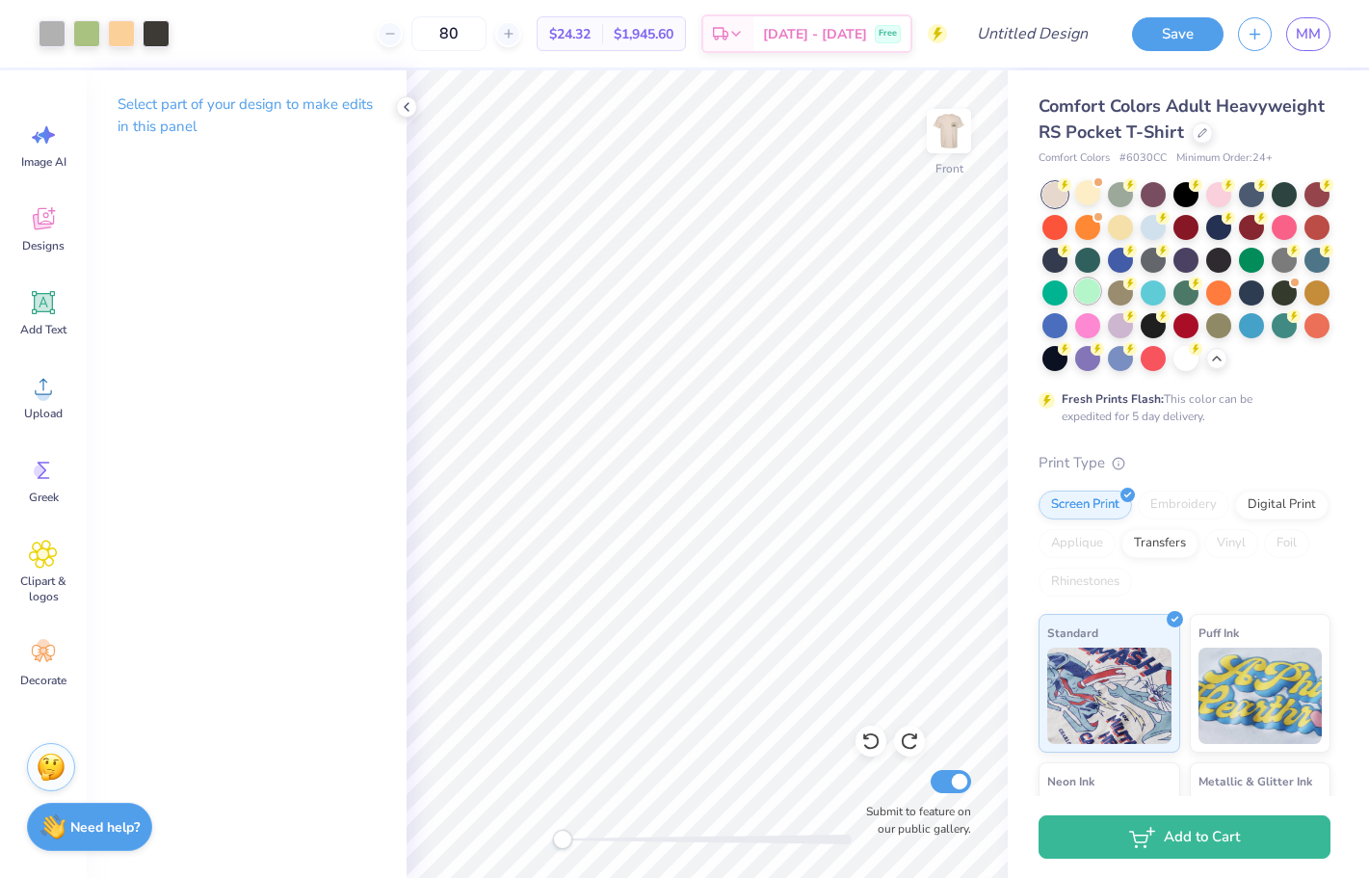
click at [1090, 296] on div at bounding box center [1087, 290] width 25 height 25
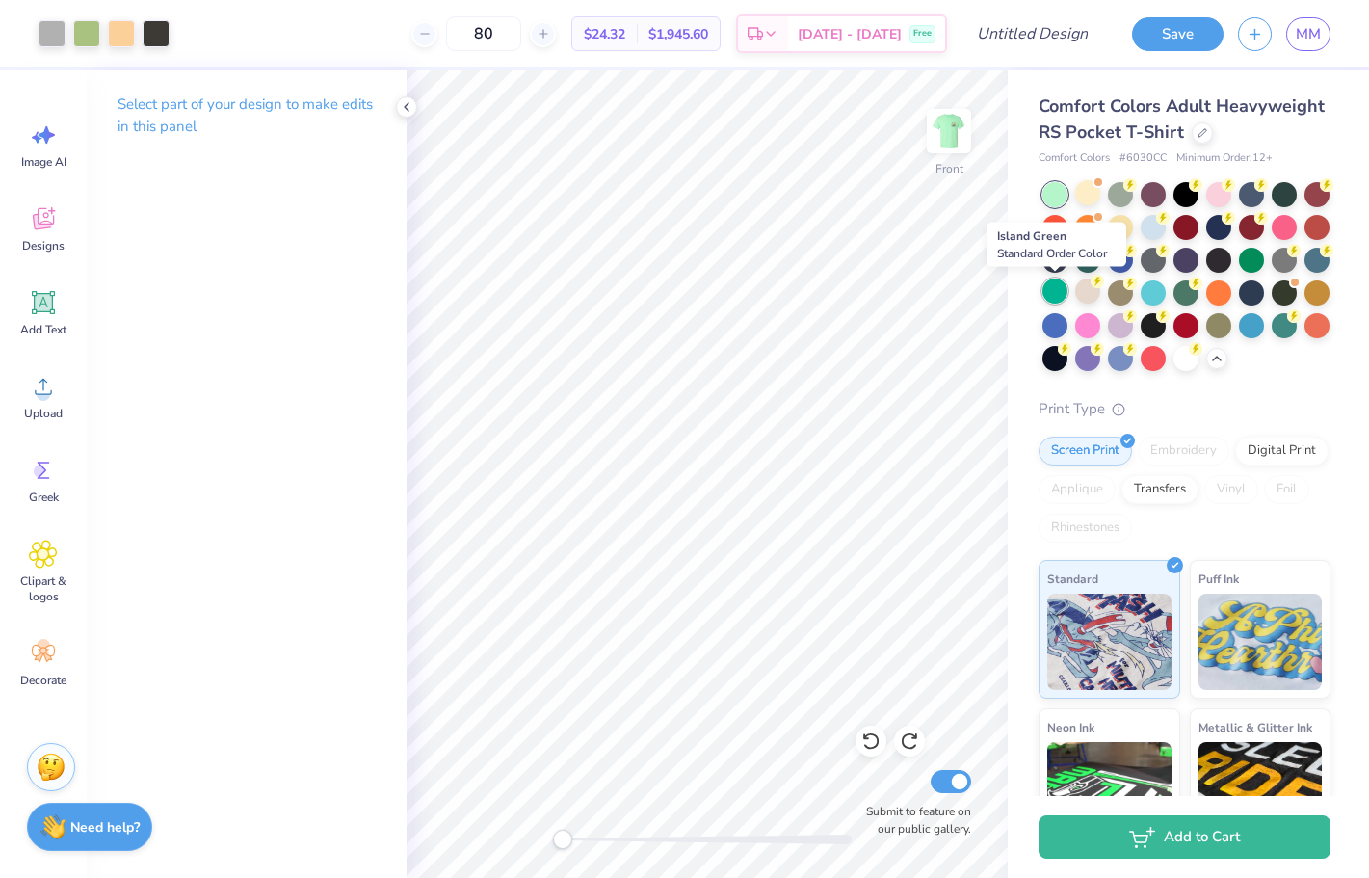
click at [1058, 296] on div at bounding box center [1054, 290] width 25 height 25
click at [1062, 324] on div at bounding box center [1054, 323] width 25 height 25
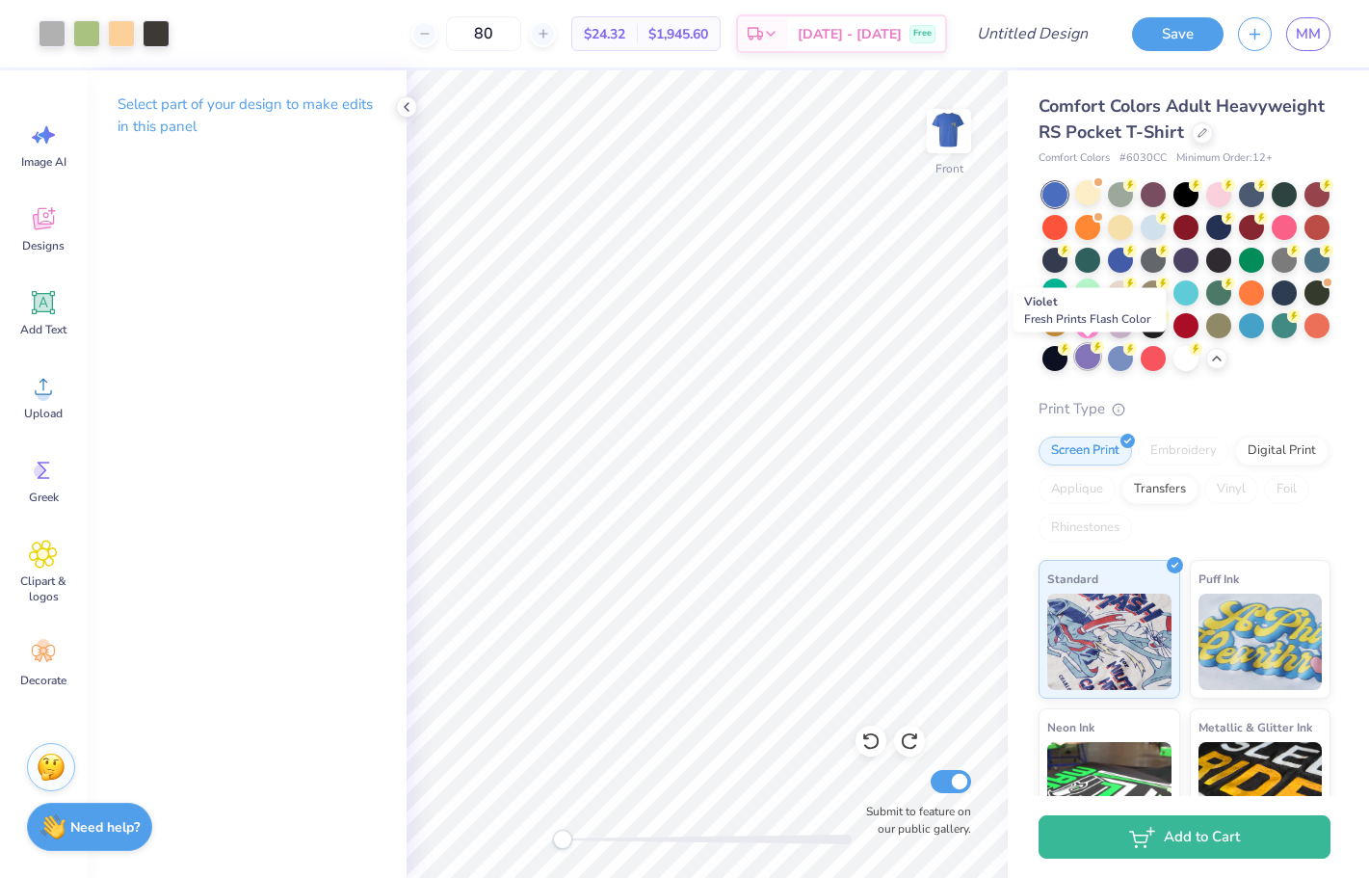
click at [1094, 352] on circle at bounding box center [1097, 346] width 13 height 13
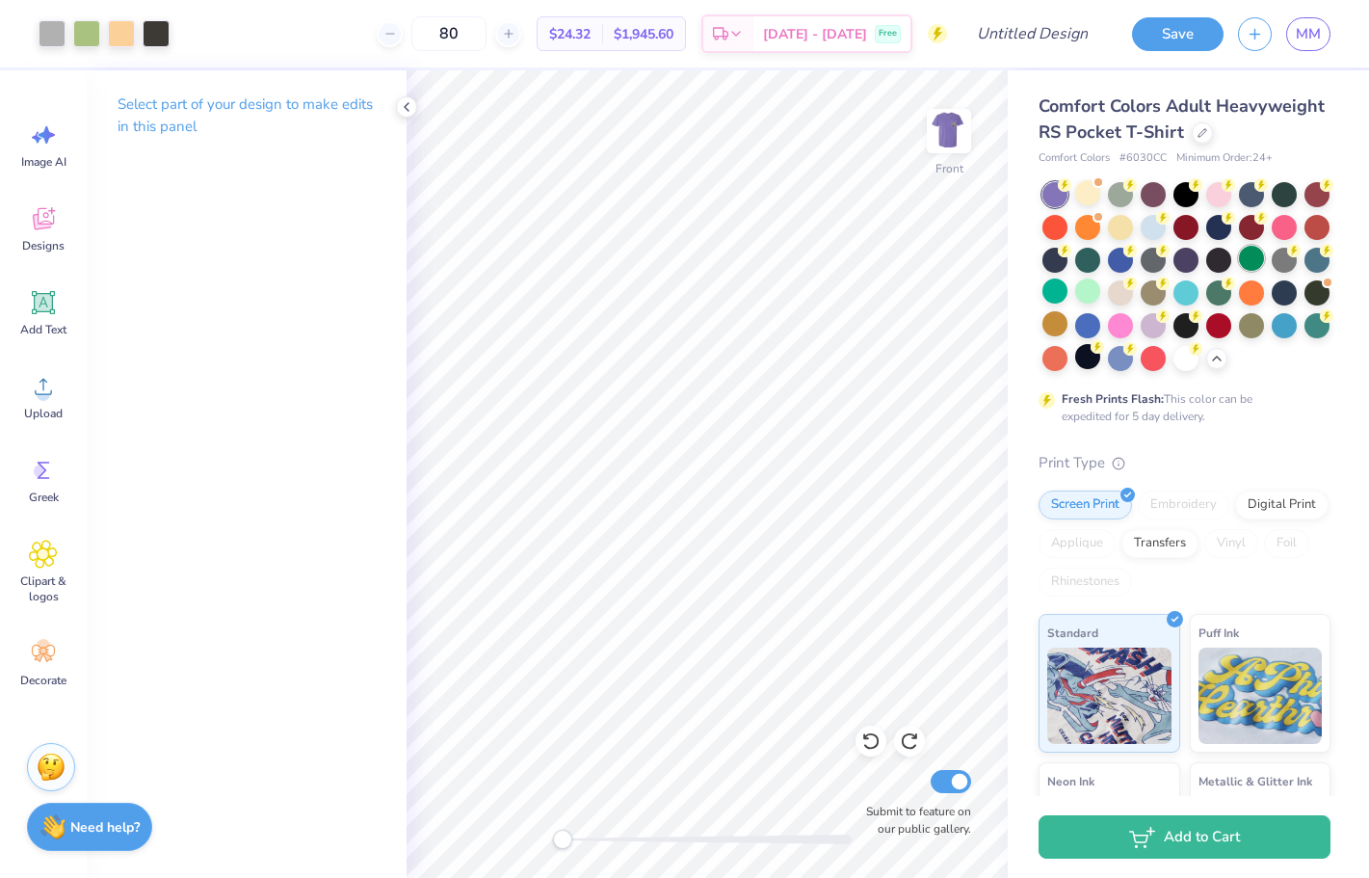
click at [1250, 262] on div at bounding box center [1251, 258] width 25 height 25
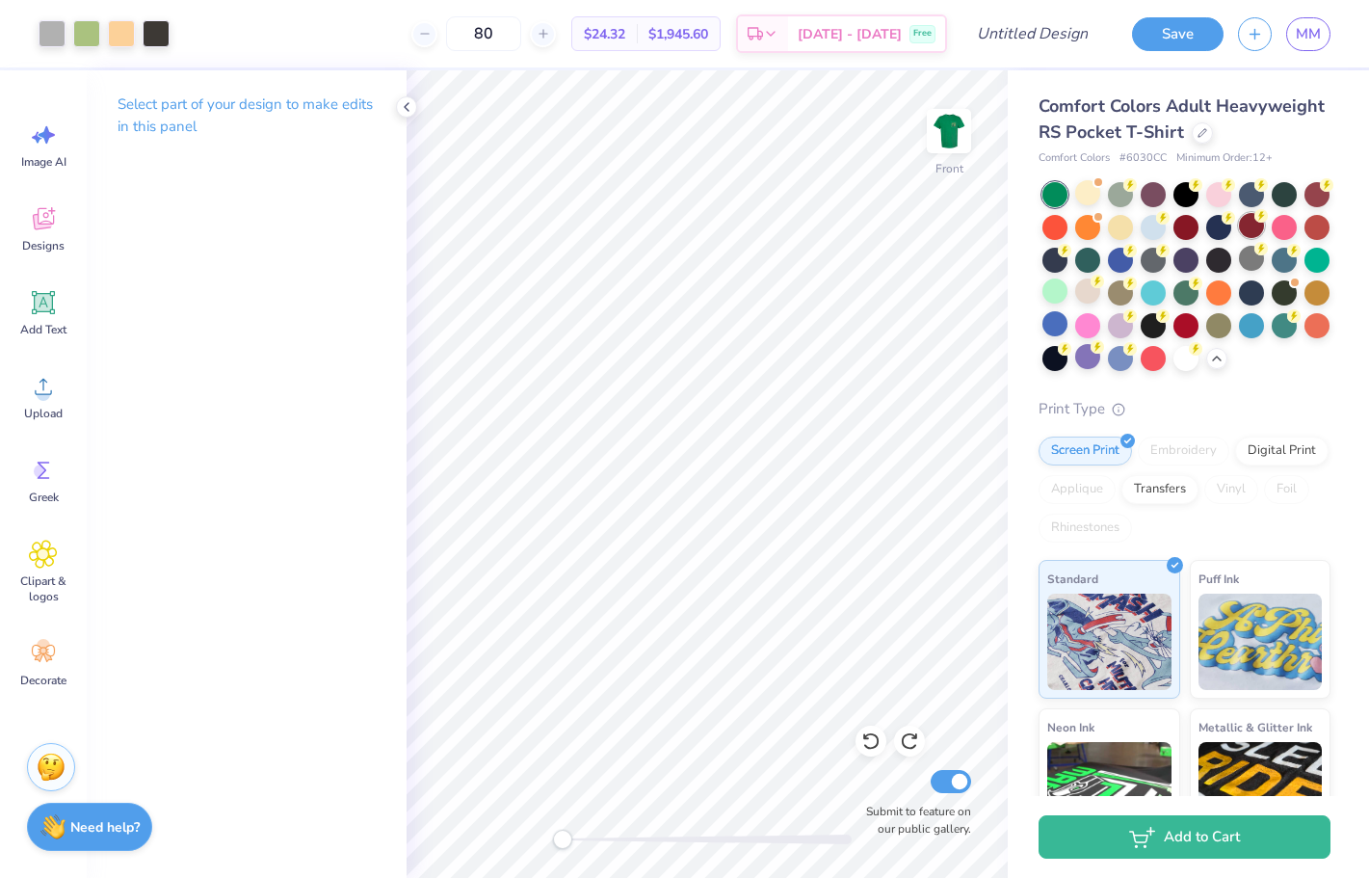
click at [1251, 228] on div at bounding box center [1251, 225] width 25 height 25
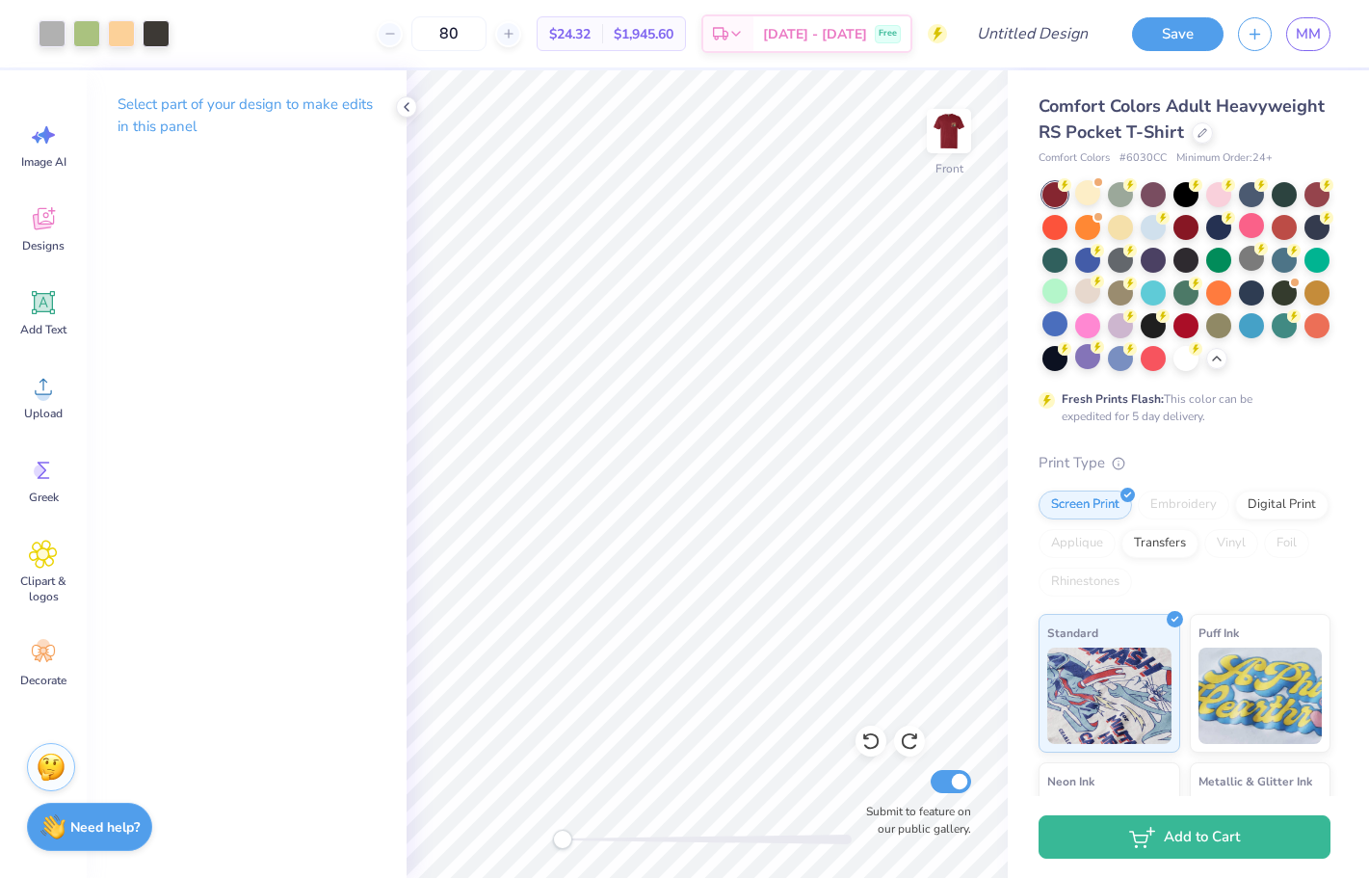
click at [1198, 202] on div at bounding box center [1186, 276] width 288 height 189
click at [1156, 199] on div at bounding box center [1153, 192] width 25 height 25
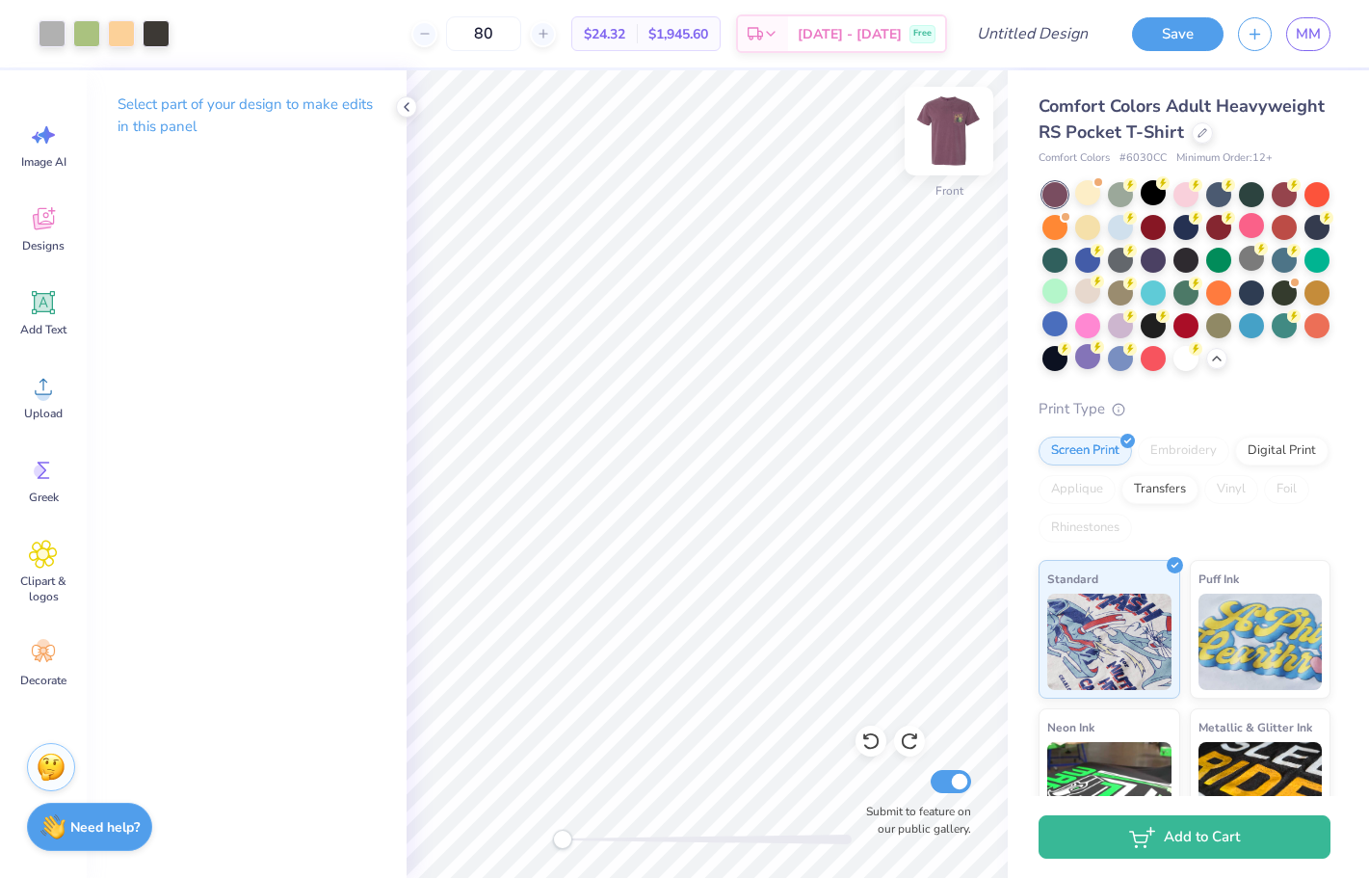
click at [937, 135] on img at bounding box center [948, 130] width 77 height 77
click at [957, 130] on img at bounding box center [948, 130] width 77 height 77
click at [1194, 291] on div at bounding box center [1185, 290] width 25 height 25
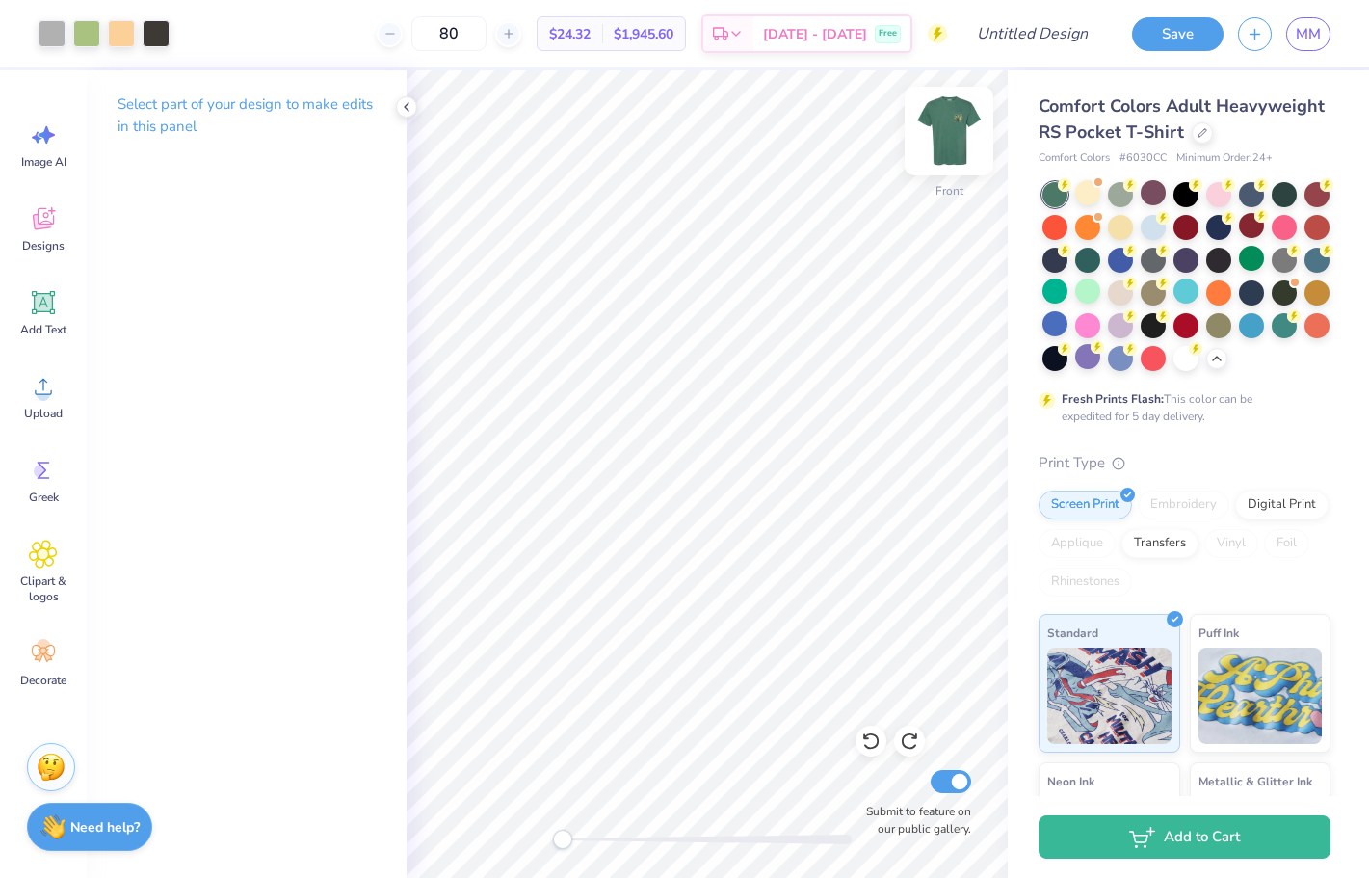
click at [950, 127] on img at bounding box center [948, 130] width 77 height 77
click at [950, 127] on img at bounding box center [949, 131] width 39 height 39
click at [873, 749] on icon at bounding box center [870, 740] width 19 height 19
click at [945, 137] on img at bounding box center [948, 130] width 77 height 77
click at [945, 138] on img at bounding box center [948, 130] width 77 height 77
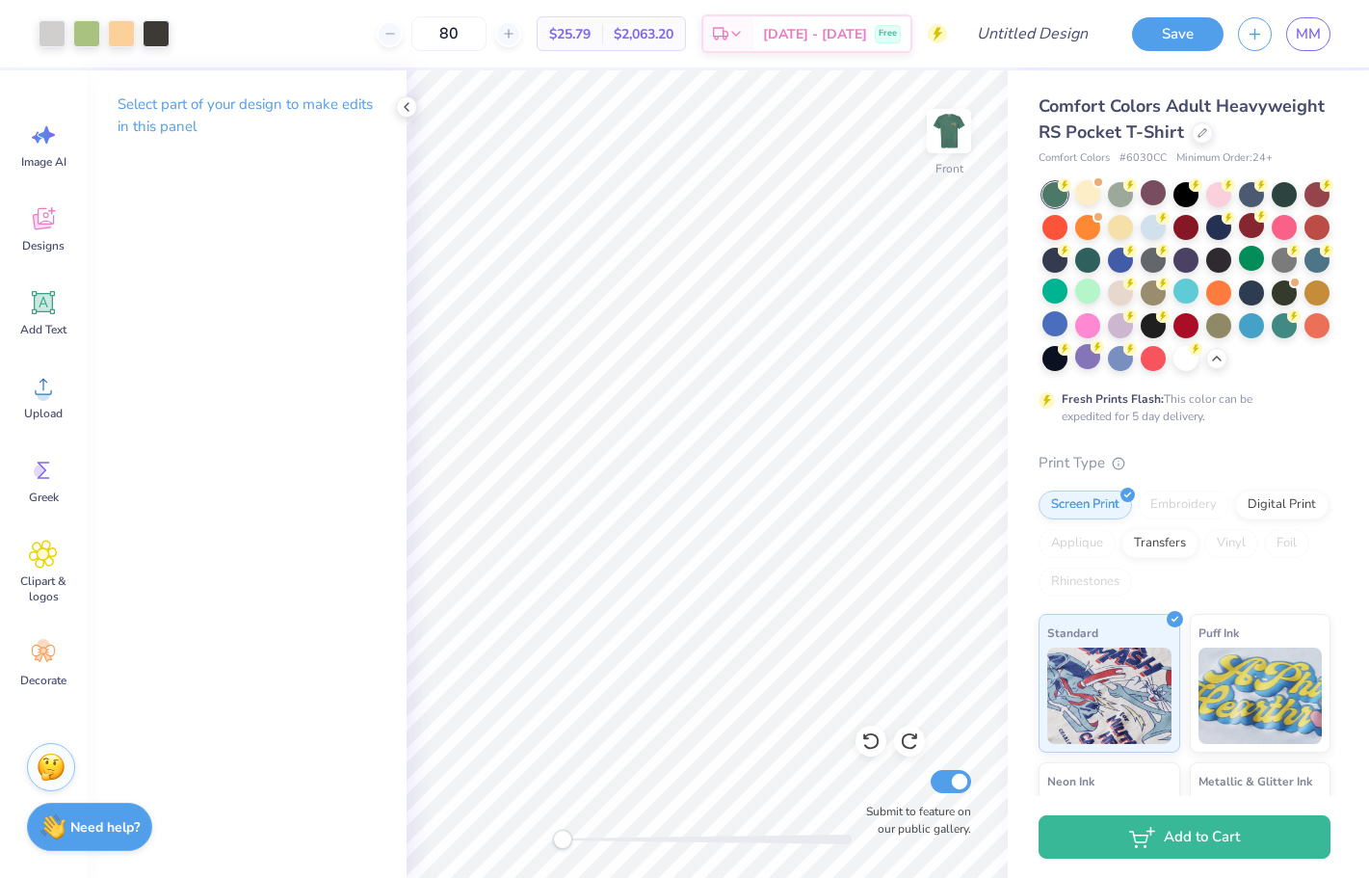
click at [945, 138] on img at bounding box center [949, 131] width 39 height 39
click at [42, 386] on icon at bounding box center [43, 387] width 17 height 16
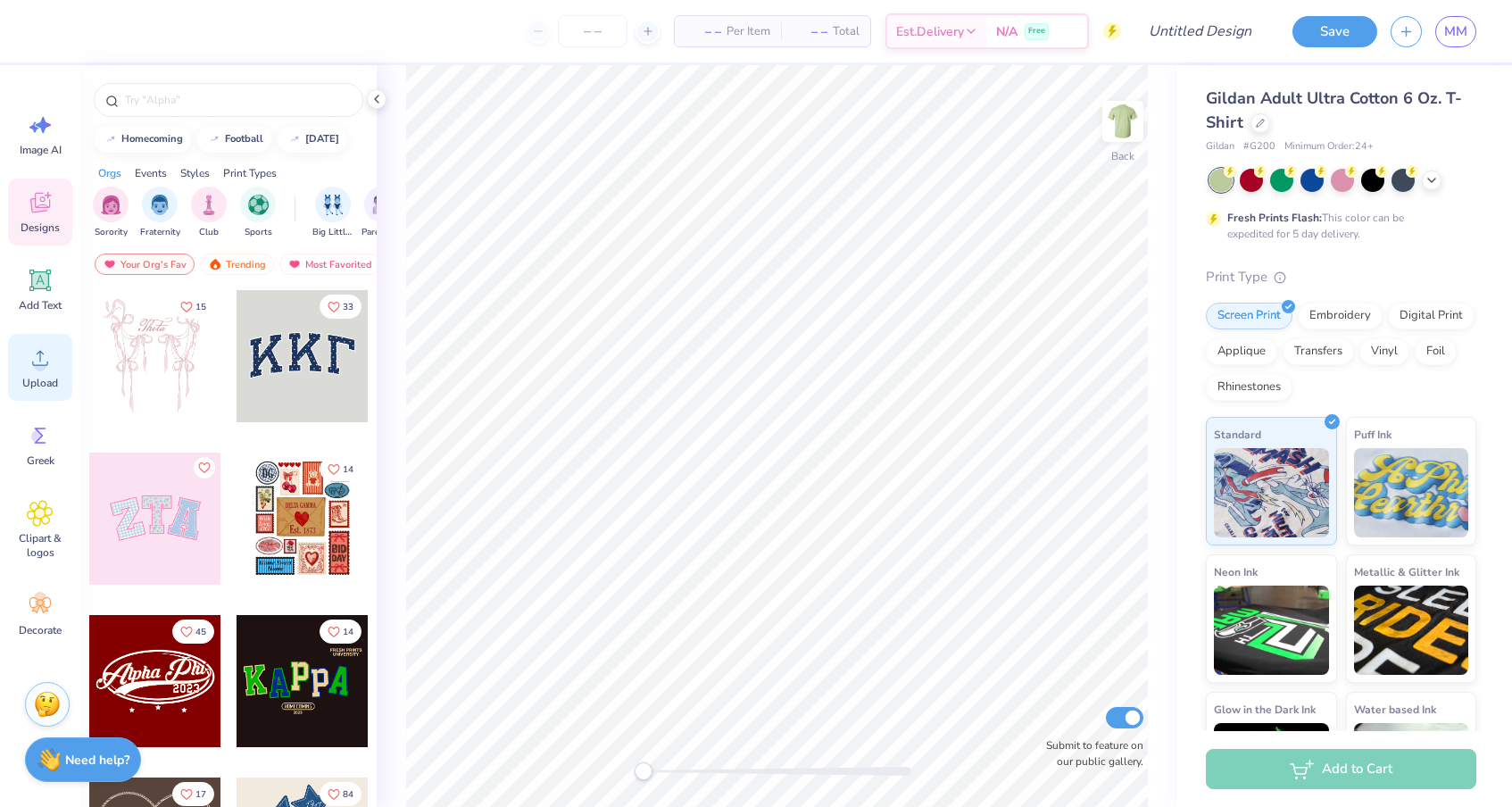
click at [35, 358] on icon at bounding box center [40, 358] width 27 height 27
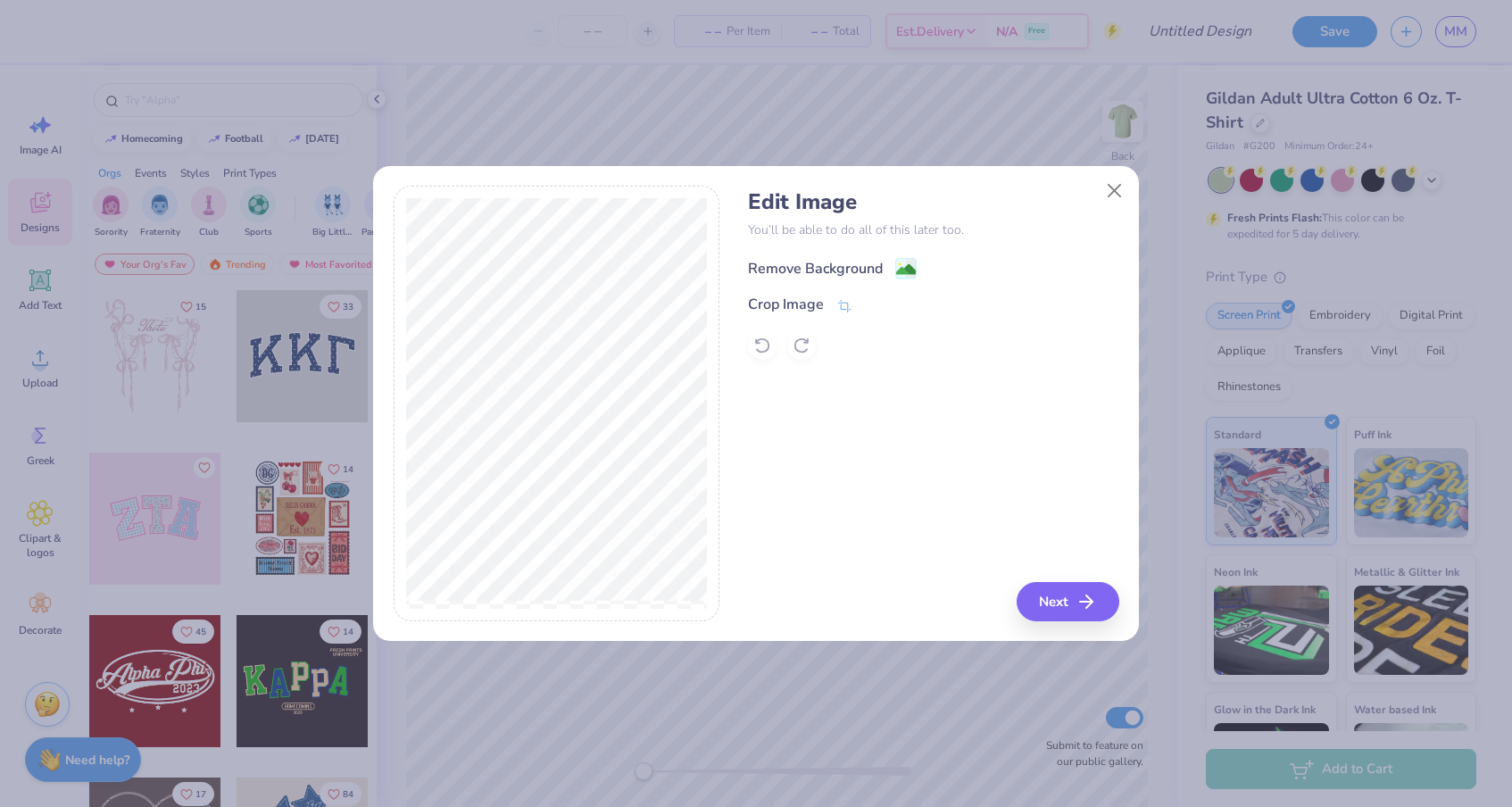
click at [859, 265] on div "Remove Background" at bounding box center [814, 268] width 134 height 21
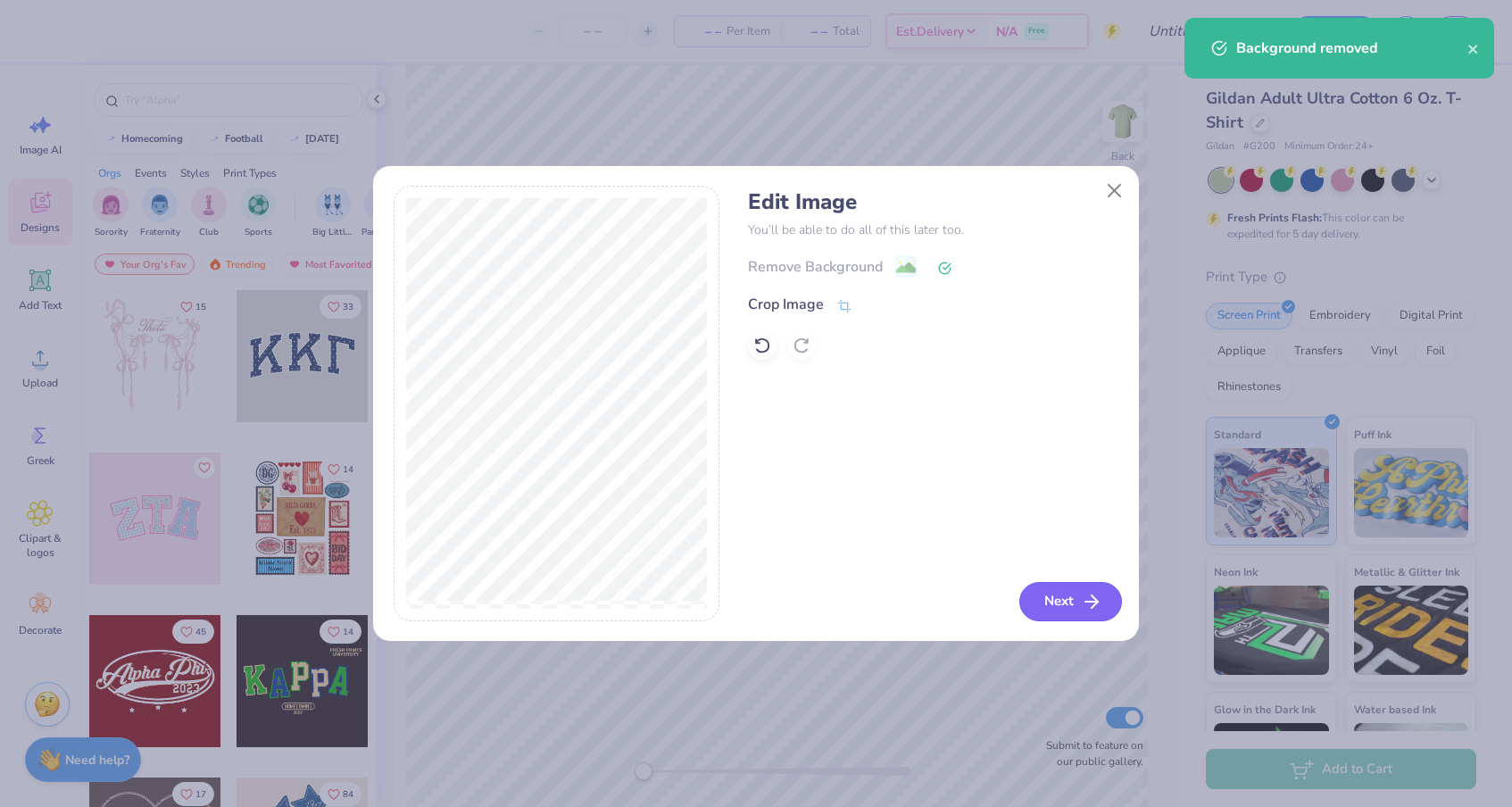
click at [1076, 598] on button "Next" at bounding box center [1070, 601] width 103 height 39
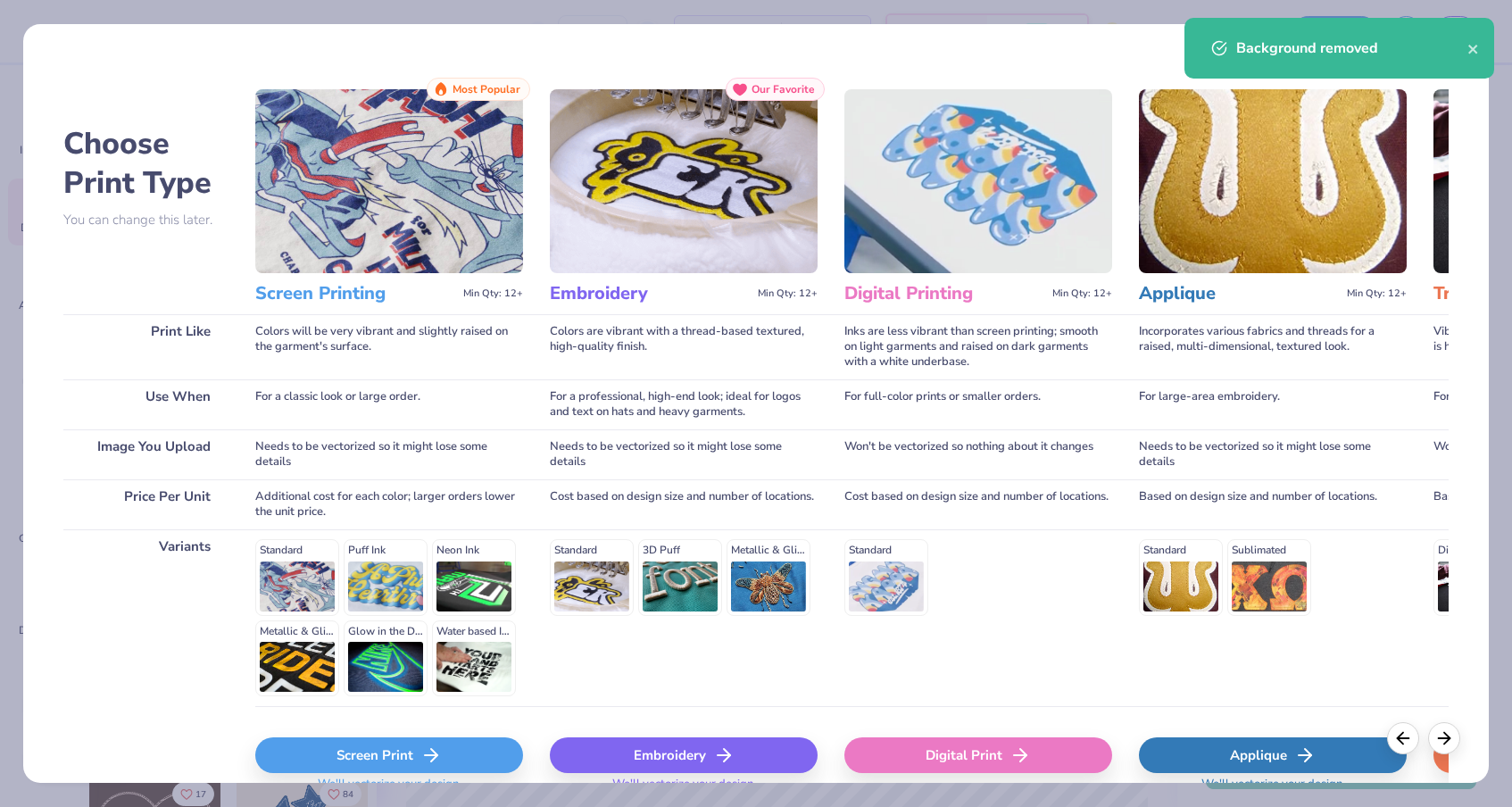
click at [367, 752] on div "Screen Print" at bounding box center [389, 755] width 268 height 36
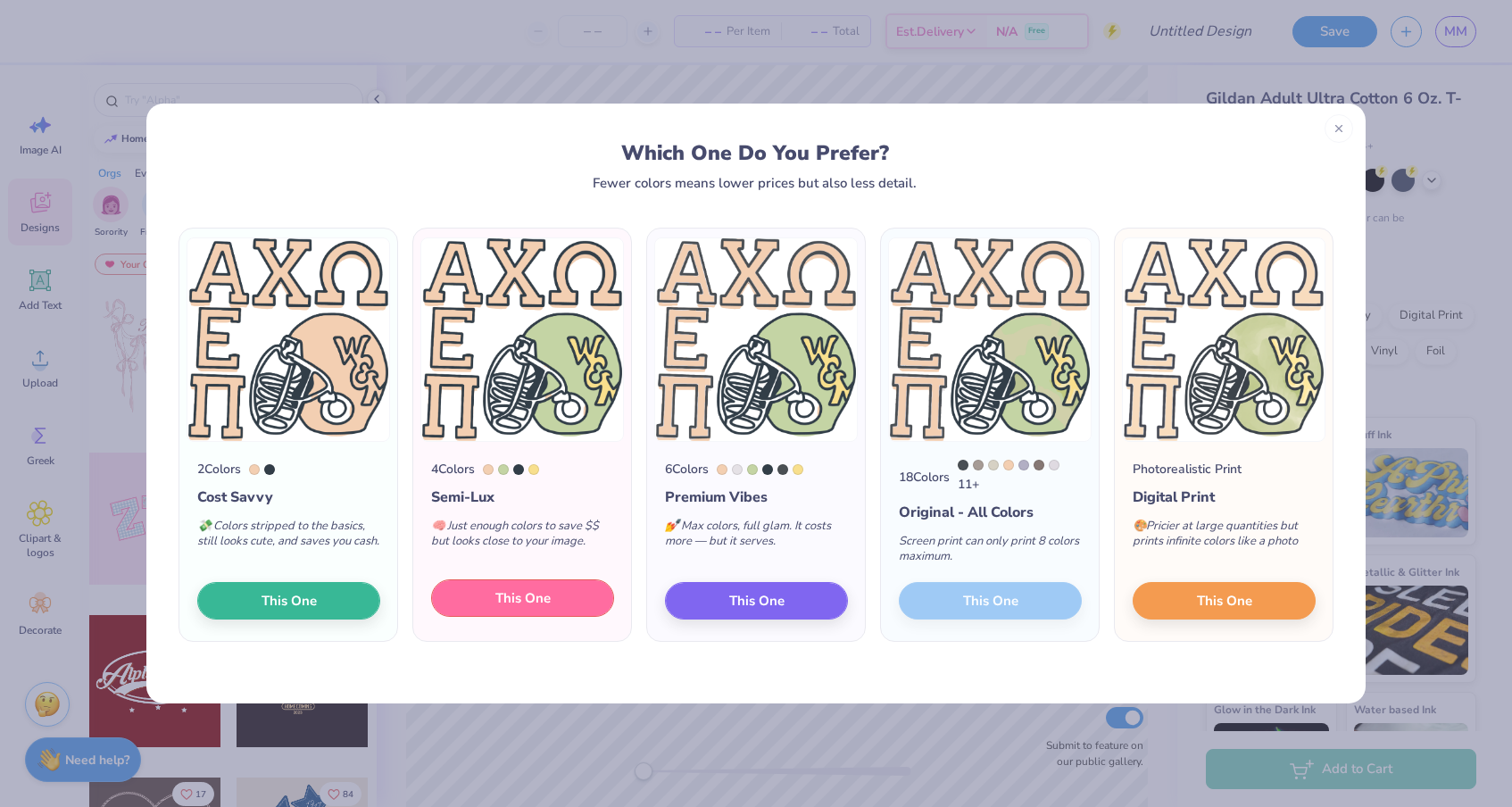
click at [529, 604] on span "This One" at bounding box center [523, 599] width 56 height 20
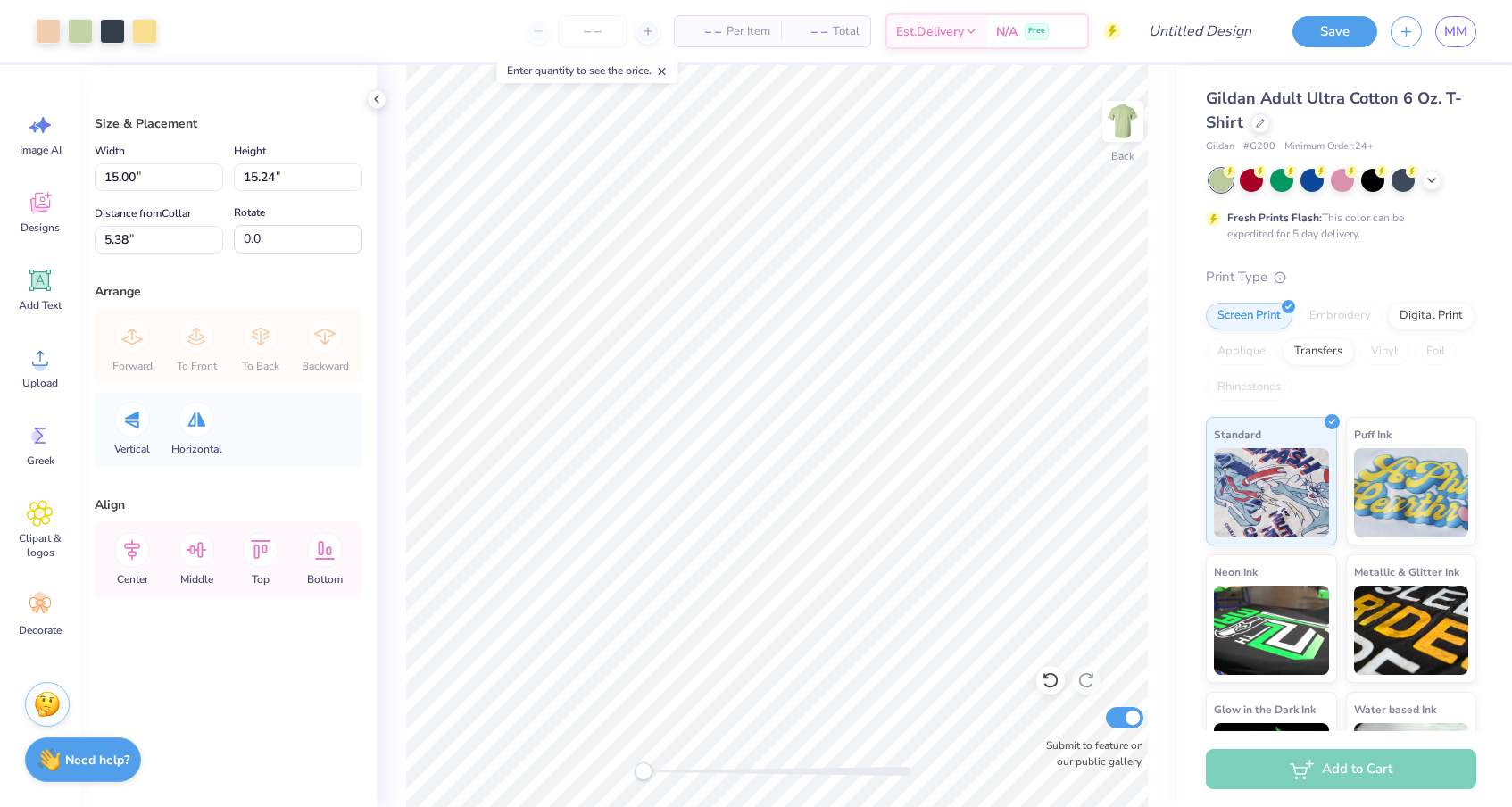
type input "3.49"
type input "3.55"
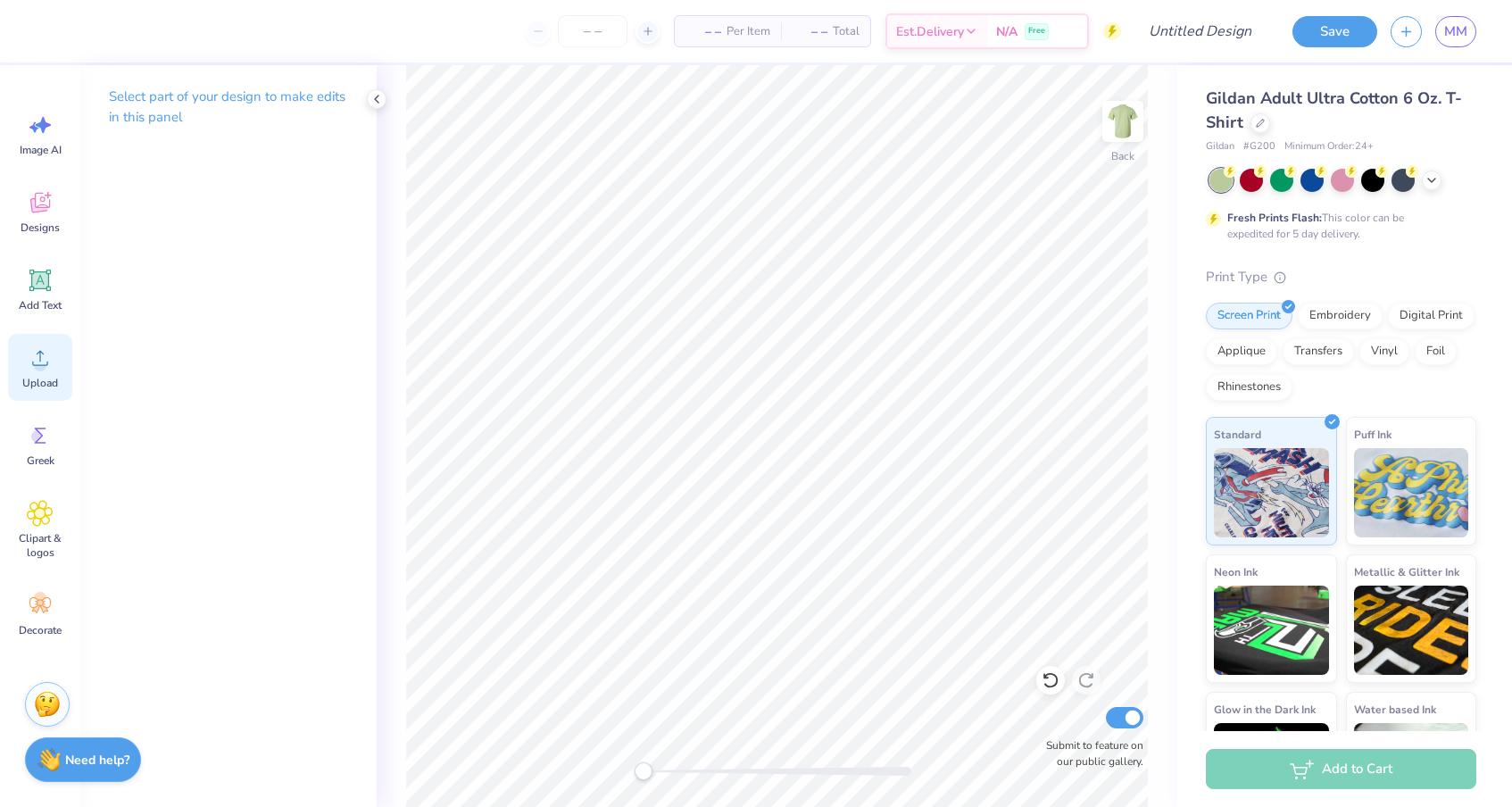
click at [41, 359] on circle at bounding box center [40, 364] width 12 height 12
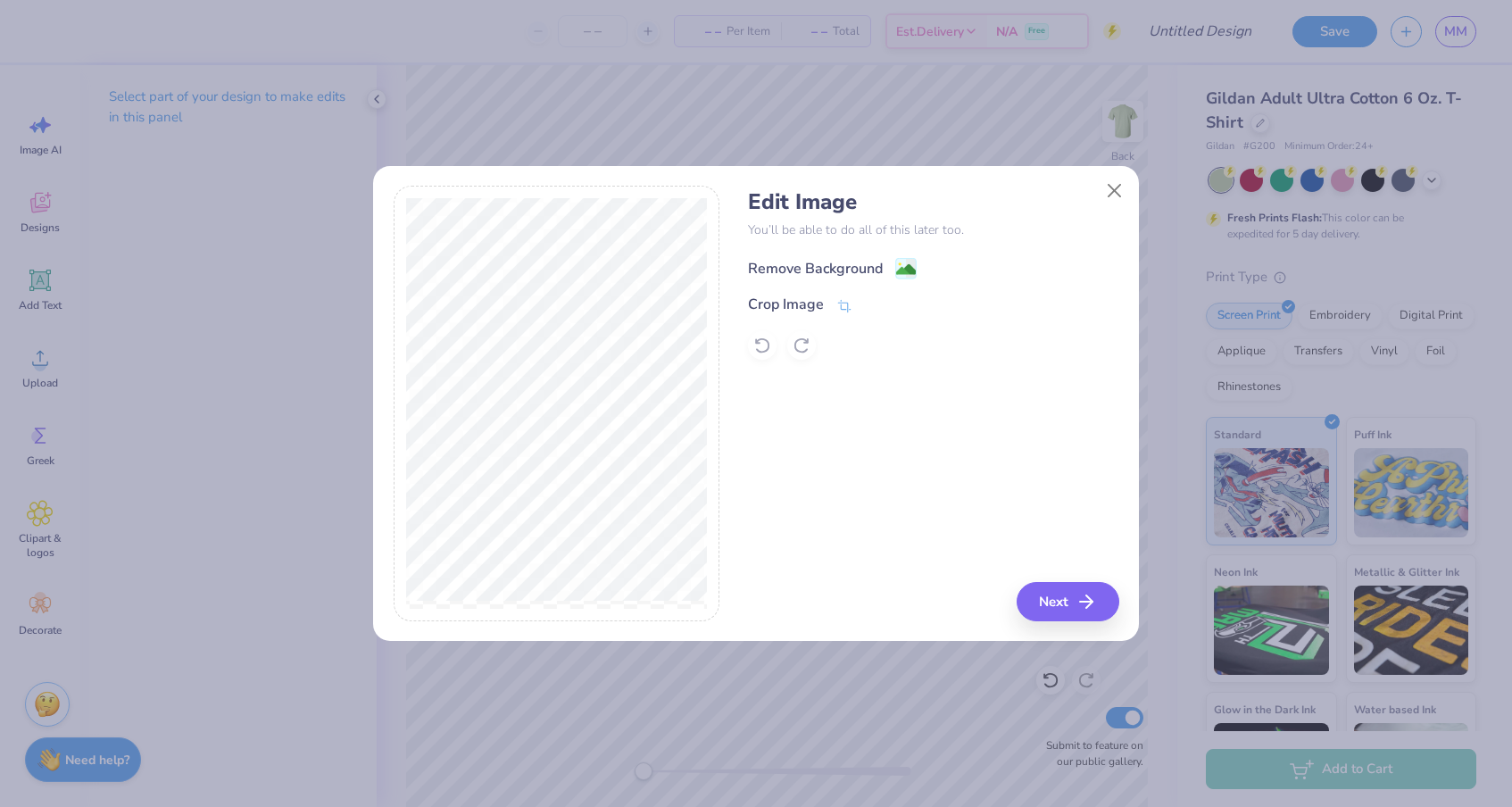
click at [868, 271] on div "Remove Background" at bounding box center [814, 268] width 134 height 21
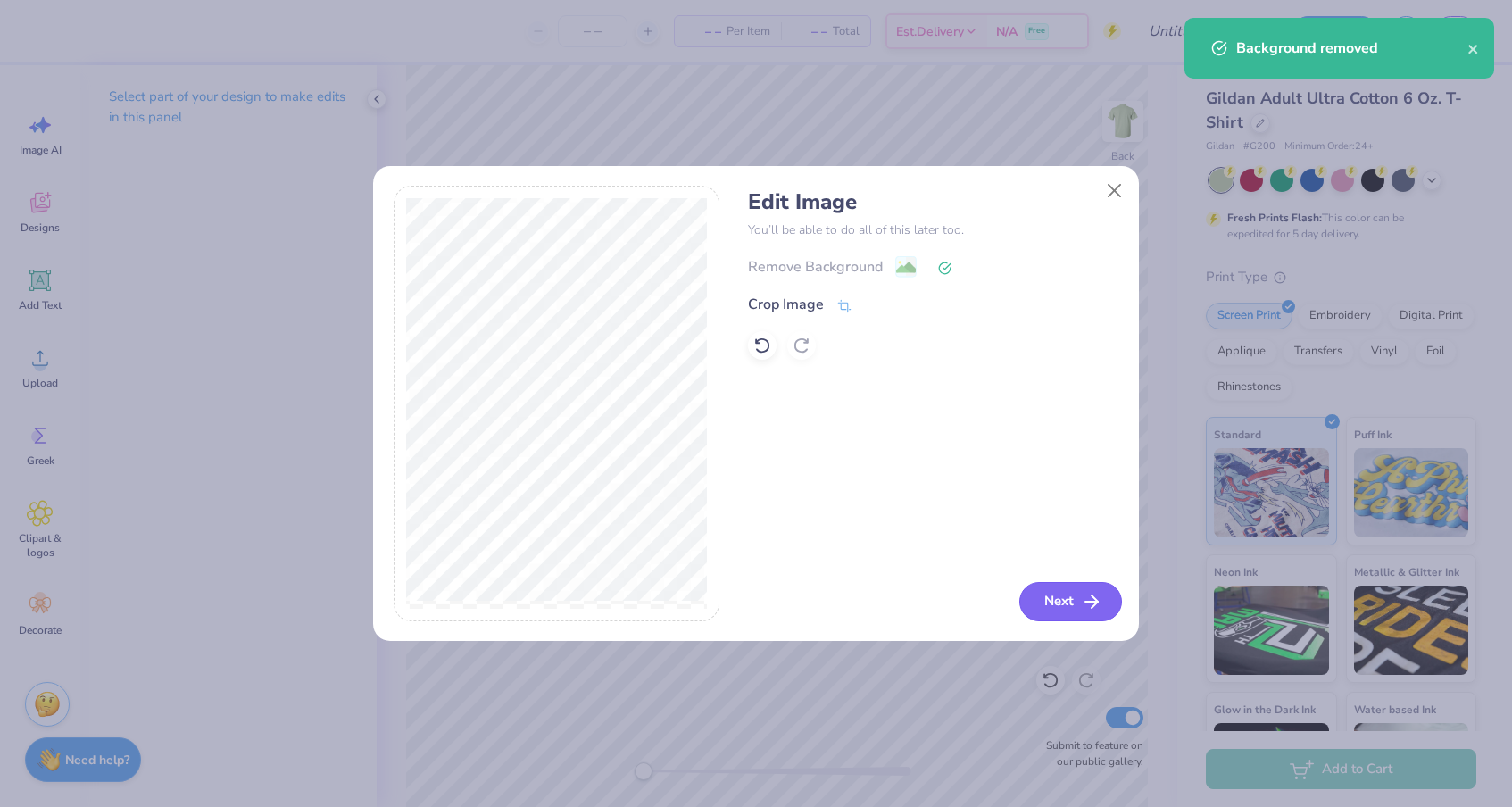
click at [1060, 605] on button "Next" at bounding box center [1070, 601] width 103 height 39
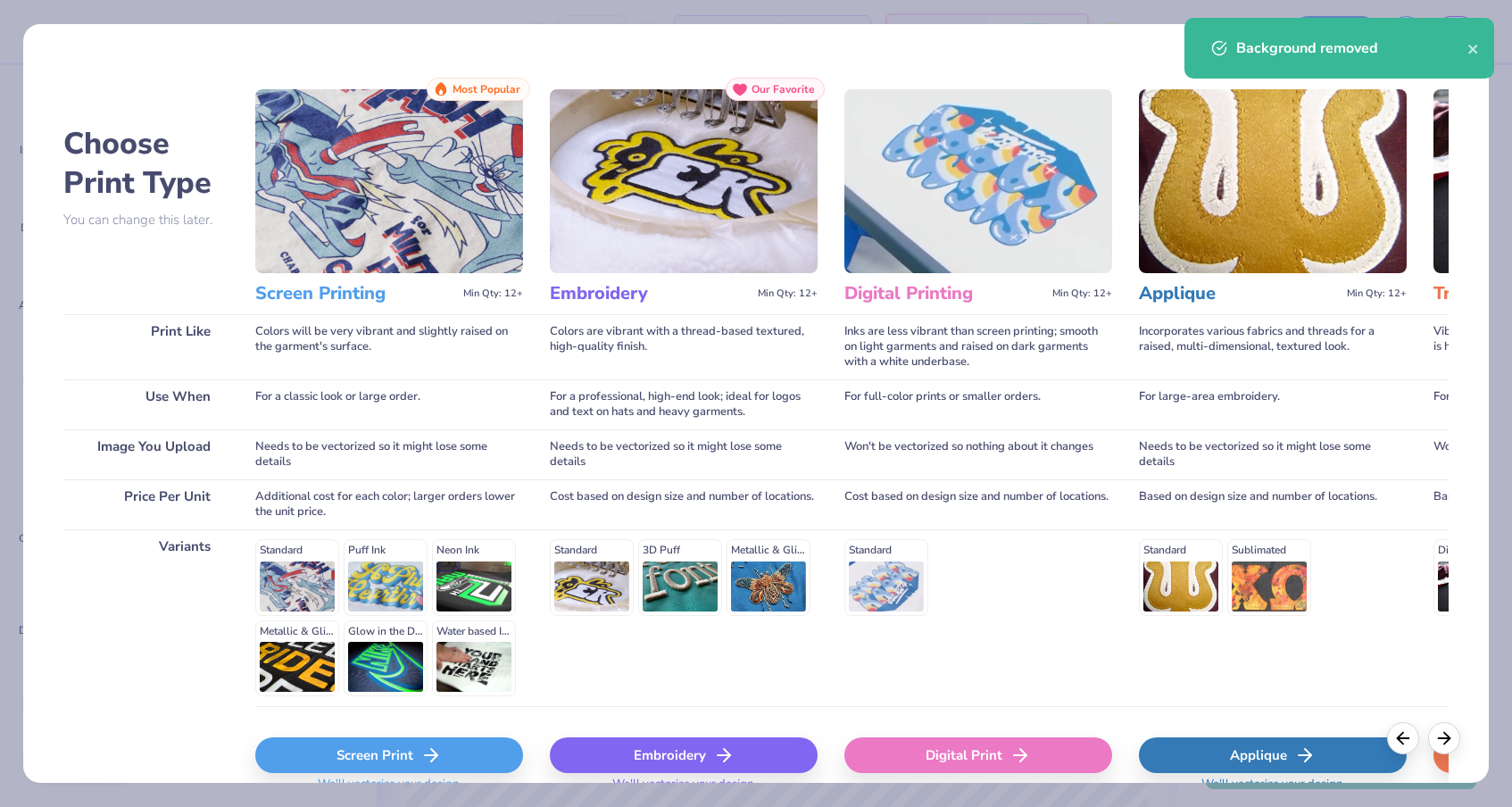
click at [433, 764] on icon at bounding box center [431, 754] width 21 height 21
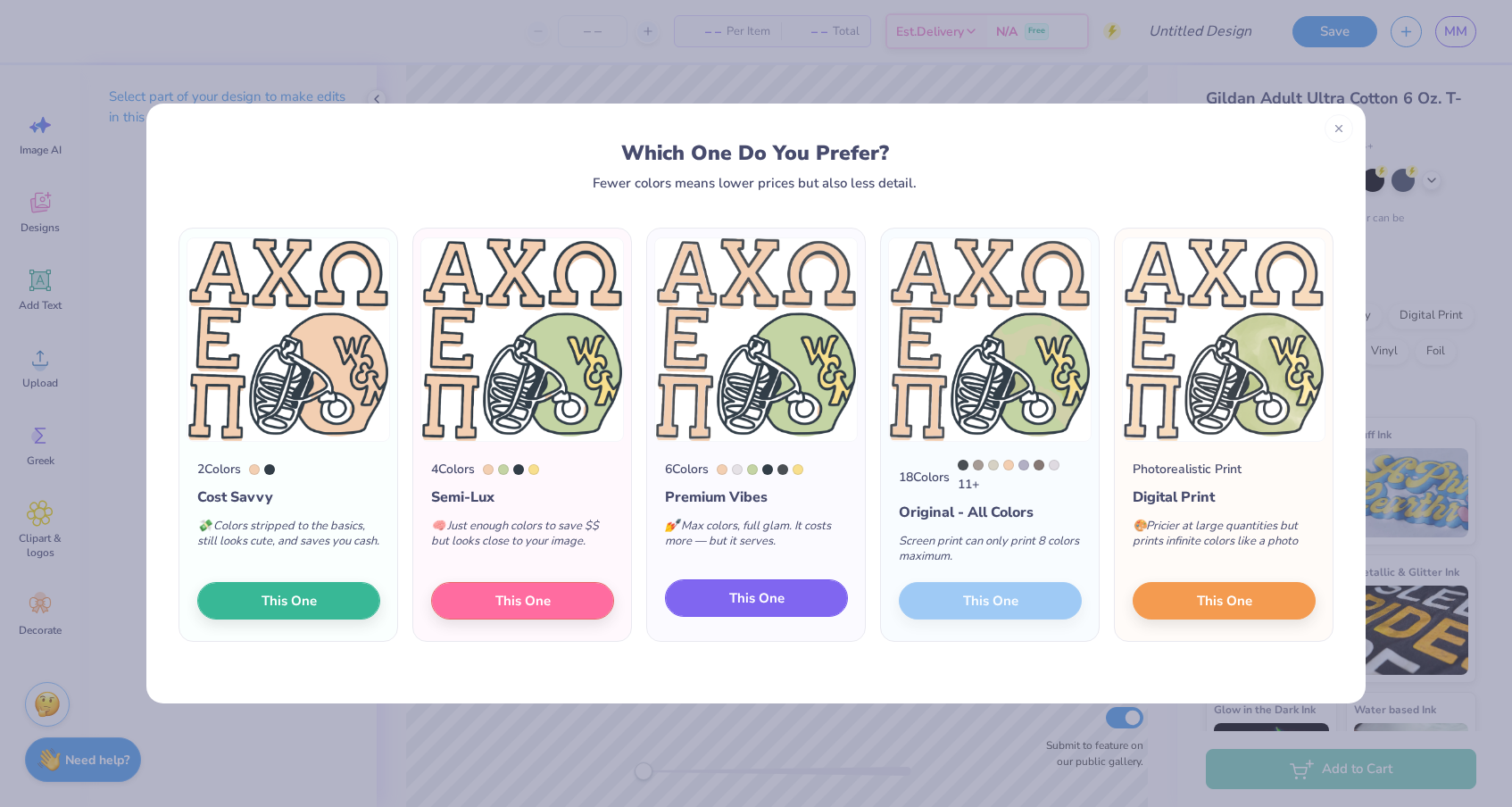
click at [788, 604] on button "This One" at bounding box center [756, 598] width 183 height 37
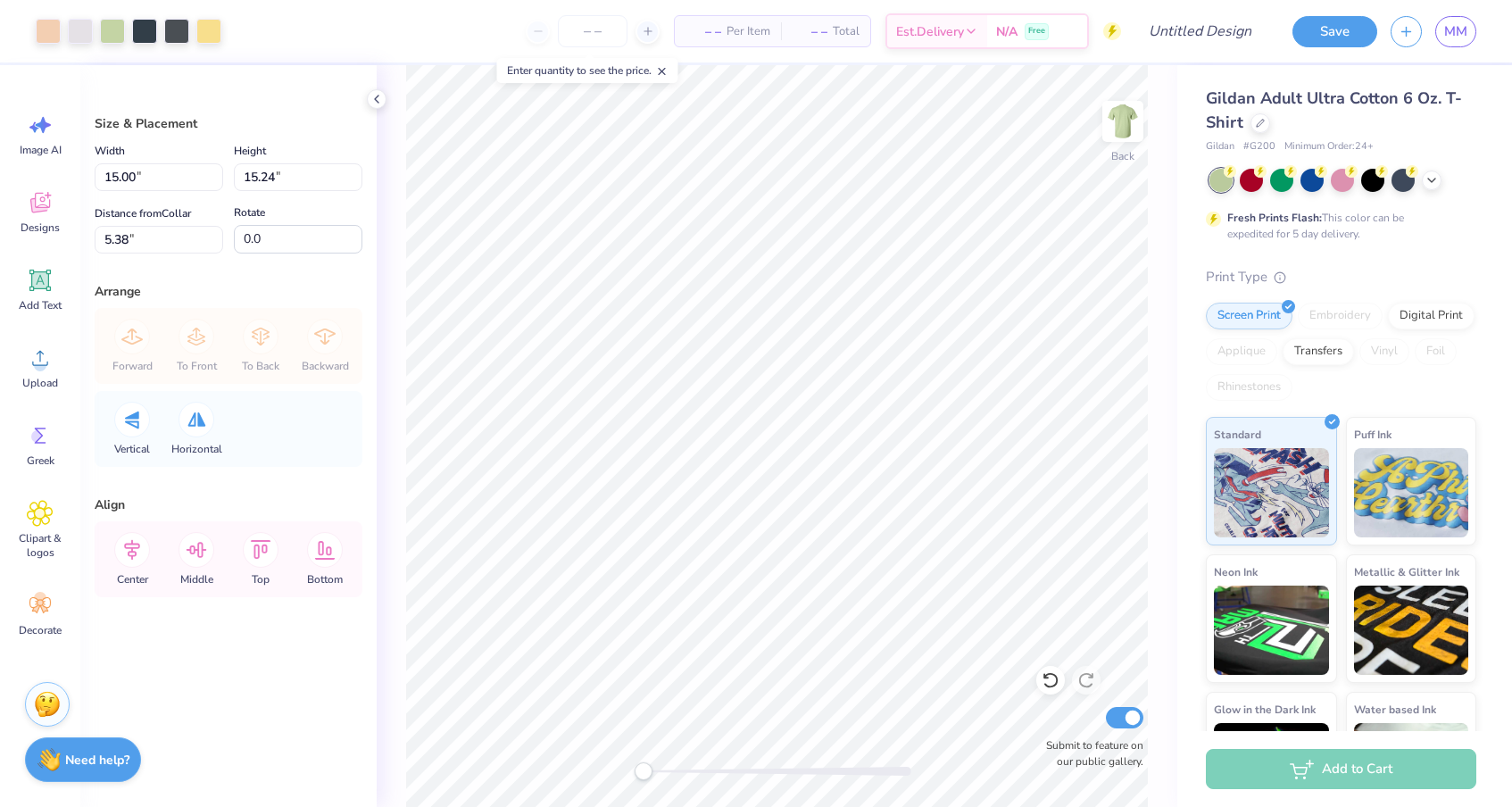
type input "6.08"
type input "6.18"
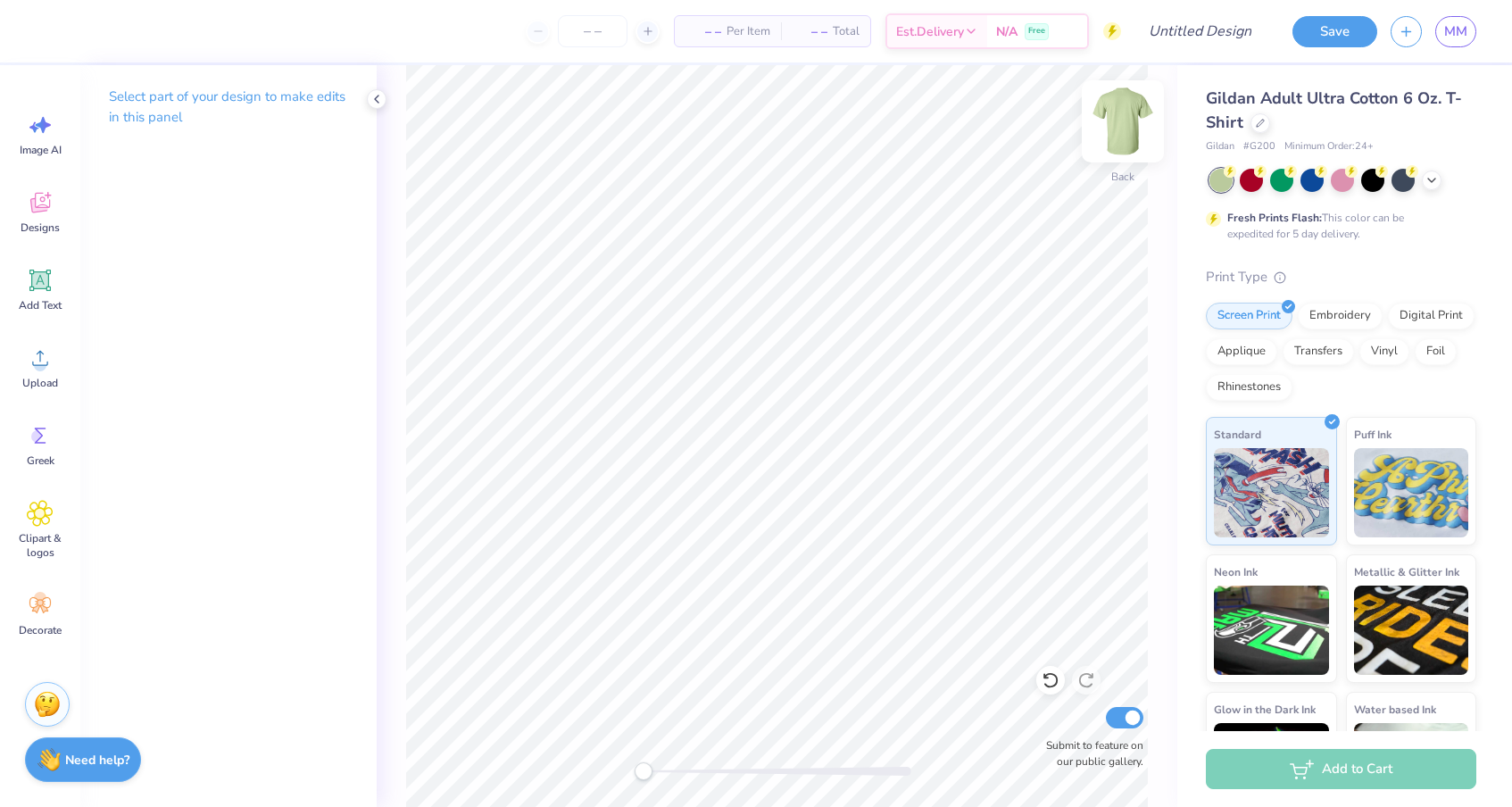
click at [1108, 134] on img at bounding box center [1122, 120] width 71 height 71
click at [1142, 119] on img at bounding box center [1122, 120] width 71 height 71
click at [41, 363] on circle at bounding box center [40, 364] width 12 height 12
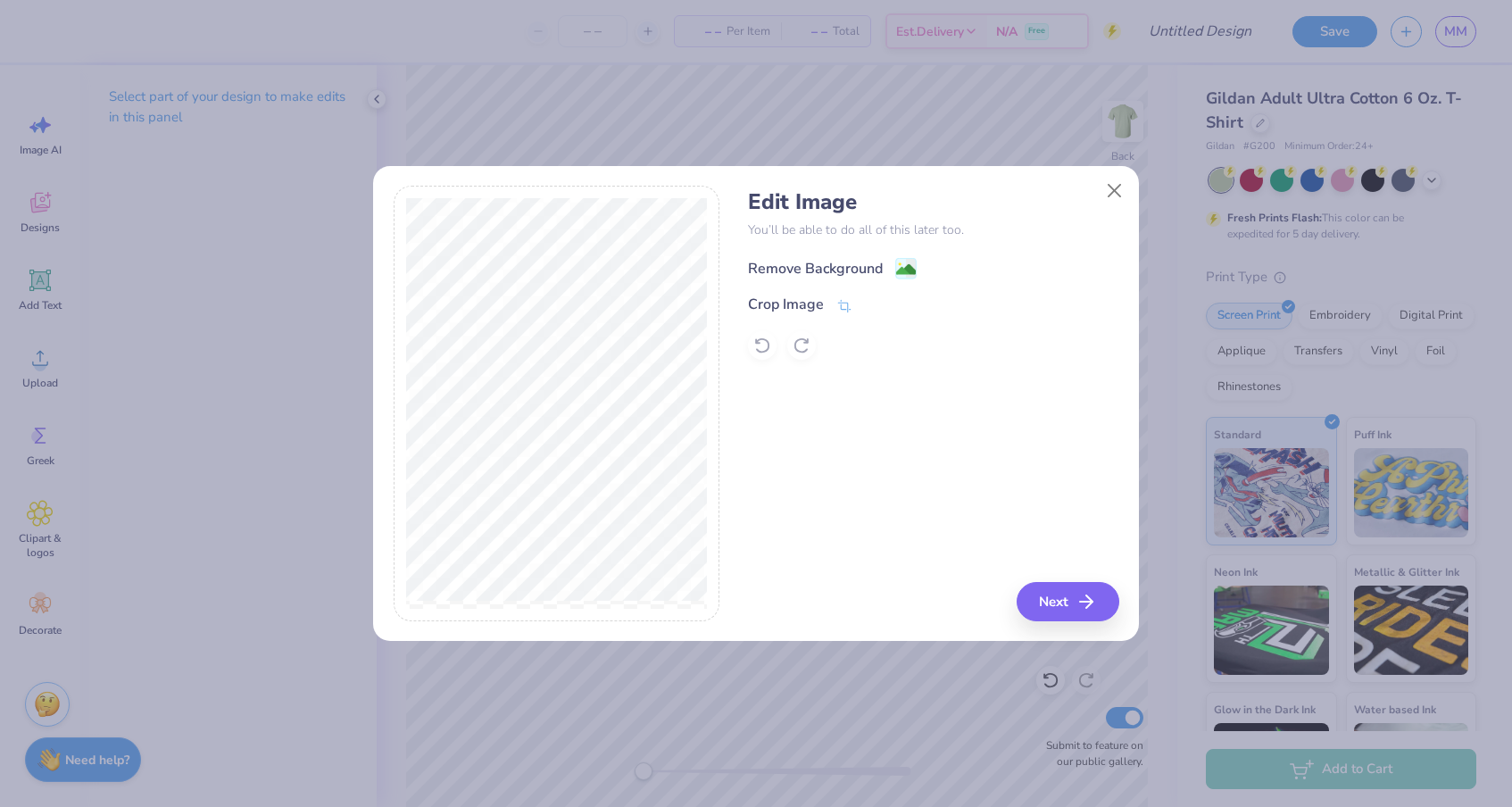
click at [835, 275] on div "Remove Background" at bounding box center [814, 268] width 134 height 21
click at [1056, 593] on button "Next" at bounding box center [1070, 601] width 103 height 39
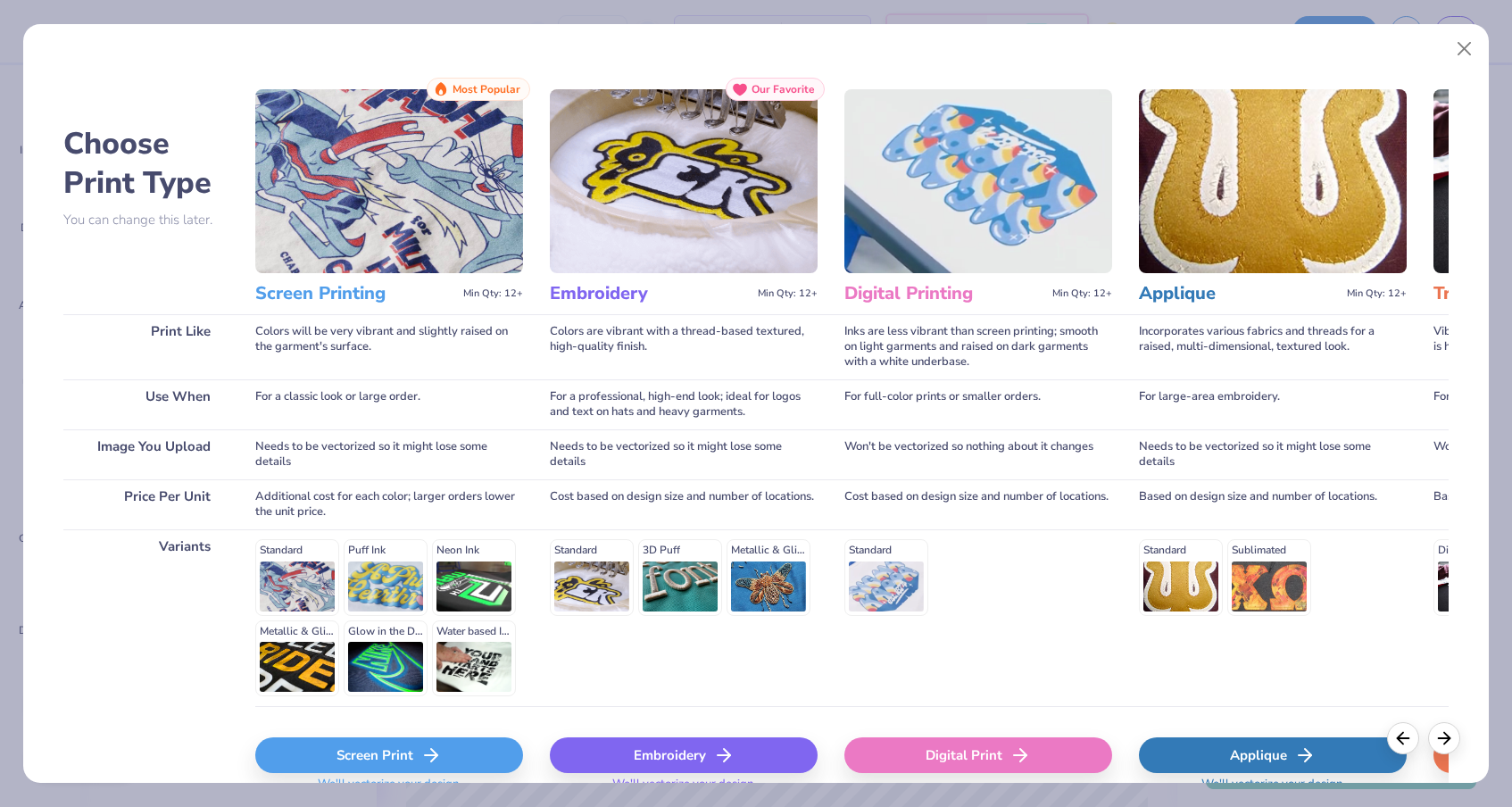
click at [456, 741] on div "Screen Print" at bounding box center [389, 755] width 268 height 36
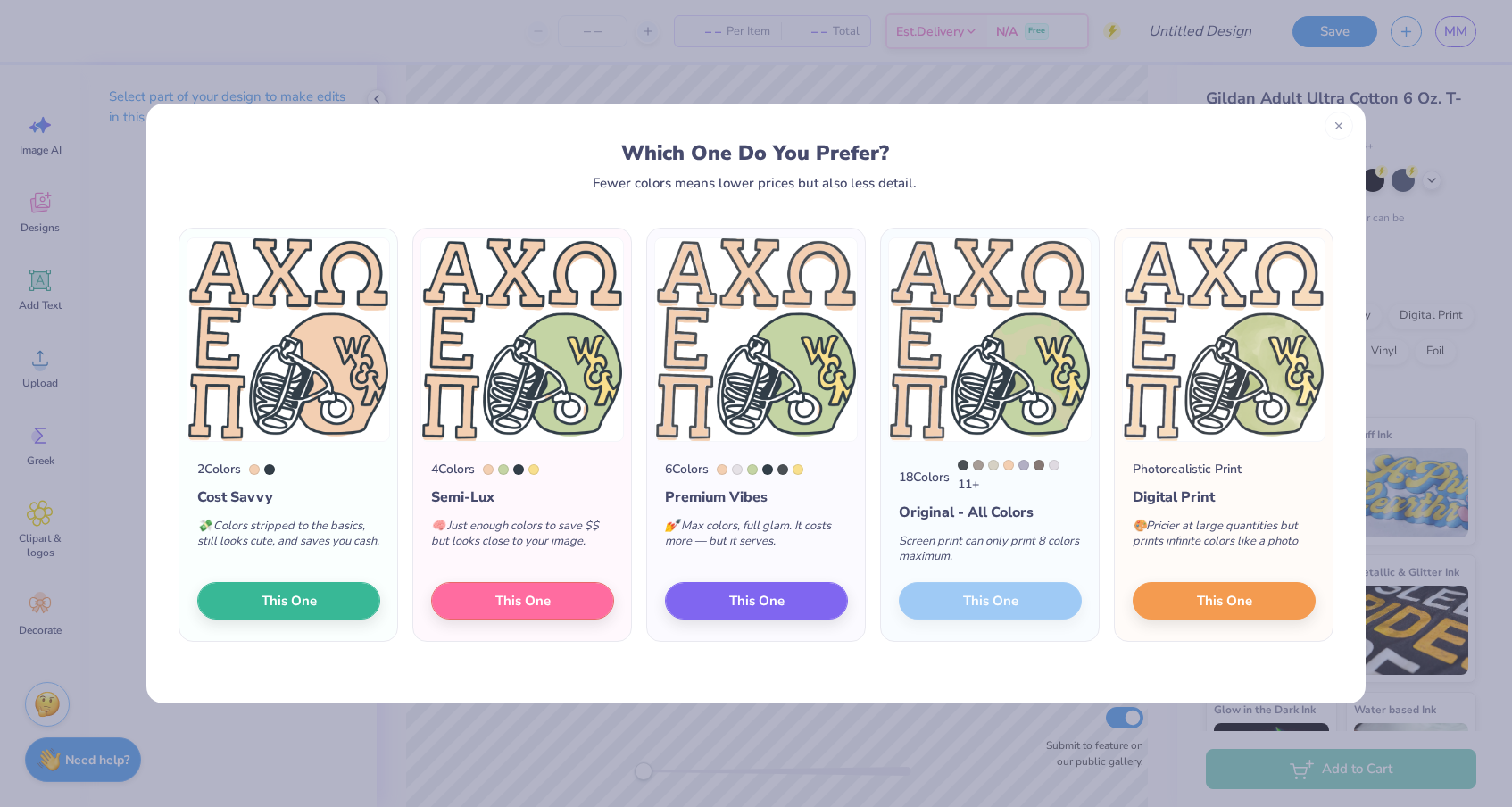
click at [1343, 133] on div at bounding box center [1339, 125] width 29 height 29
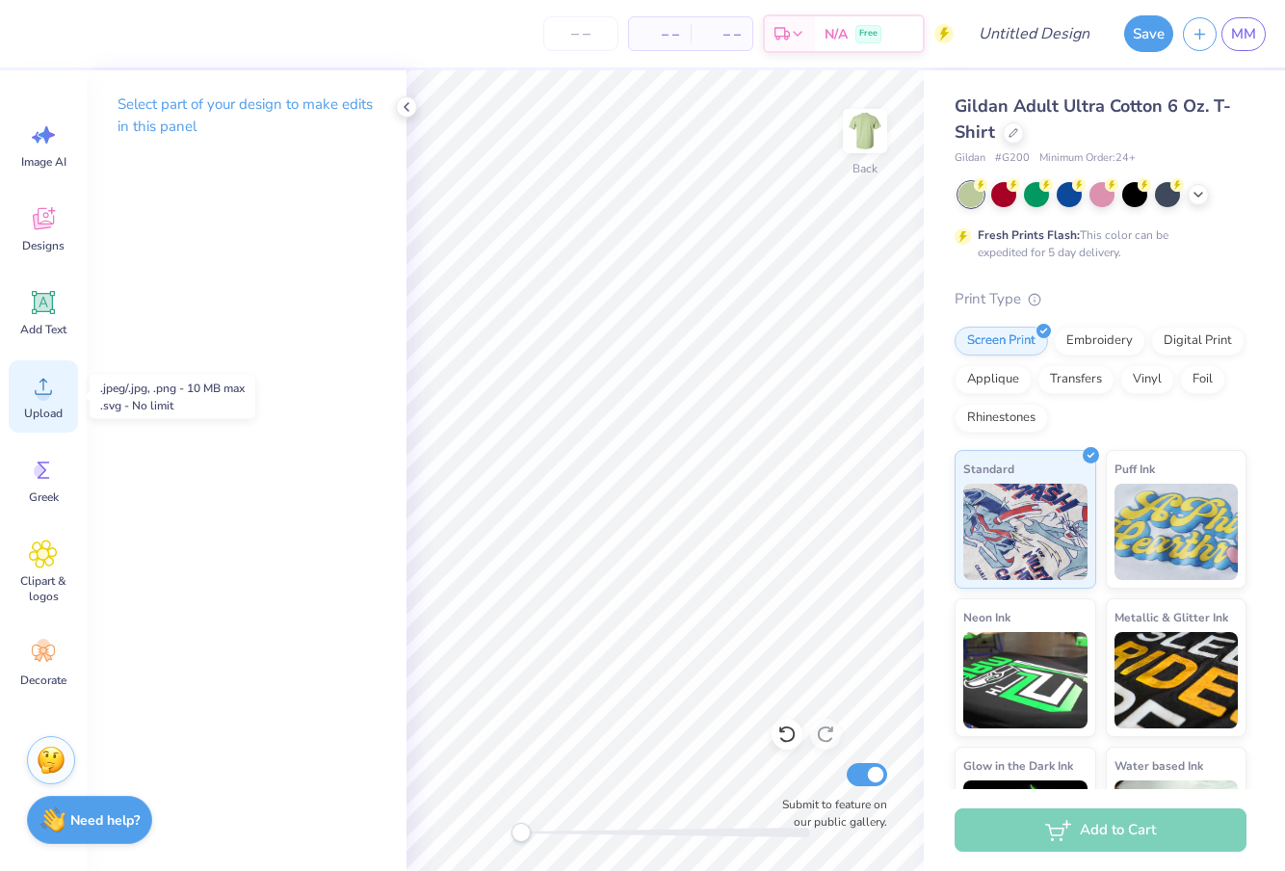
click at [31, 417] on span "Upload" at bounding box center [43, 413] width 39 height 15
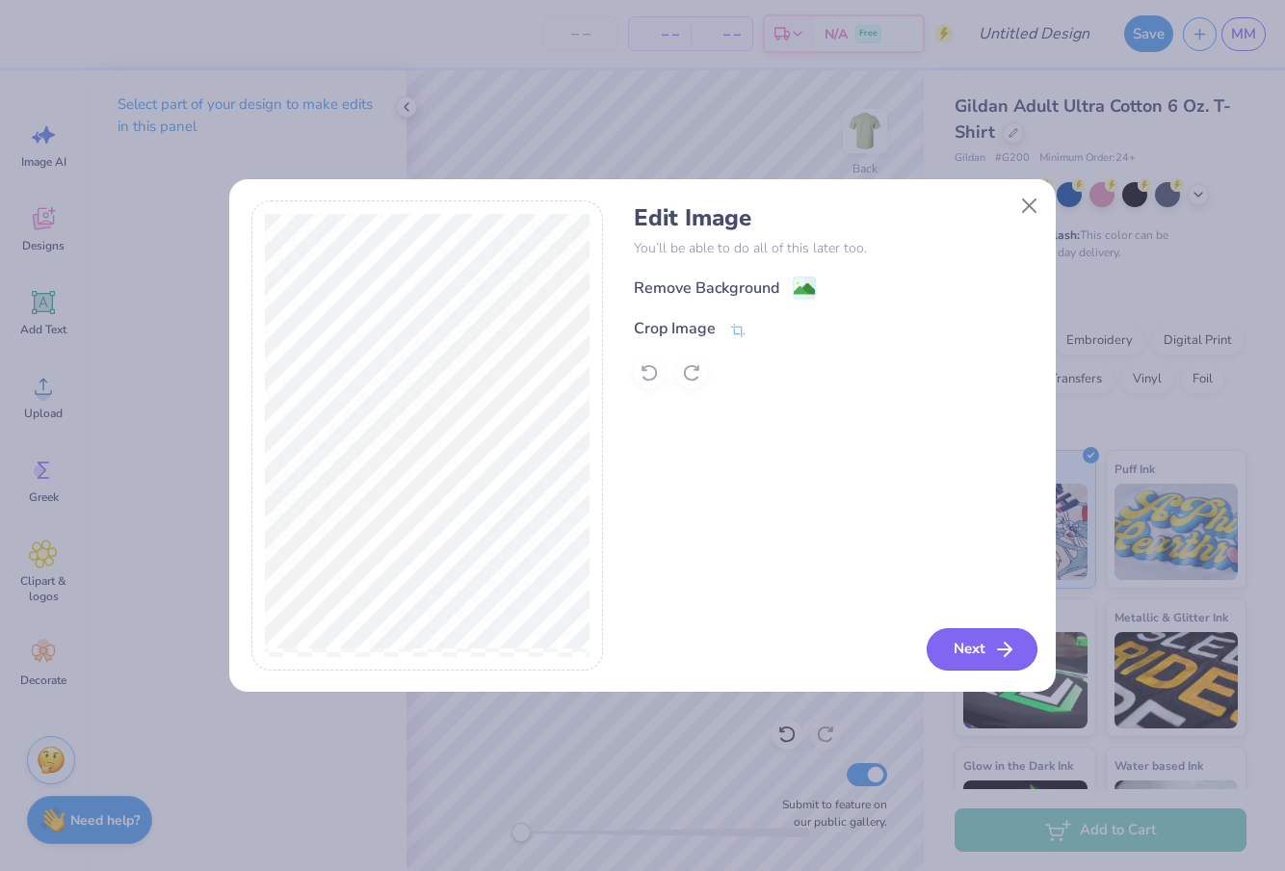
click at [991, 643] on button "Next" at bounding box center [982, 649] width 111 height 42
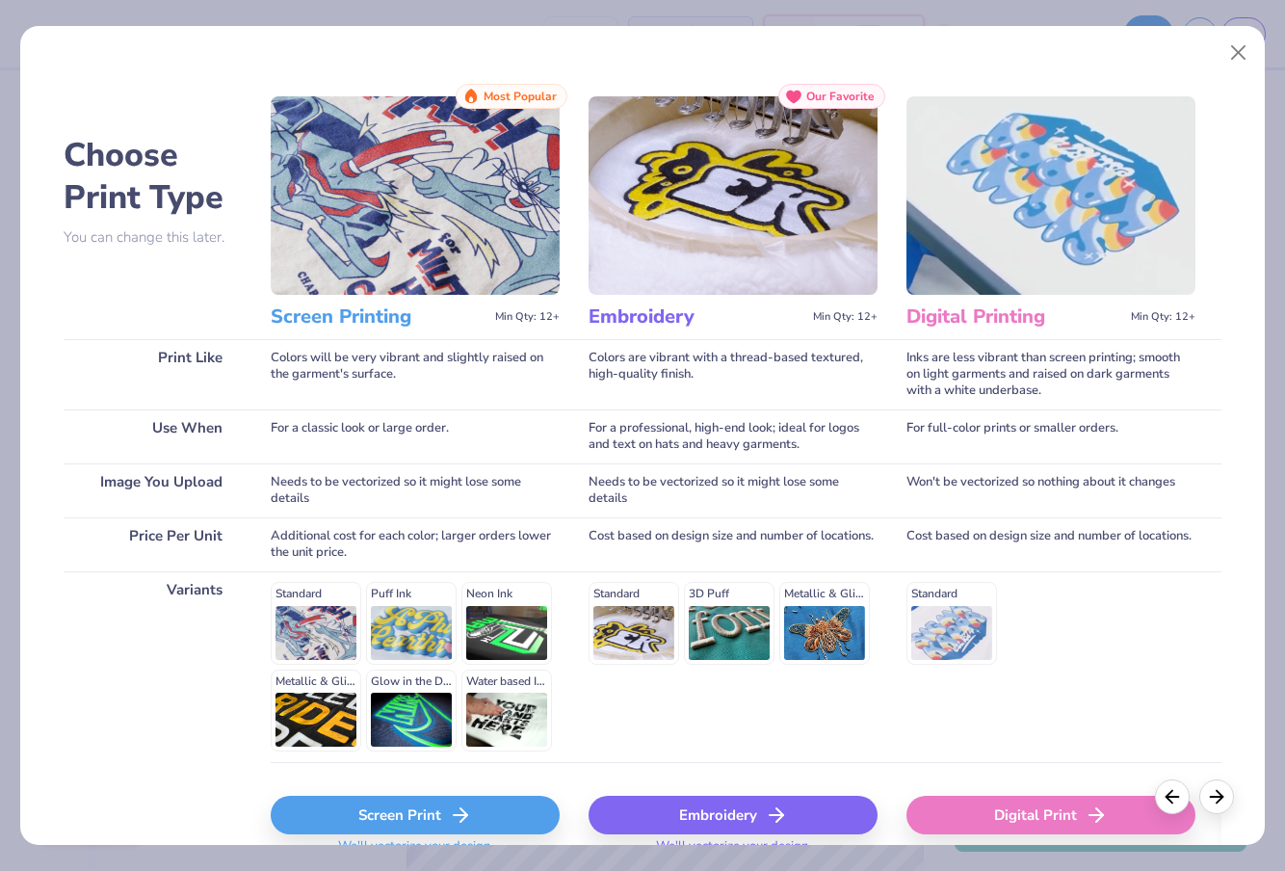
click at [416, 810] on div "Screen Print" at bounding box center [415, 815] width 289 height 39
